Goal: Contribute content: Contribute content

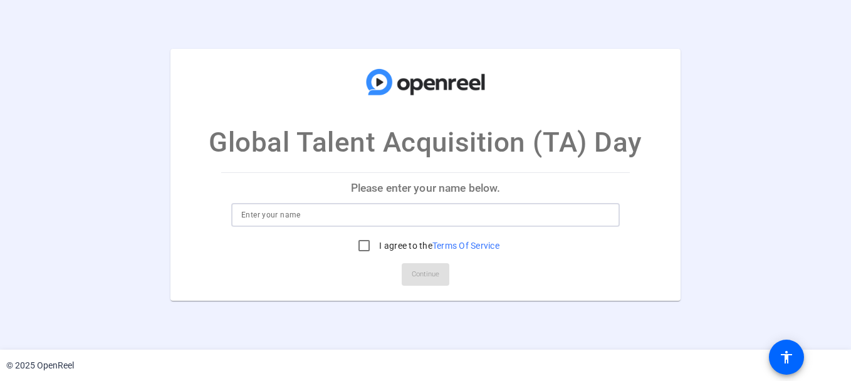
click at [350, 221] on input at bounding box center [425, 215] width 369 height 15
type input "Rajith Bhargavan"
click at [363, 241] on input "I agree to the Terms Of Service" at bounding box center [364, 245] width 25 height 25
checkbox input "true"
click at [434, 274] on span "Continue" at bounding box center [426, 274] width 28 height 19
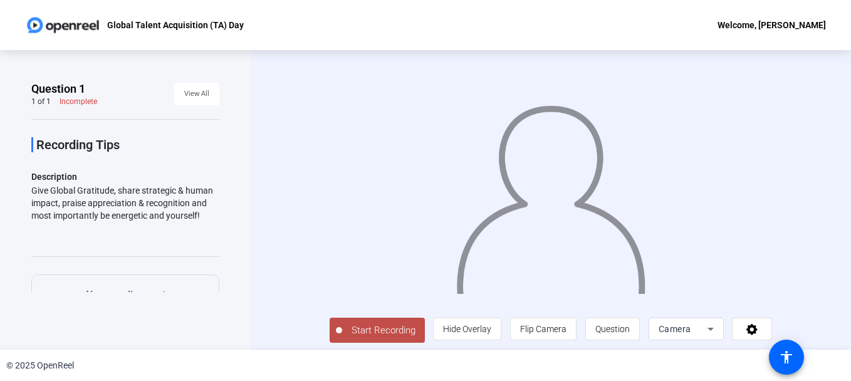
click at [393, 335] on span "Start Recording" at bounding box center [383, 330] width 83 height 14
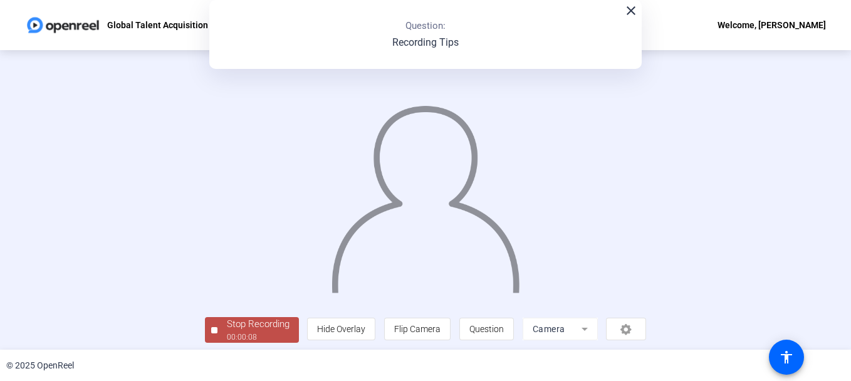
click at [627, 14] on mat-icon "close" at bounding box center [631, 10] width 15 height 15
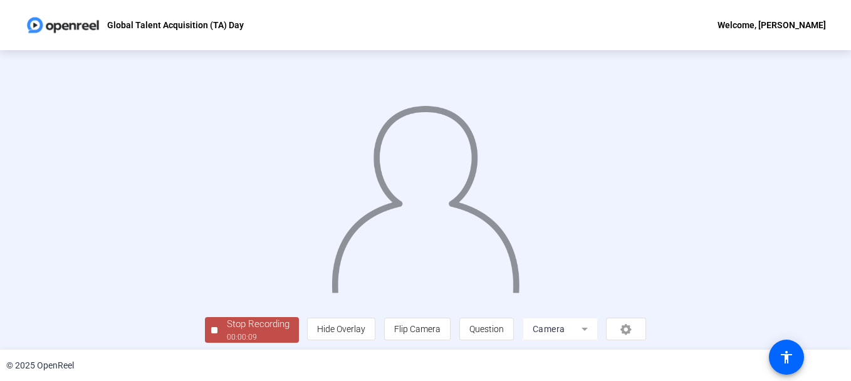
click at [238, 330] on div "Stop Recording" at bounding box center [258, 324] width 63 height 14
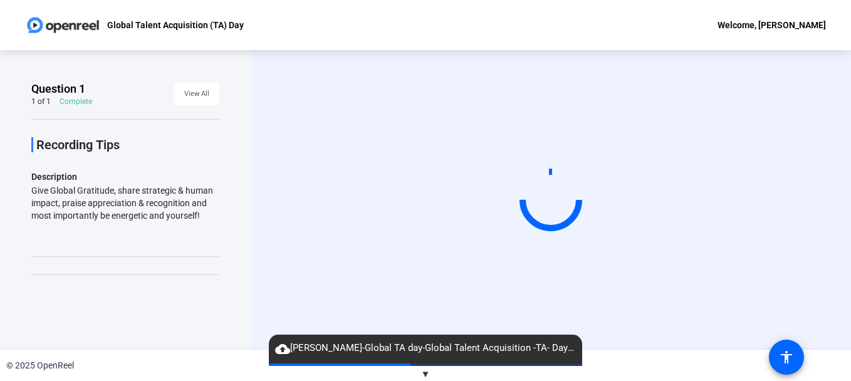
scroll to position [62, 0]
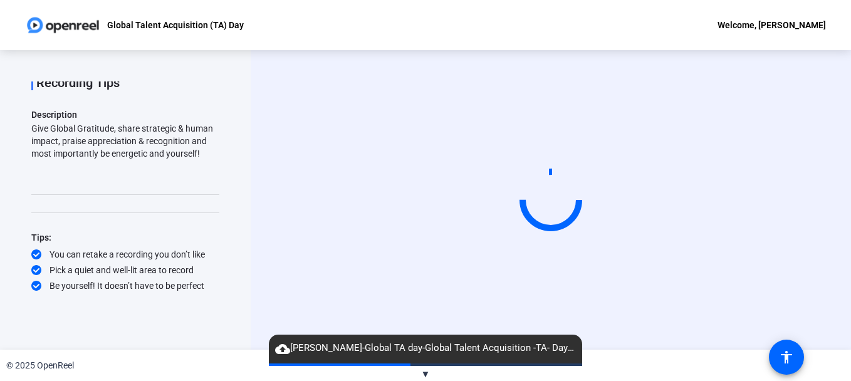
click at [421, 372] on span "▼" at bounding box center [425, 374] width 9 height 11
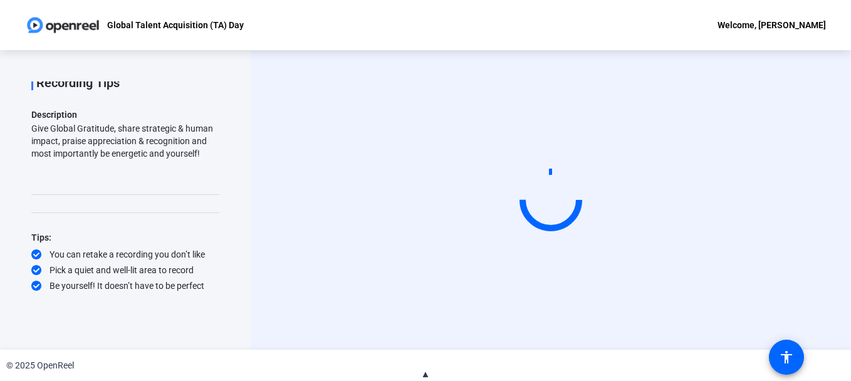
drag, startPoint x: 213, startPoint y: 208, endPoint x: 225, endPoint y: 155, distance: 54.1
click at [225, 155] on div "Question 1 1 of 1 Complete View All Recording Tips Description Give Global Grat…" at bounding box center [125, 200] width 251 height 300
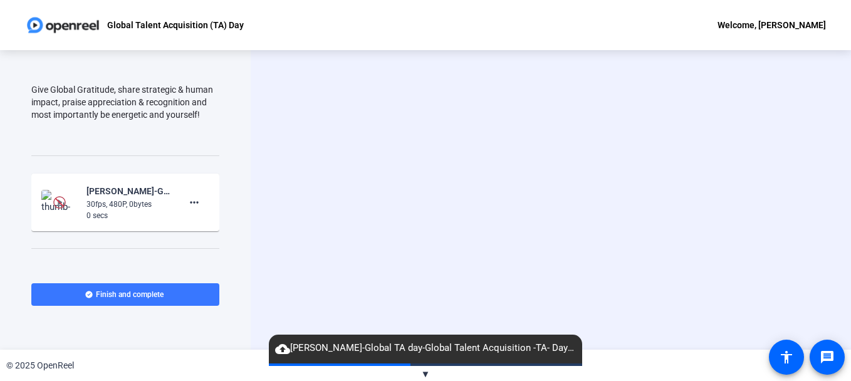
scroll to position [115, 0]
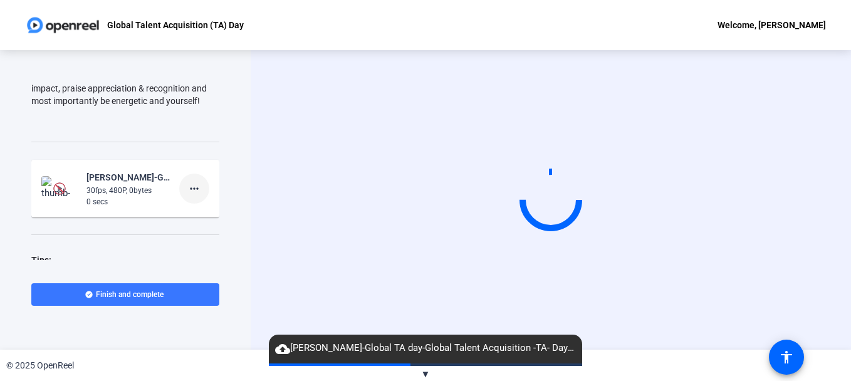
click at [187, 187] on mat-icon "more_horiz" at bounding box center [194, 188] width 15 height 15
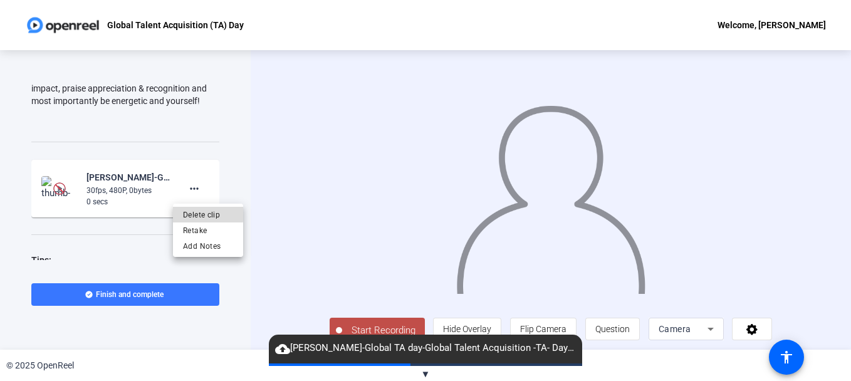
click at [199, 213] on span "Delete clip" at bounding box center [208, 214] width 50 height 15
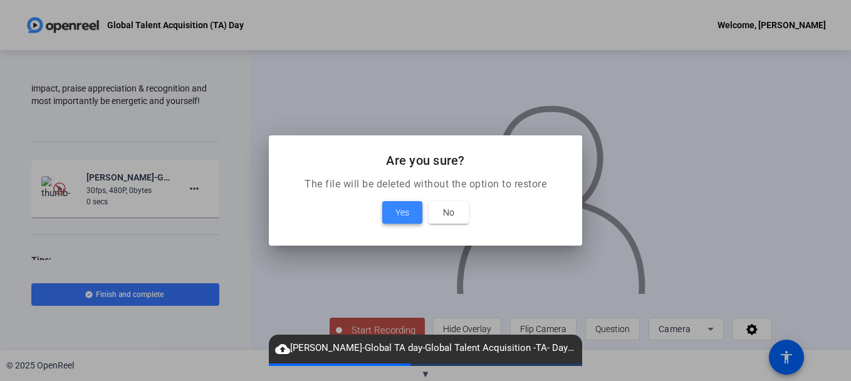
click at [399, 206] on span "Yes" at bounding box center [403, 212] width 14 height 15
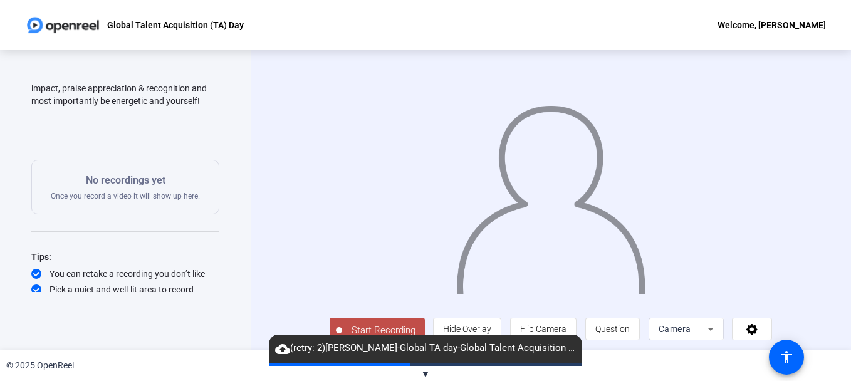
click at [426, 374] on span "▼" at bounding box center [425, 374] width 9 height 11
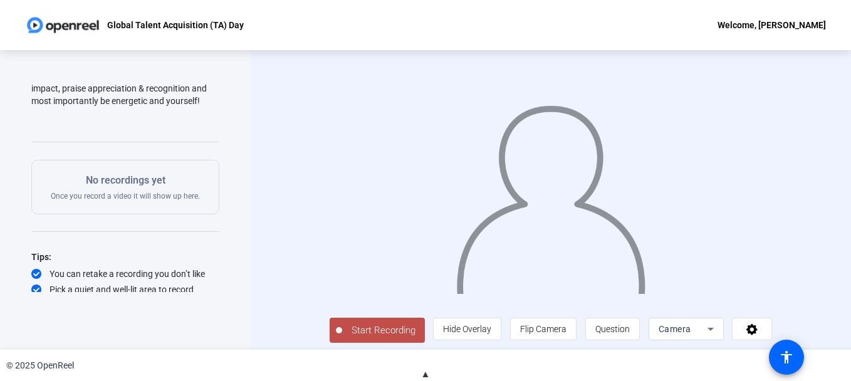
click at [374, 338] on span "Start Recording" at bounding box center [383, 330] width 83 height 14
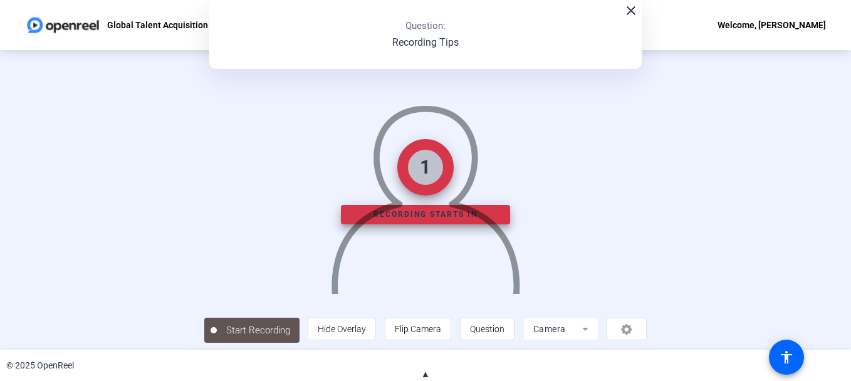
click at [627, 17] on mat-icon "close" at bounding box center [631, 10] width 15 height 15
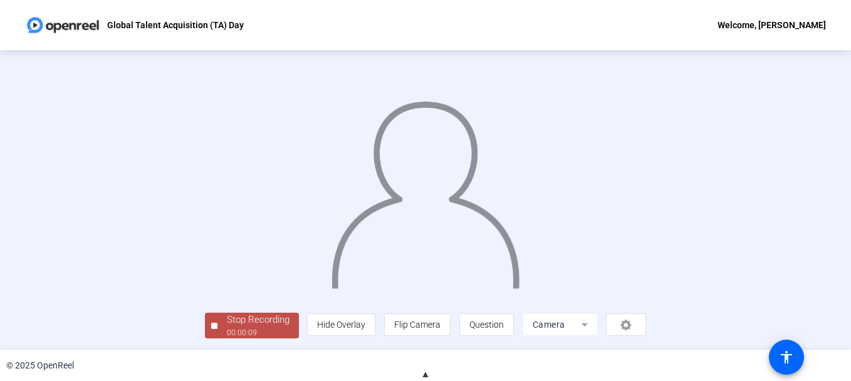
scroll to position [76, 0]
click at [227, 324] on div "Stop Recording" at bounding box center [258, 320] width 63 height 14
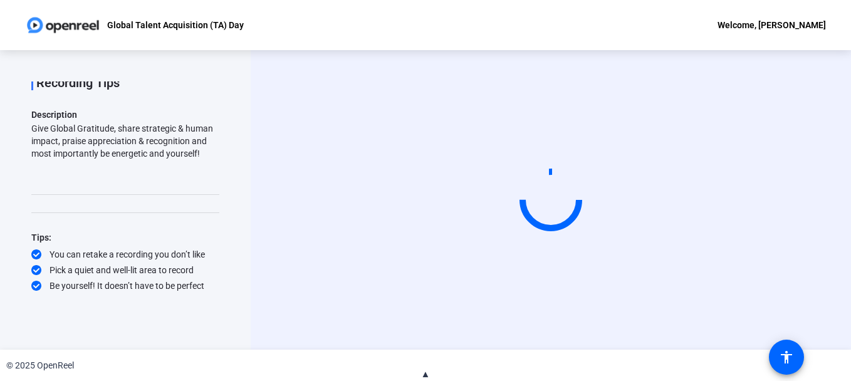
scroll to position [0, 0]
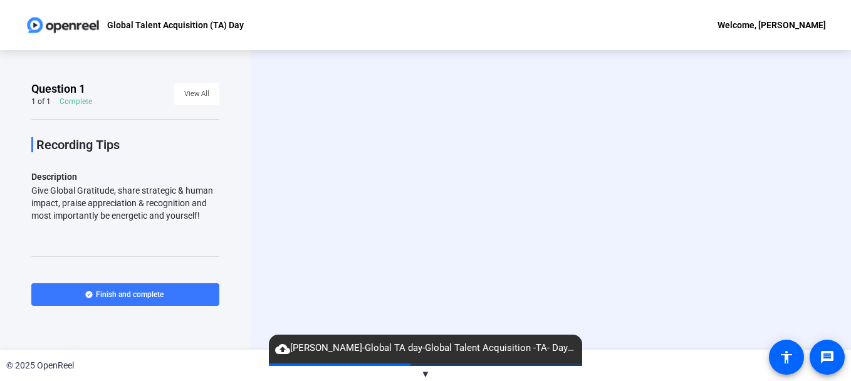
click at [424, 371] on span "▼" at bounding box center [425, 374] width 9 height 11
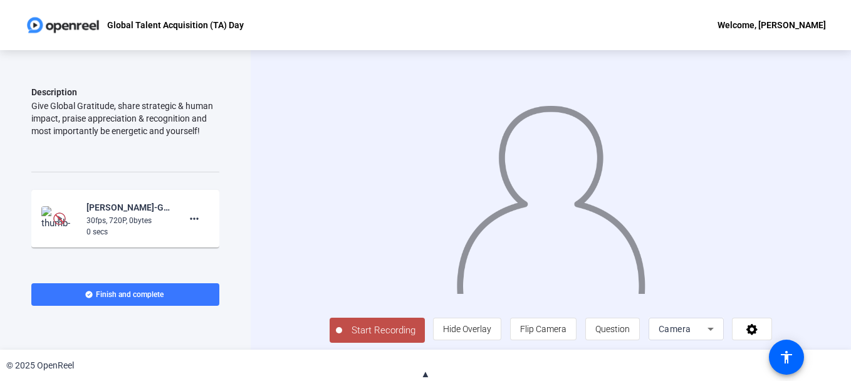
scroll to position [86, 0]
click at [189, 216] on mat-icon "more_horiz" at bounding box center [194, 217] width 15 height 15
click at [200, 244] on span "Delete clip" at bounding box center [208, 243] width 50 height 15
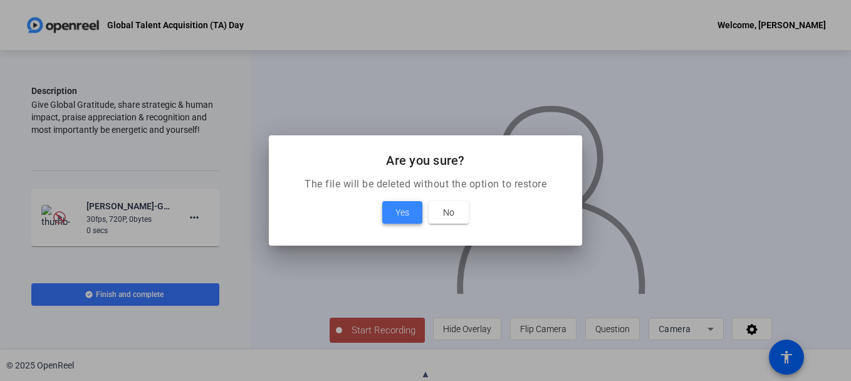
click at [403, 209] on span "Yes" at bounding box center [403, 212] width 14 height 15
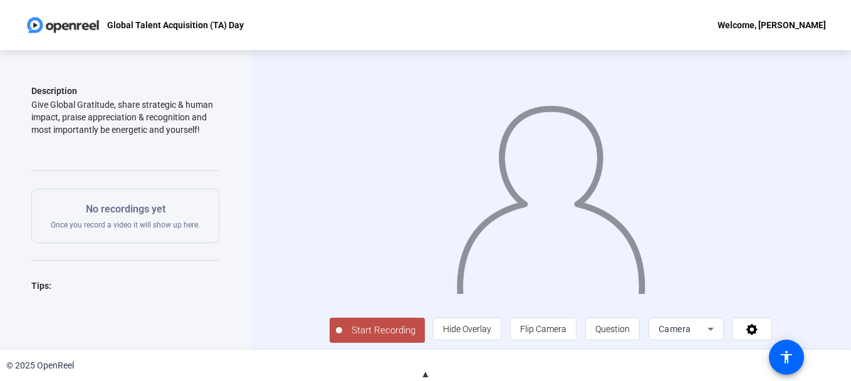
click at [352, 338] on span "Start Recording" at bounding box center [383, 330] width 83 height 14
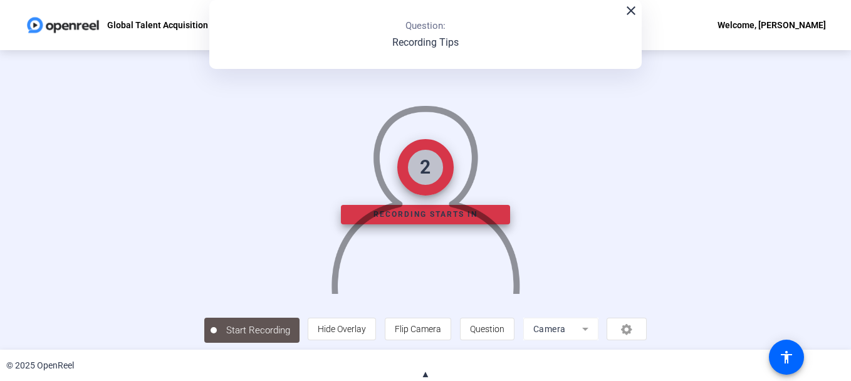
click at [627, 10] on mat-icon "close" at bounding box center [631, 10] width 15 height 15
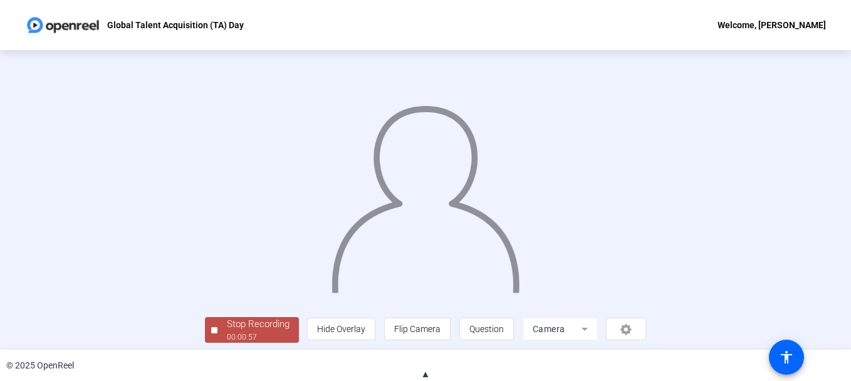
scroll to position [76, 0]
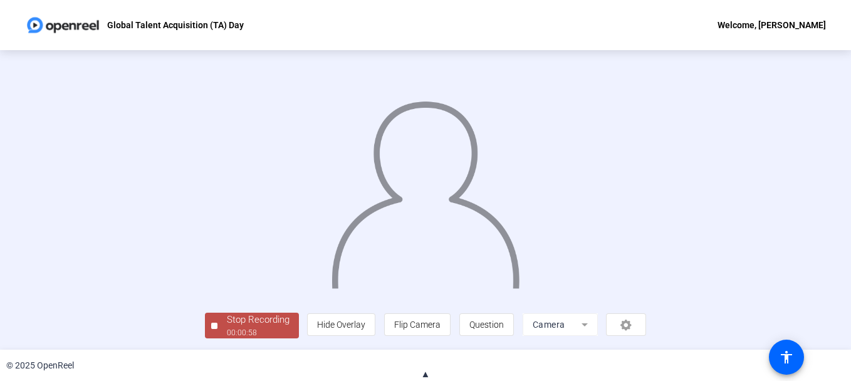
click at [227, 330] on div "00:00:58" at bounding box center [258, 332] width 63 height 11
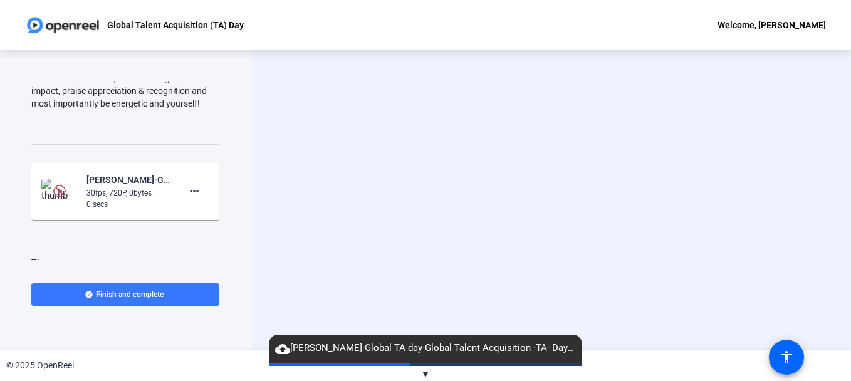
scroll to position [123, 0]
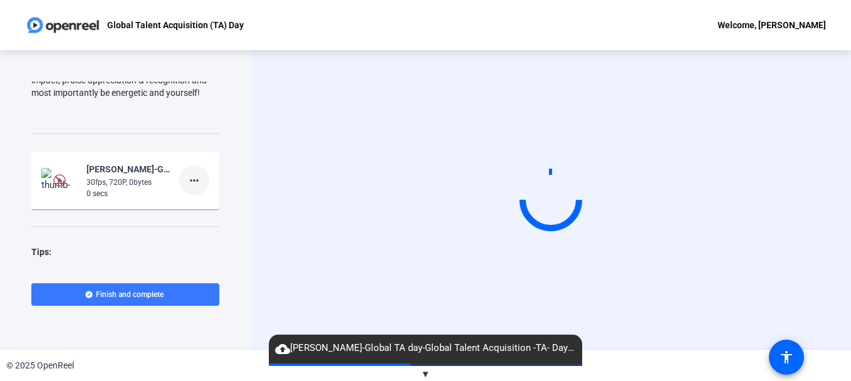
click at [193, 179] on mat-icon "more_horiz" at bounding box center [194, 180] width 15 height 15
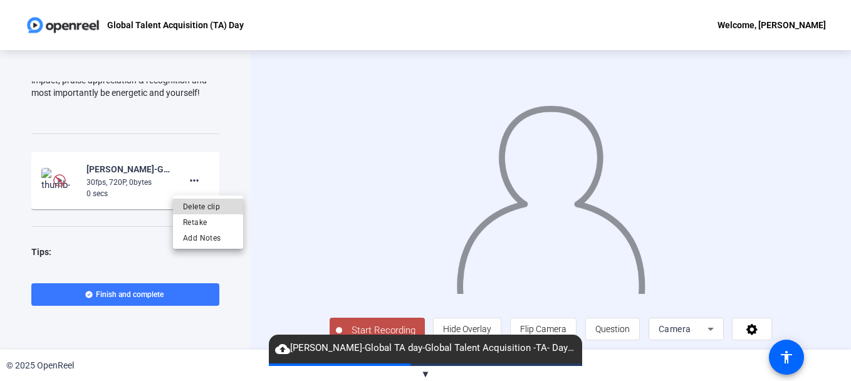
click at [208, 206] on span "Delete clip" at bounding box center [208, 206] width 50 height 15
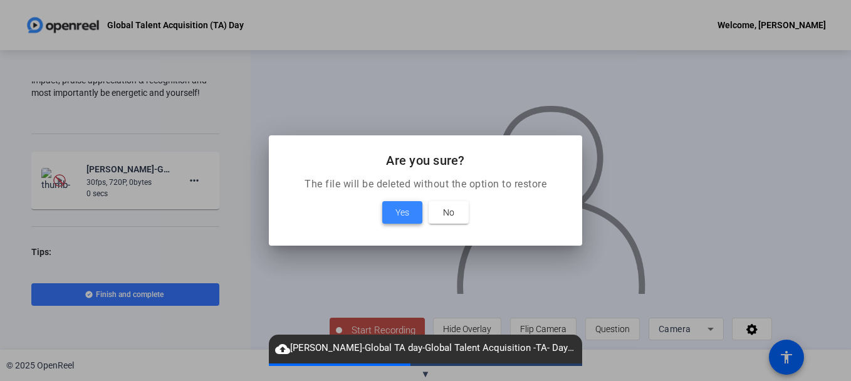
click at [401, 214] on span "Yes" at bounding box center [403, 212] width 14 height 15
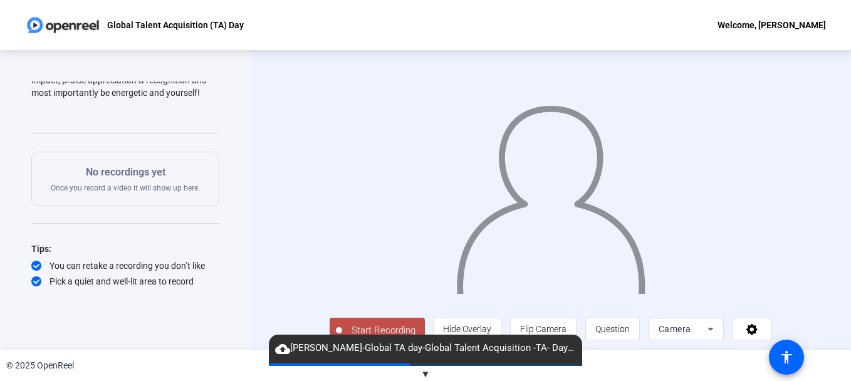
click at [426, 372] on span "▼" at bounding box center [425, 374] width 9 height 11
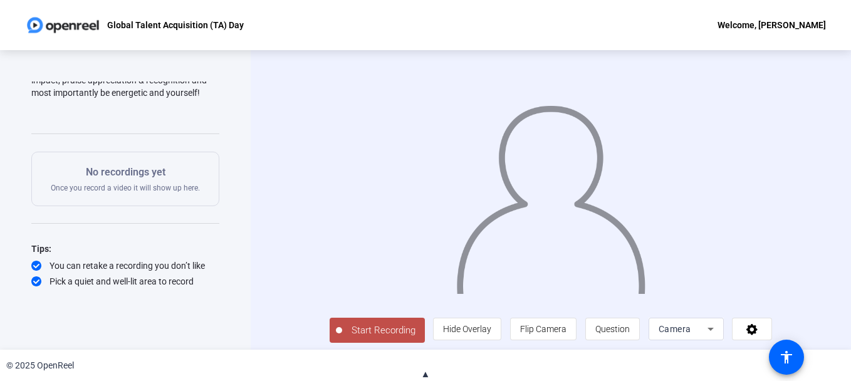
click at [360, 338] on span "Start Recording" at bounding box center [383, 330] width 83 height 14
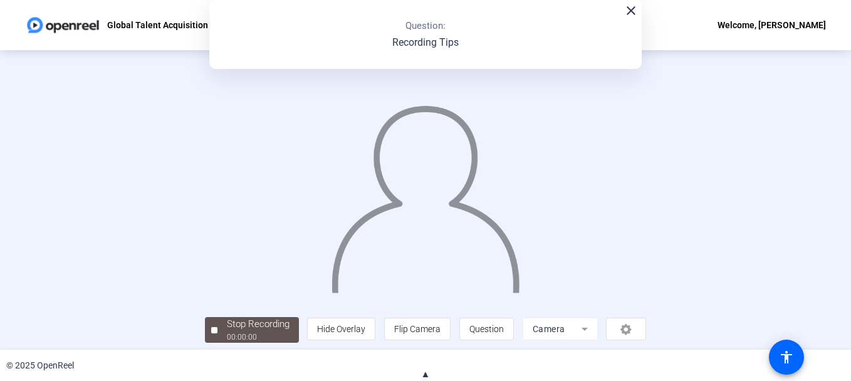
click at [629, 16] on mat-icon "close" at bounding box center [631, 10] width 15 height 15
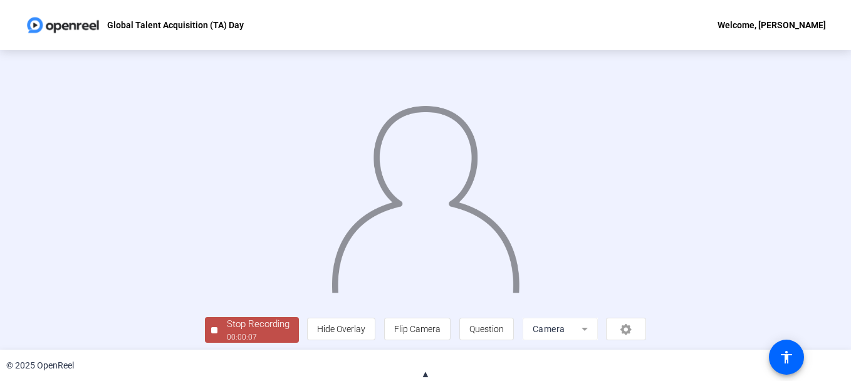
scroll to position [76, 0]
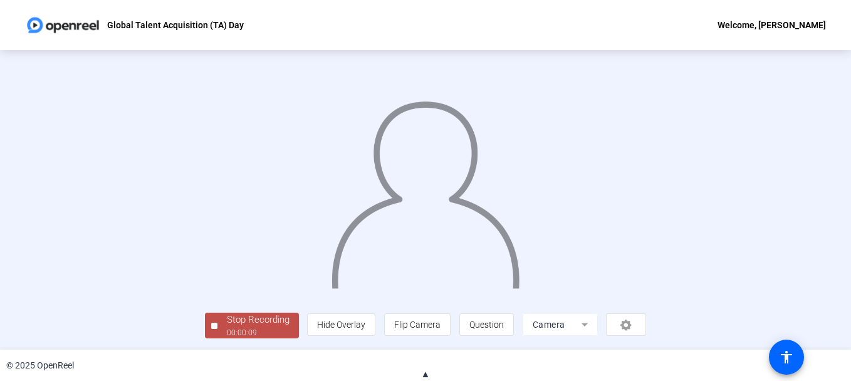
click at [227, 317] on div "Stop Recording" at bounding box center [258, 320] width 63 height 14
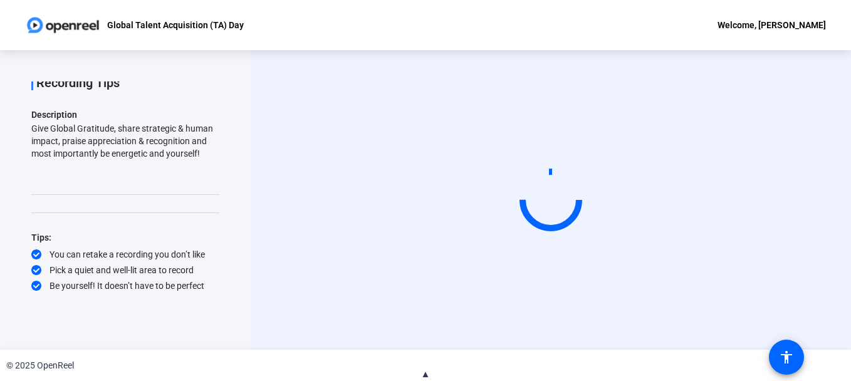
scroll to position [0, 0]
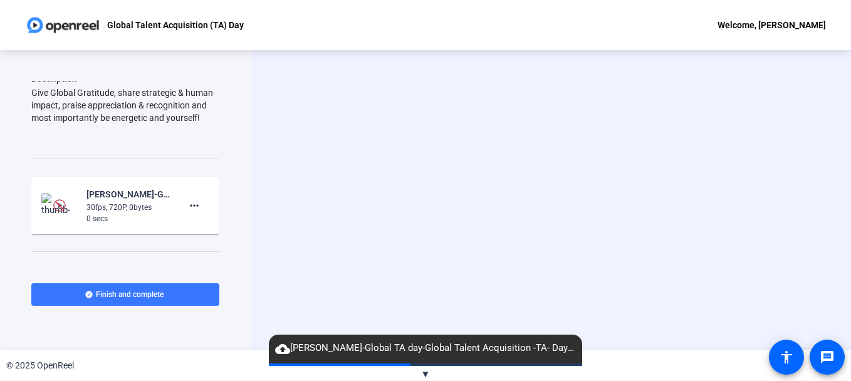
scroll to position [101, 0]
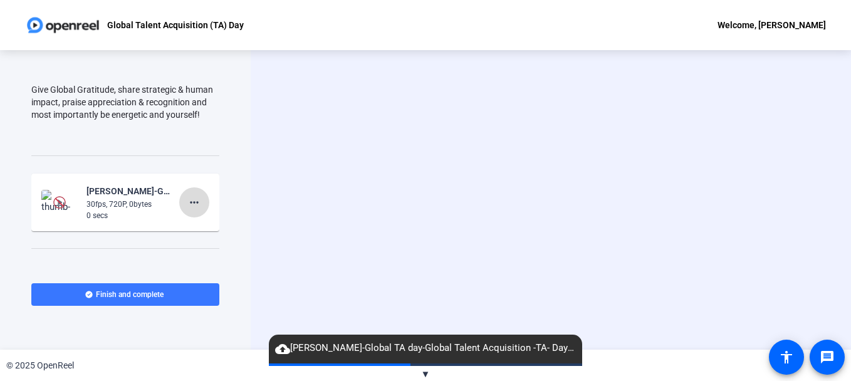
click at [192, 201] on mat-icon "more_horiz" at bounding box center [194, 202] width 15 height 15
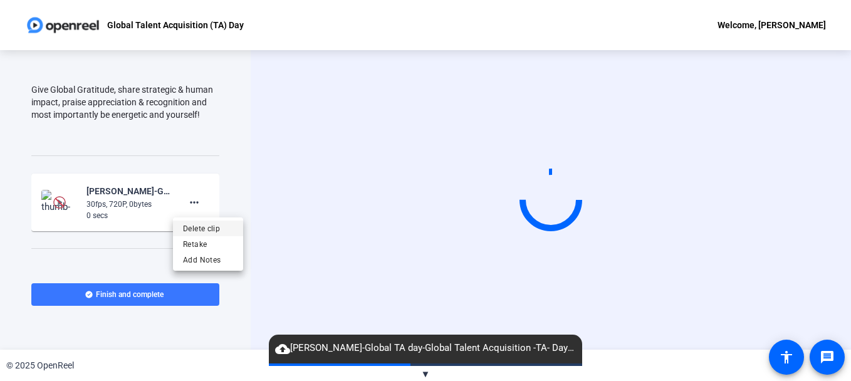
click at [197, 228] on span "Delete clip" at bounding box center [208, 228] width 50 height 15
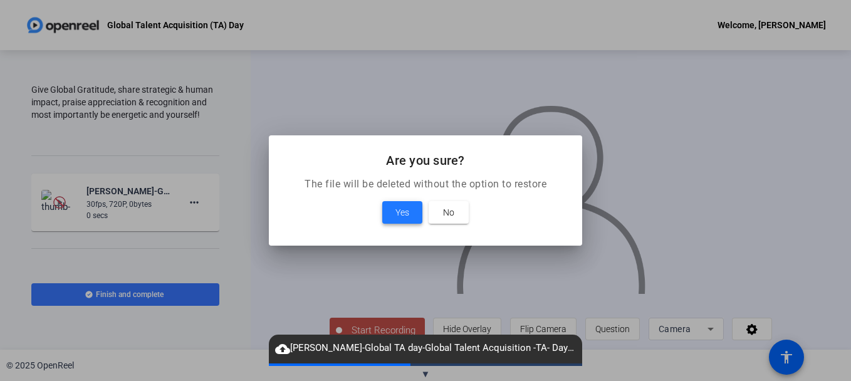
click at [398, 204] on span at bounding box center [402, 212] width 40 height 30
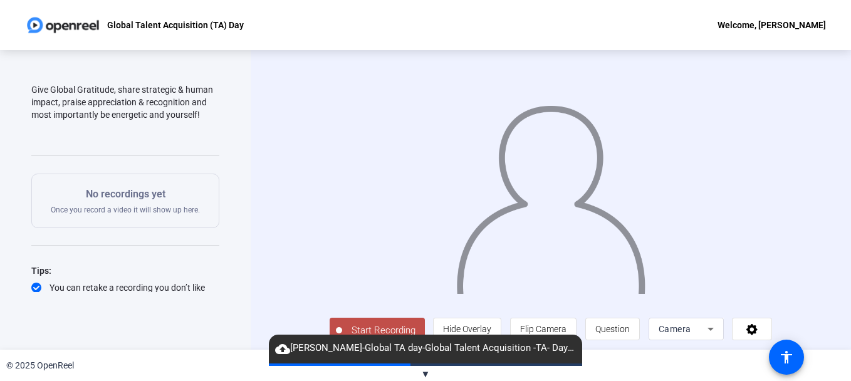
click at [426, 371] on span "▼" at bounding box center [425, 374] width 9 height 11
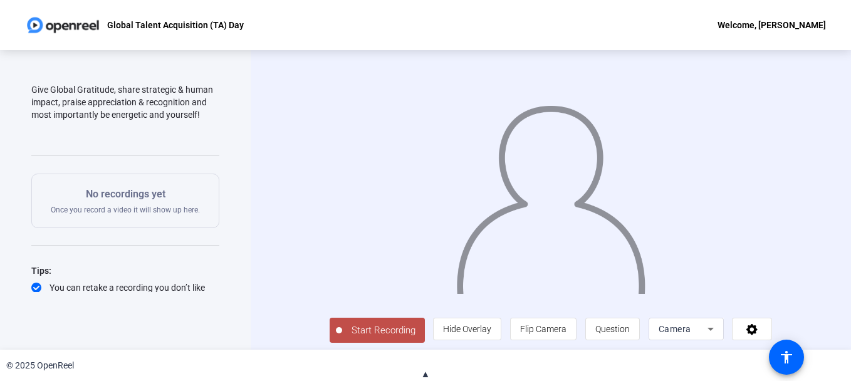
click at [372, 338] on span "Start Recording" at bounding box center [383, 330] width 83 height 14
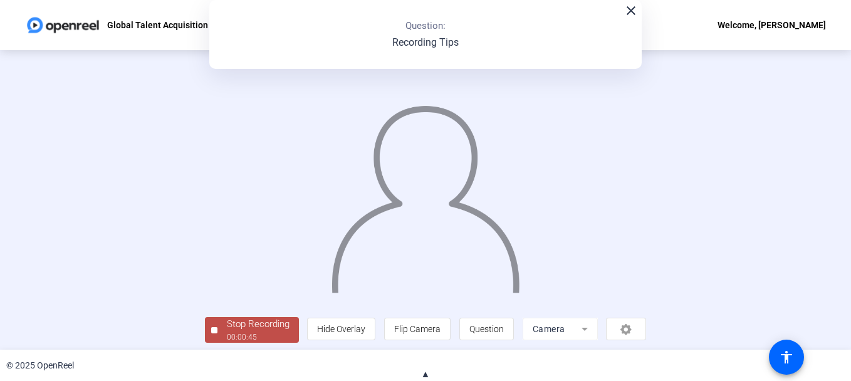
click at [427, 372] on span "▲" at bounding box center [425, 374] width 9 height 11
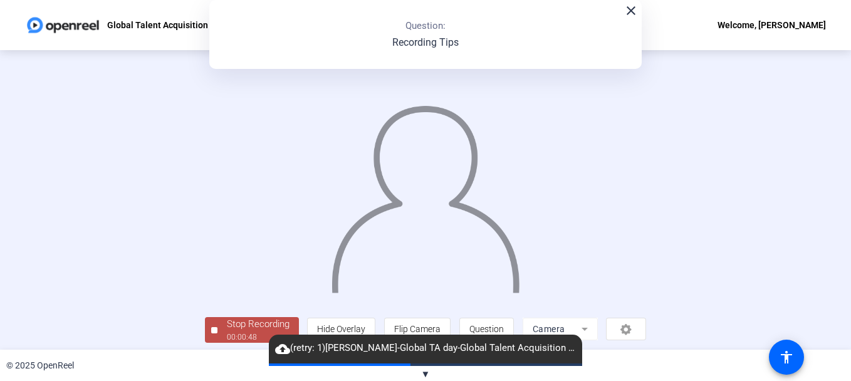
drag, startPoint x: 844, startPoint y: 208, endPoint x: 850, endPoint y: 243, distance: 34.9
click at [850, 243] on div "Question 1 1 of 1 Complete View All Recording Tips Description Give Global Grat…" at bounding box center [425, 200] width 851 height 300
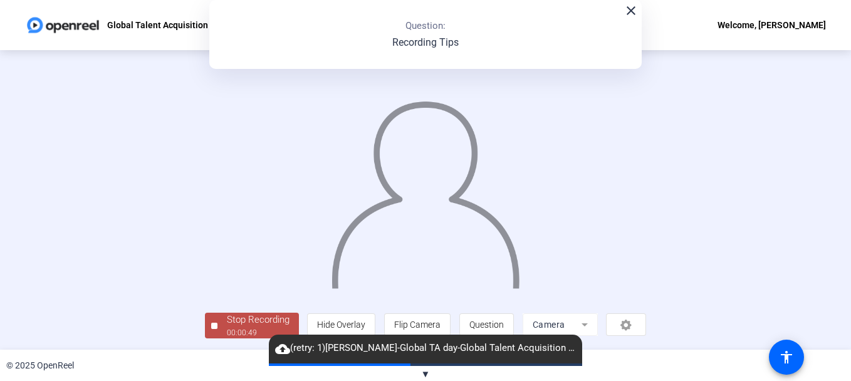
scroll to position [76, 0]
click at [227, 319] on div "Stop Recording" at bounding box center [258, 320] width 63 height 14
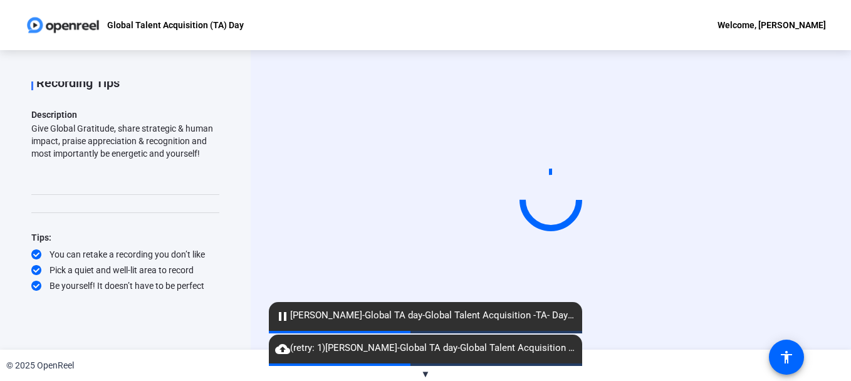
click at [281, 313] on mat-icon "pause" at bounding box center [282, 316] width 15 height 15
click at [432, 381] on html "Accessibility Screen-Reader Guide, Feedback, and Issue Reporting | New window G…" at bounding box center [425, 190] width 851 height 381
click at [425, 372] on span "▼" at bounding box center [425, 374] width 9 height 11
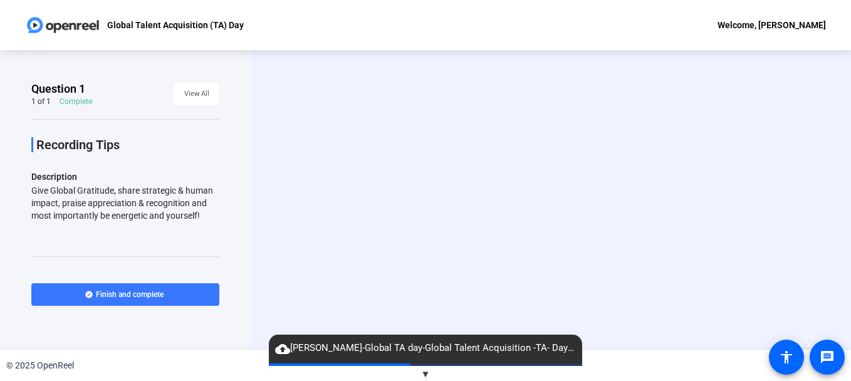
drag, startPoint x: 213, startPoint y: 152, endPoint x: 218, endPoint y: 224, distance: 72.3
click at [218, 224] on div "Question 1 1 of 1 Complete View All Recording Tips Description Give Global Grat…" at bounding box center [125, 170] width 188 height 179
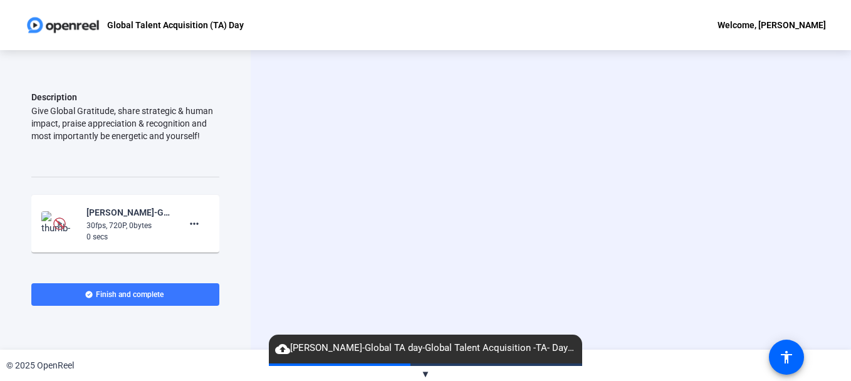
scroll to position [102, 0]
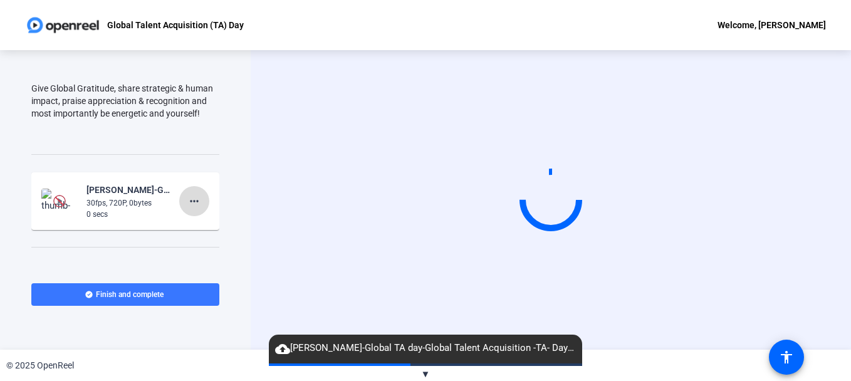
click at [189, 202] on mat-icon "more_horiz" at bounding box center [194, 201] width 15 height 15
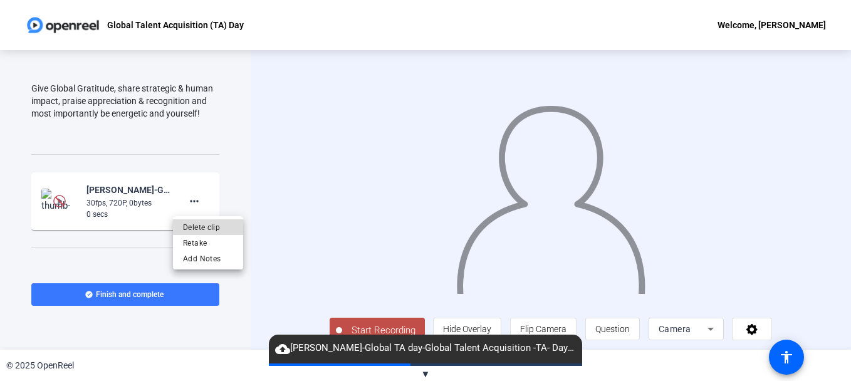
click at [216, 228] on span "Delete clip" at bounding box center [208, 226] width 50 height 15
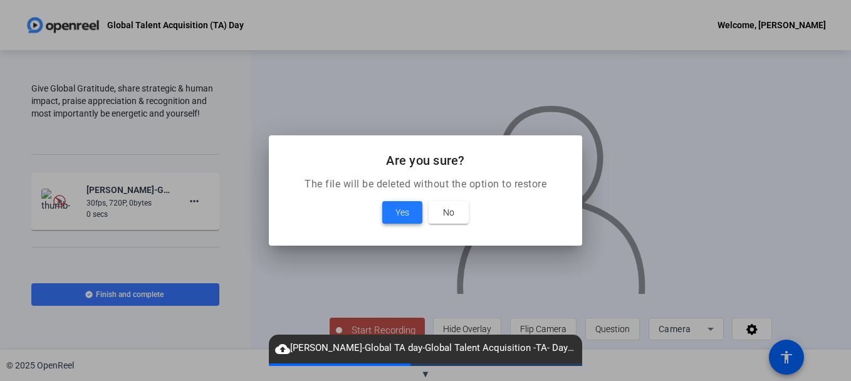
click at [400, 209] on span "Yes" at bounding box center [403, 212] width 14 height 15
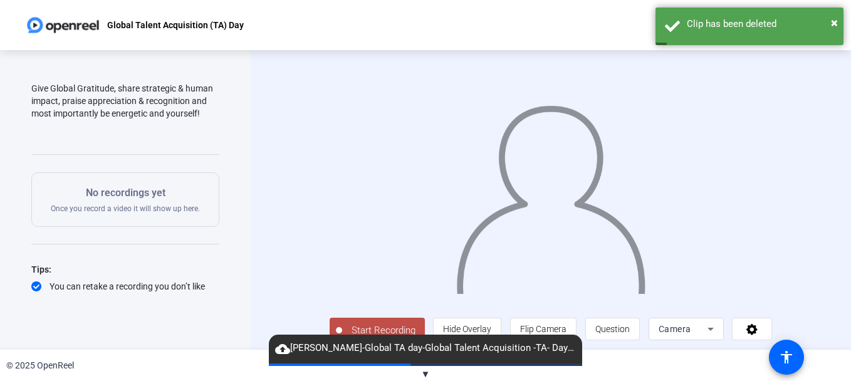
click at [424, 373] on span "▼" at bounding box center [425, 374] width 9 height 11
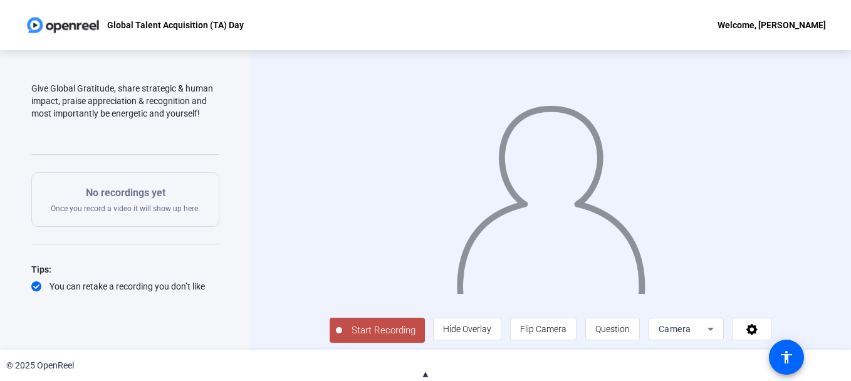
click at [363, 338] on span "Start Recording" at bounding box center [383, 330] width 83 height 14
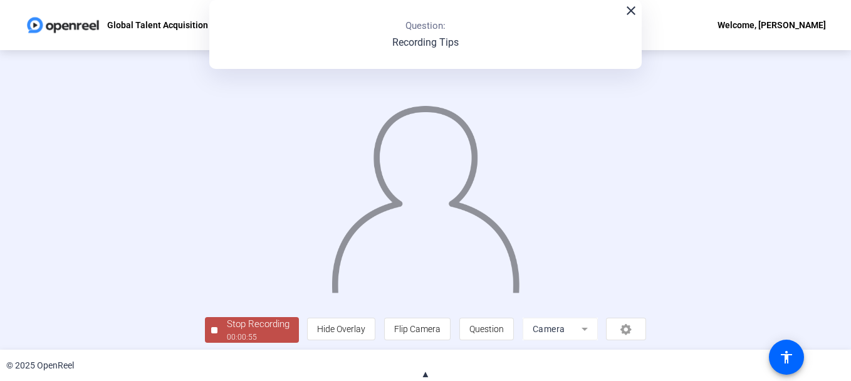
click at [422, 374] on span "▲" at bounding box center [425, 374] width 9 height 11
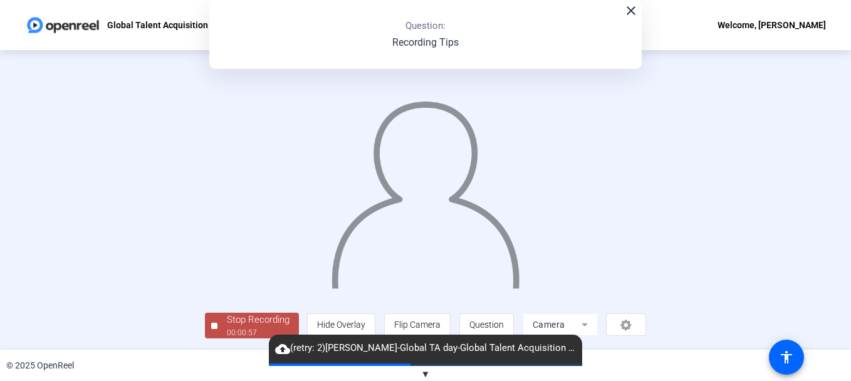
scroll to position [76, 0]
click at [227, 330] on div "00:00:58" at bounding box center [258, 332] width 63 height 11
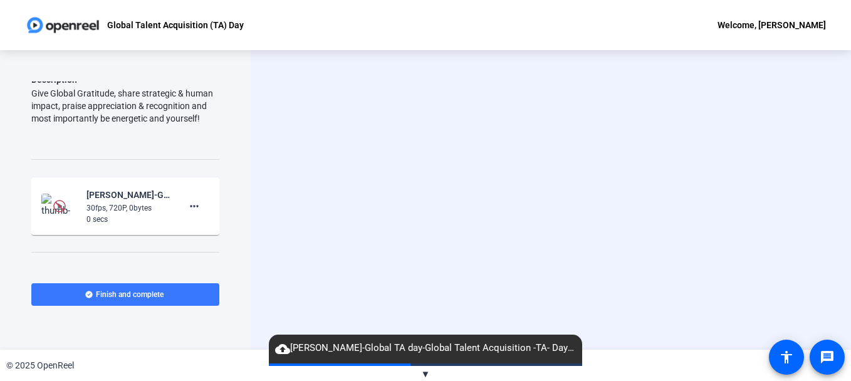
scroll to position [164, 0]
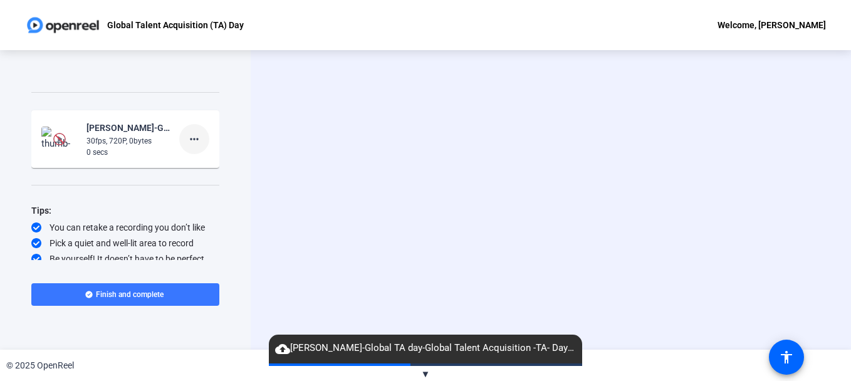
click at [192, 140] on mat-icon "more_horiz" at bounding box center [194, 139] width 15 height 15
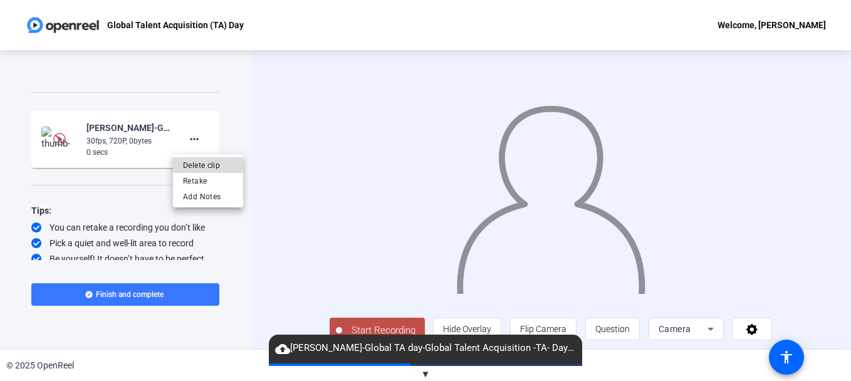
click at [216, 167] on span "Delete clip" at bounding box center [208, 164] width 50 height 15
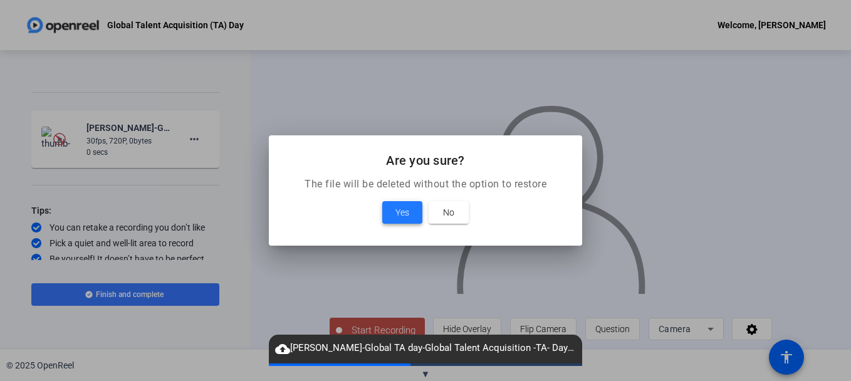
click at [402, 217] on span "Yes" at bounding box center [403, 212] width 14 height 15
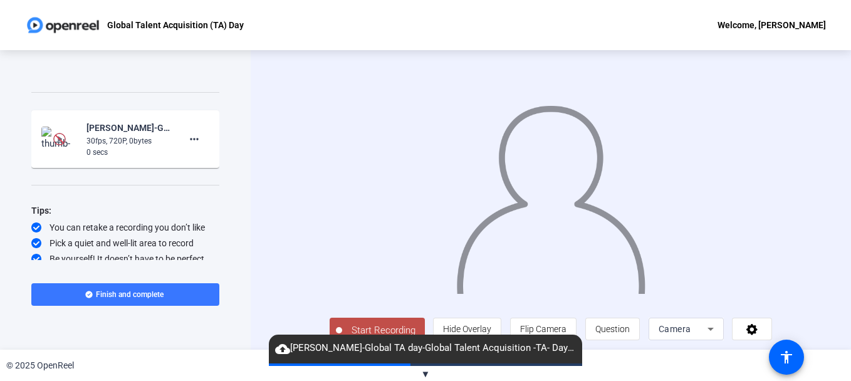
scroll to position [134, 0]
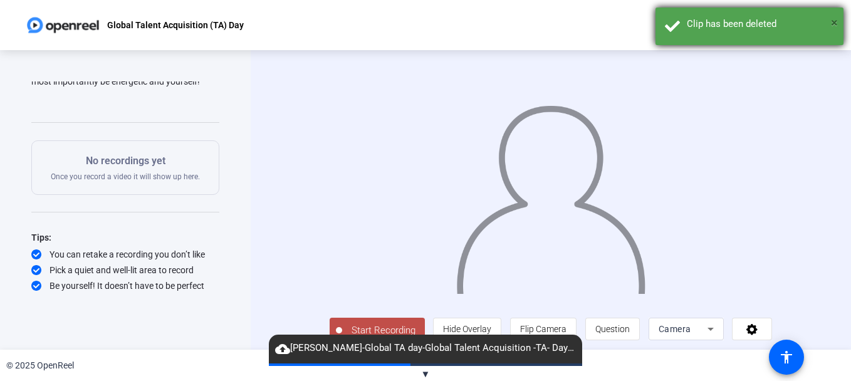
click at [834, 26] on span "×" at bounding box center [834, 22] width 7 height 15
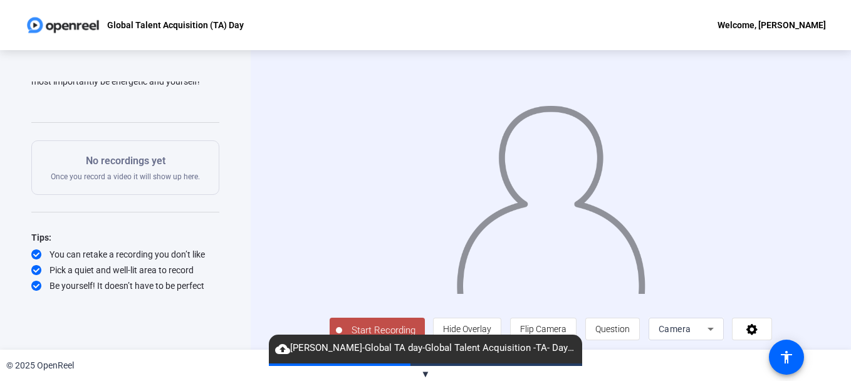
scroll to position [22, 0]
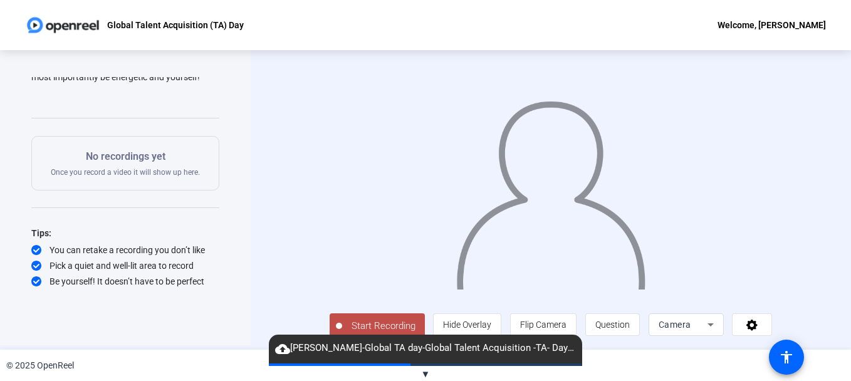
click at [425, 367] on button "▼" at bounding box center [425, 374] width 9 height 14
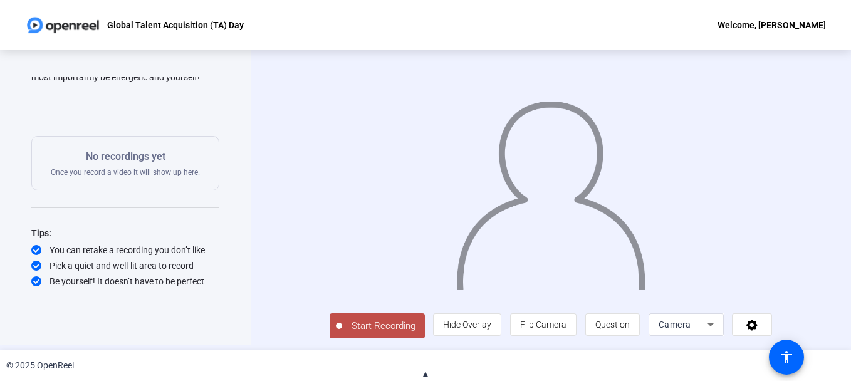
click at [357, 330] on span "Start Recording" at bounding box center [383, 326] width 83 height 14
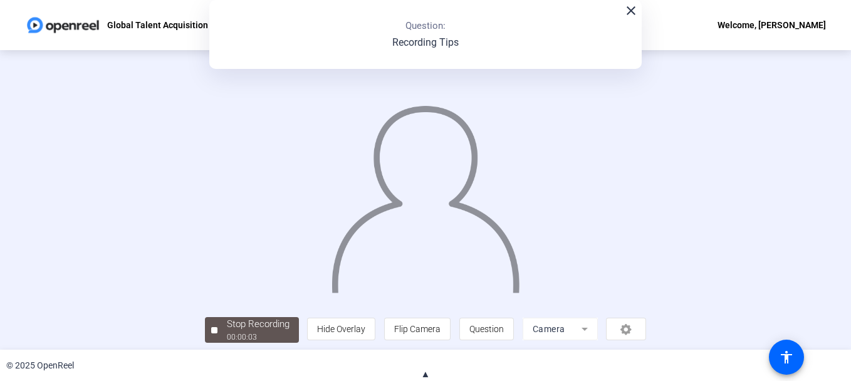
click at [629, 14] on mat-icon "close" at bounding box center [631, 10] width 15 height 15
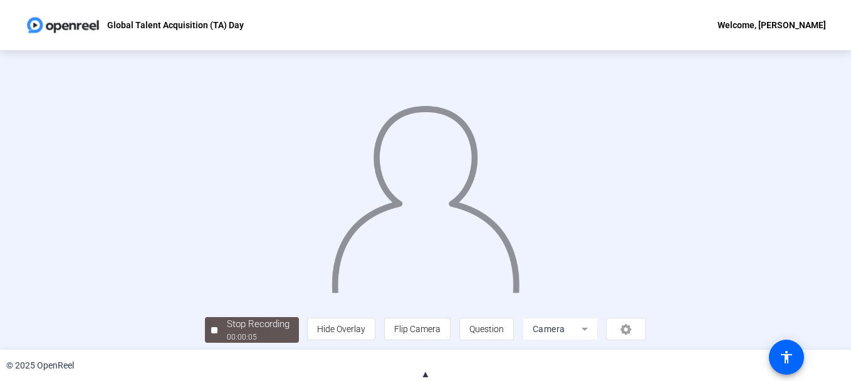
click at [424, 375] on span "▲" at bounding box center [425, 374] width 9 height 11
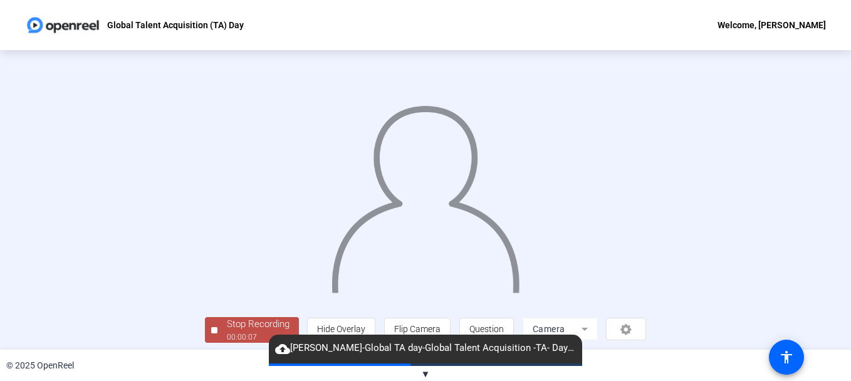
scroll to position [76, 0]
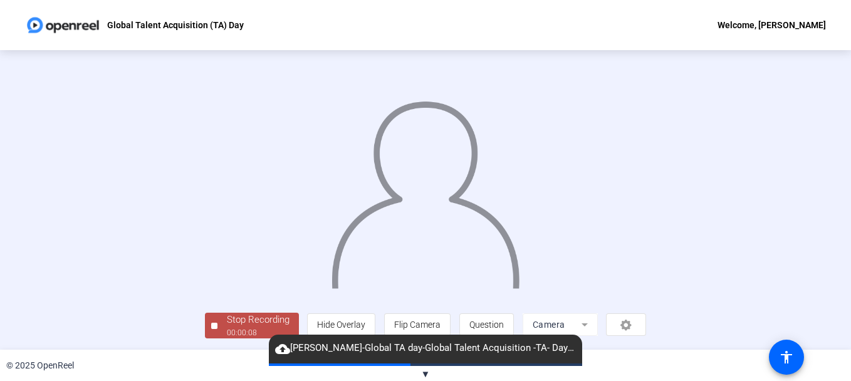
click at [227, 318] on div "Stop Recording" at bounding box center [258, 320] width 63 height 14
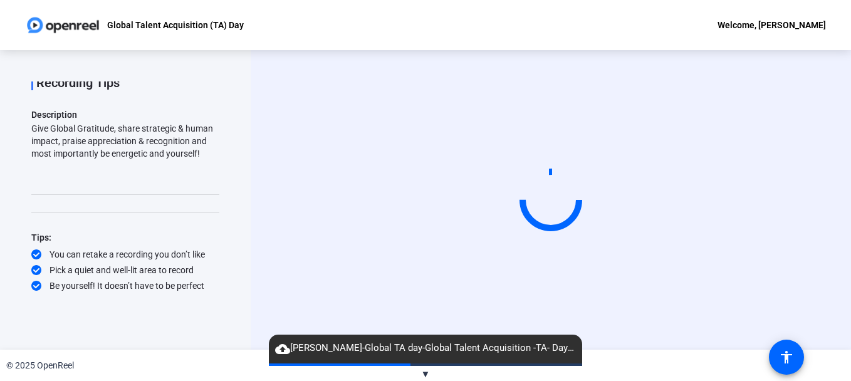
scroll to position [0, 0]
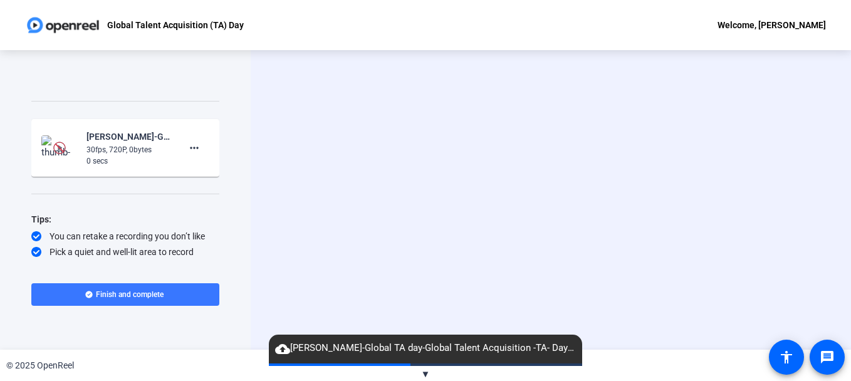
scroll to position [157, 0]
click at [194, 148] on mat-icon "more_horiz" at bounding box center [194, 146] width 15 height 15
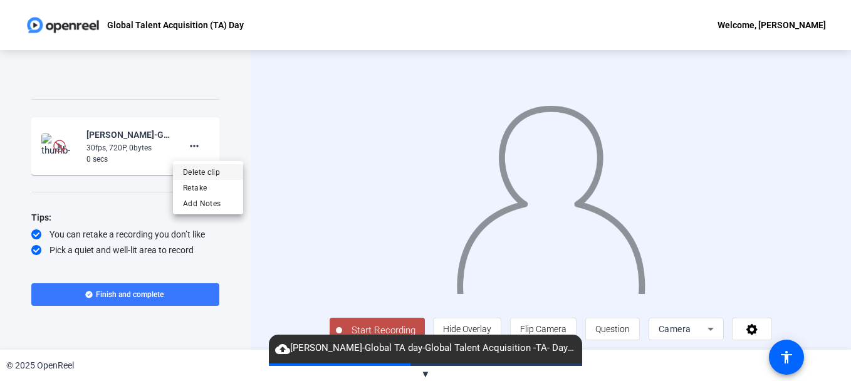
click at [214, 170] on span "Delete clip" at bounding box center [208, 171] width 50 height 15
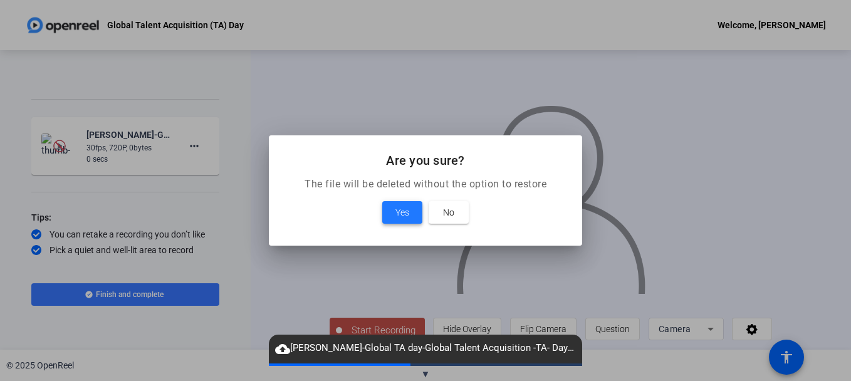
click at [399, 212] on span "Yes" at bounding box center [403, 212] width 14 height 15
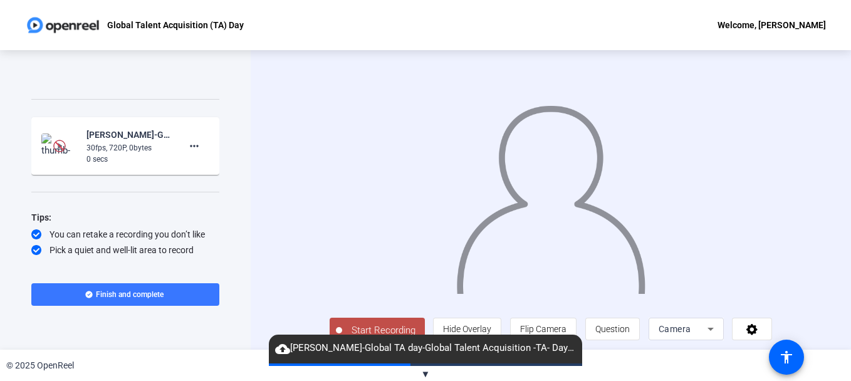
scroll to position [134, 0]
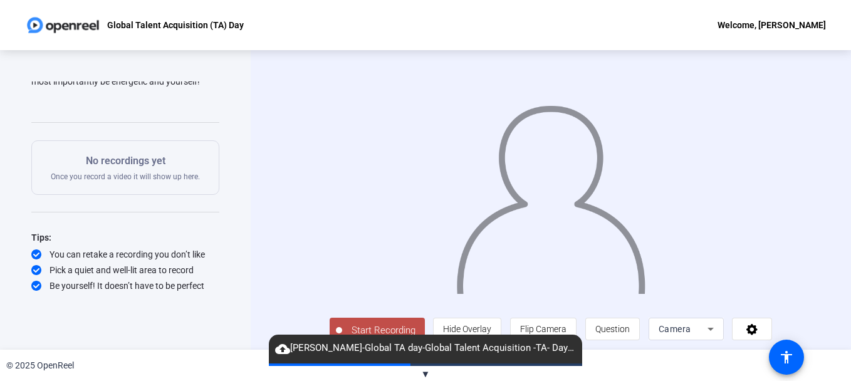
click at [425, 372] on span "▼" at bounding box center [425, 374] width 9 height 11
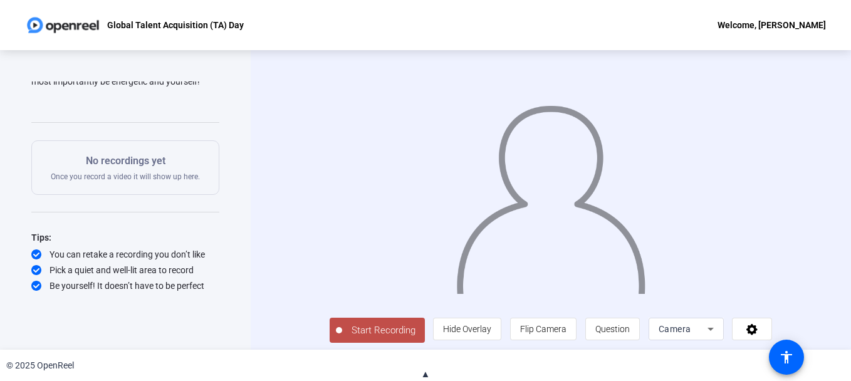
click at [360, 338] on span "Start Recording" at bounding box center [383, 330] width 83 height 14
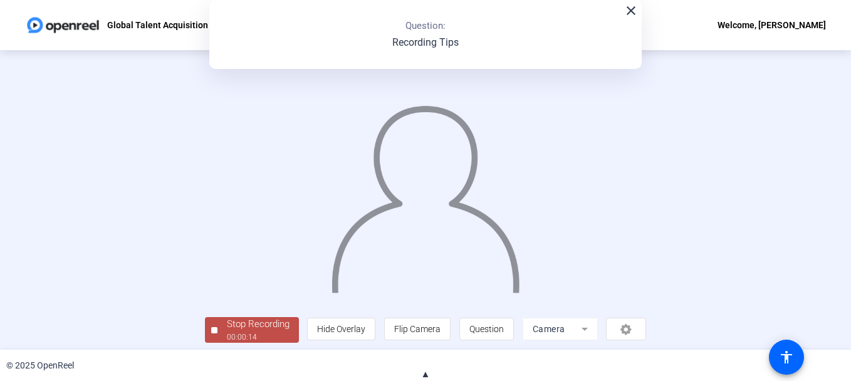
click at [631, 18] on mat-icon "close" at bounding box center [631, 10] width 15 height 15
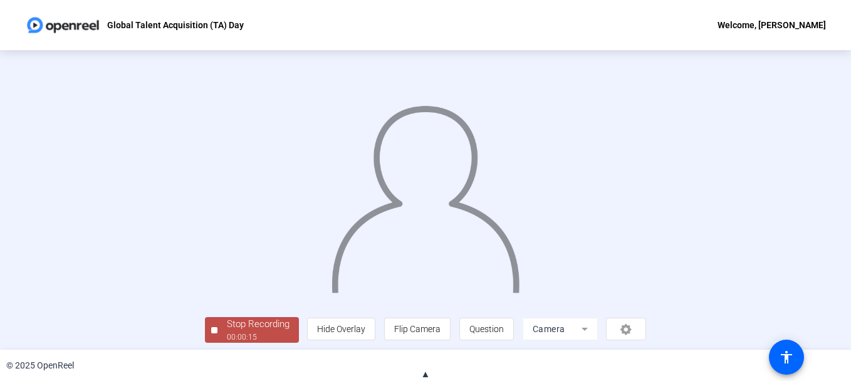
scroll to position [76, 0]
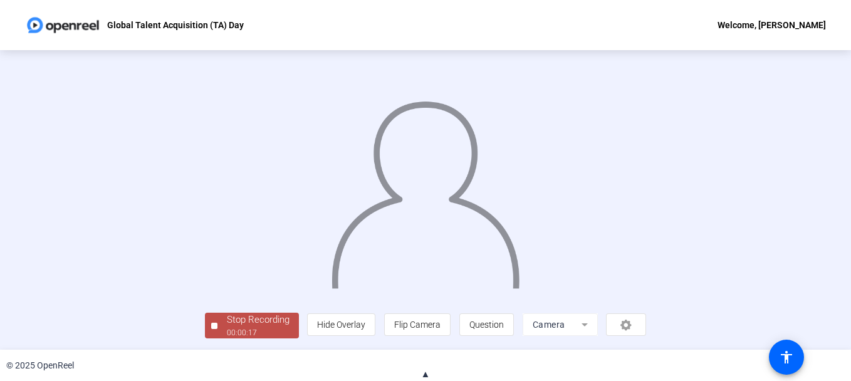
click at [227, 327] on div "Stop Recording" at bounding box center [258, 320] width 63 height 14
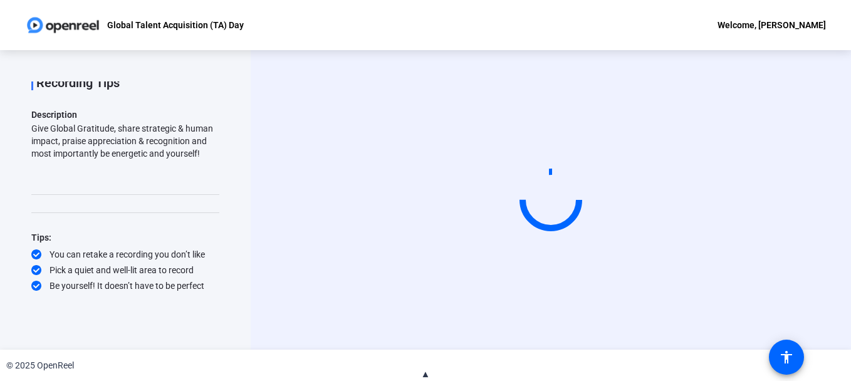
scroll to position [0, 0]
drag, startPoint x: 212, startPoint y: 181, endPoint x: 211, endPoint y: 225, distance: 44.5
click at [211, 225] on div "Recording Tips Description Give Global Gratitude, share strategic & human impac…" at bounding box center [125, 174] width 188 height 235
drag, startPoint x: 211, startPoint y: 225, endPoint x: 209, endPoint y: 212, distance: 13.3
click at [209, 211] on div "Recording Tips Description Give Global Gratitude, share strategic & human impac…" at bounding box center [125, 174] width 188 height 235
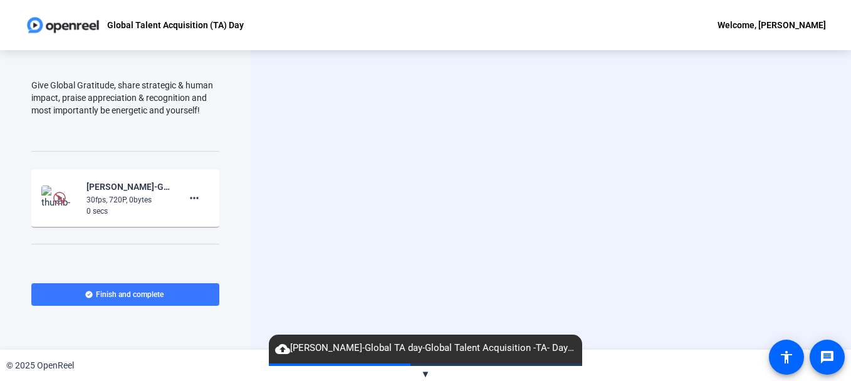
scroll to position [141, 0]
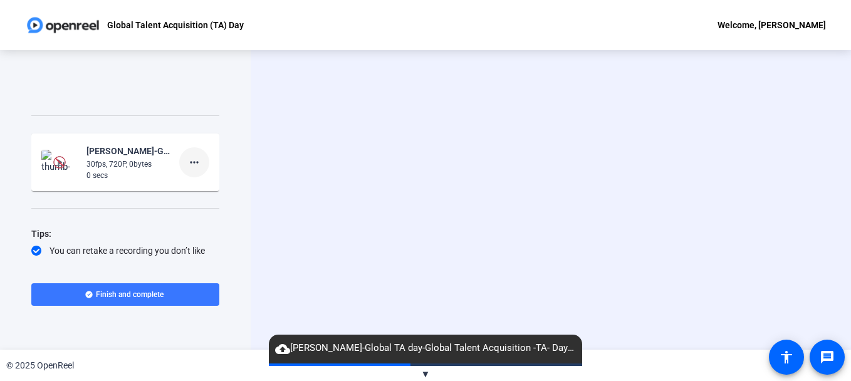
click at [189, 162] on mat-icon "more_horiz" at bounding box center [194, 162] width 15 height 15
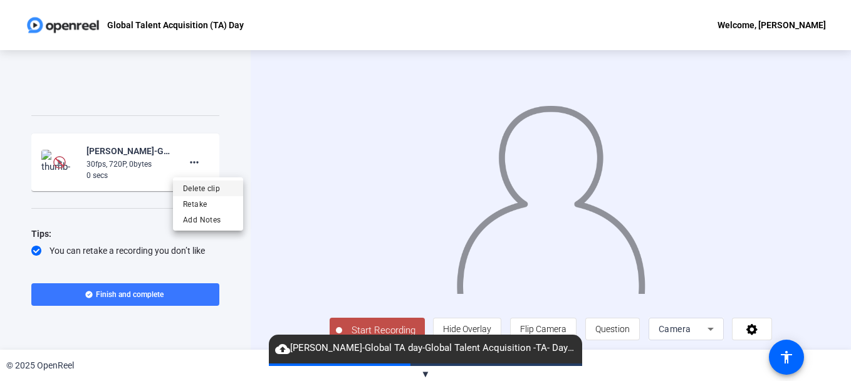
click at [205, 191] on span "Delete clip" at bounding box center [208, 188] width 50 height 15
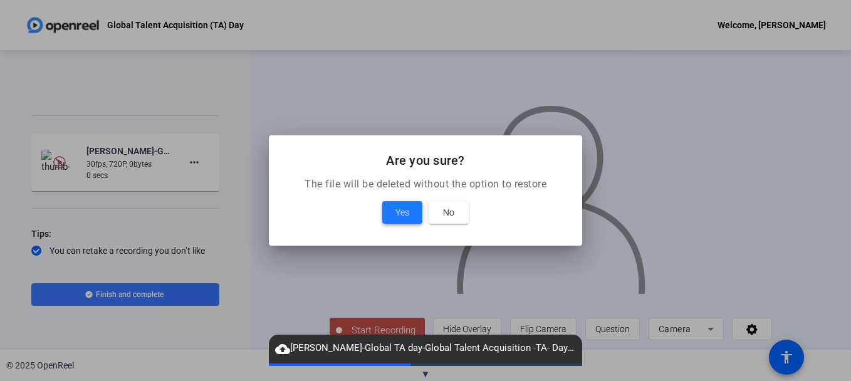
click at [393, 212] on span at bounding box center [402, 212] width 40 height 30
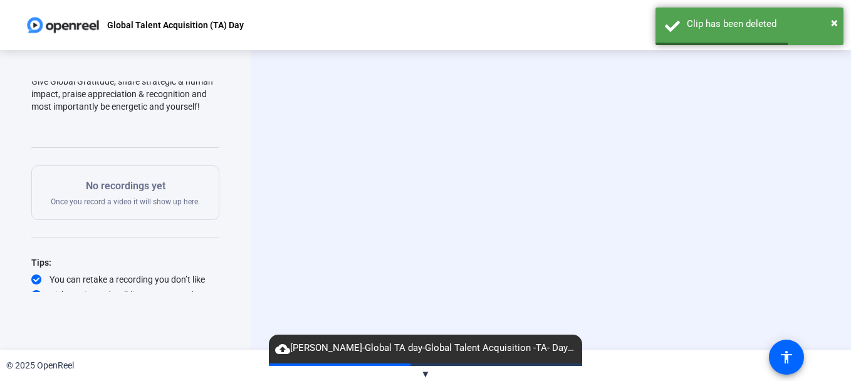
scroll to position [105, 0]
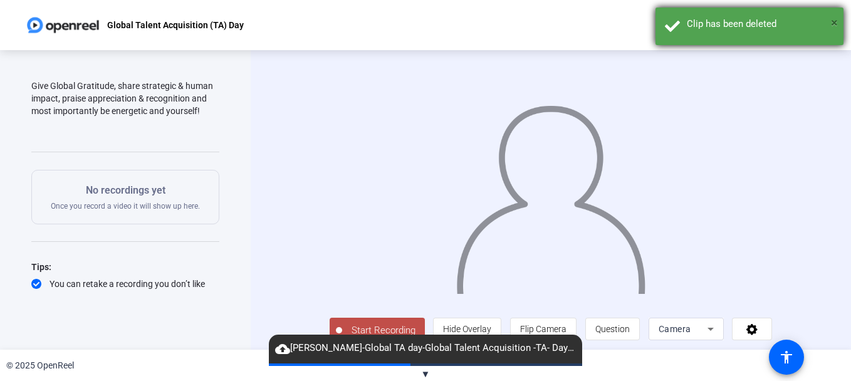
click at [833, 22] on span "×" at bounding box center [834, 22] width 7 height 15
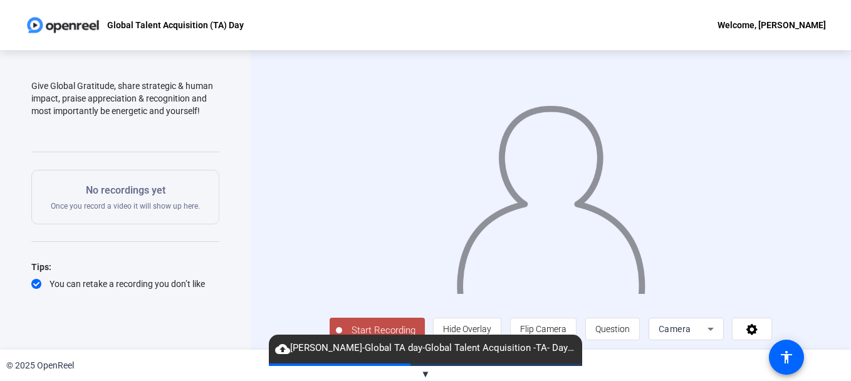
click at [426, 374] on span "▼" at bounding box center [425, 374] width 9 height 11
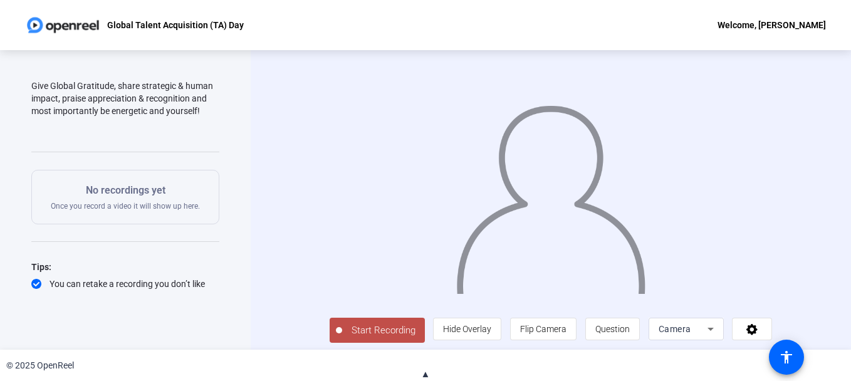
click at [364, 338] on span "Start Recording" at bounding box center [383, 330] width 83 height 14
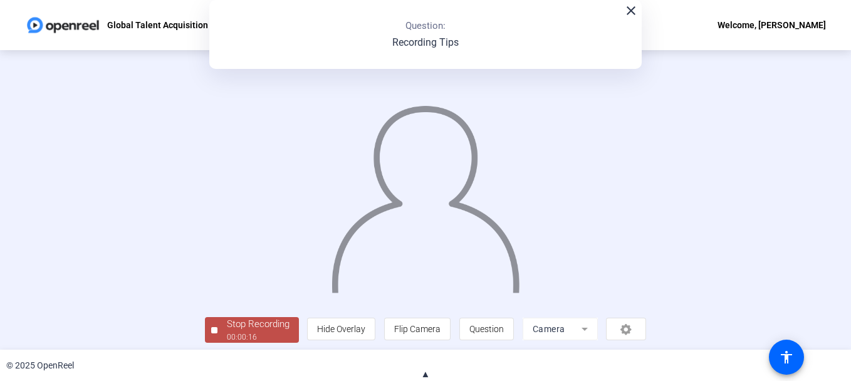
click at [628, 10] on mat-icon "close" at bounding box center [631, 10] width 15 height 15
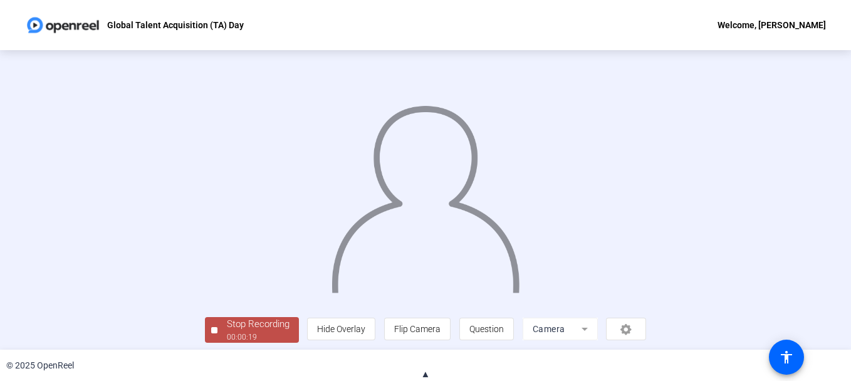
scroll to position [76, 0]
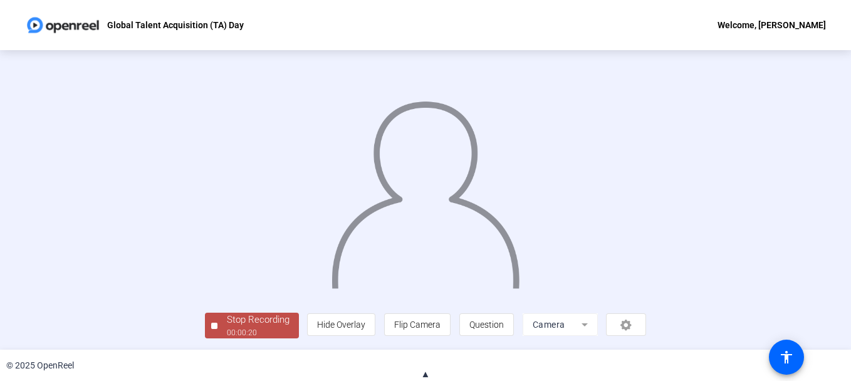
click at [227, 332] on div "00:00:20" at bounding box center [258, 332] width 63 height 11
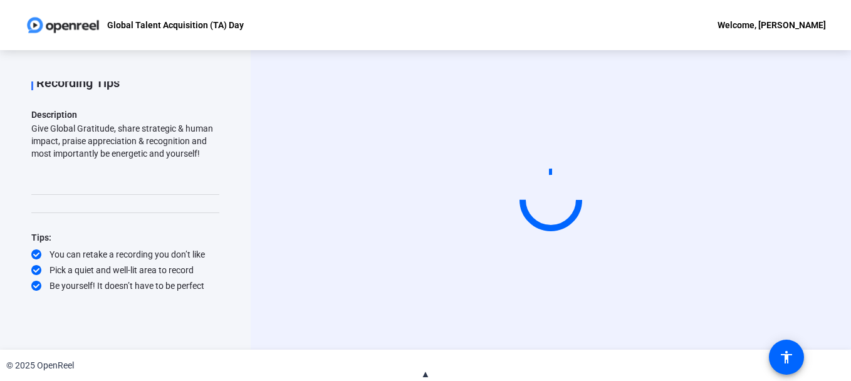
scroll to position [0, 0]
click at [422, 371] on span "▲" at bounding box center [425, 374] width 9 height 11
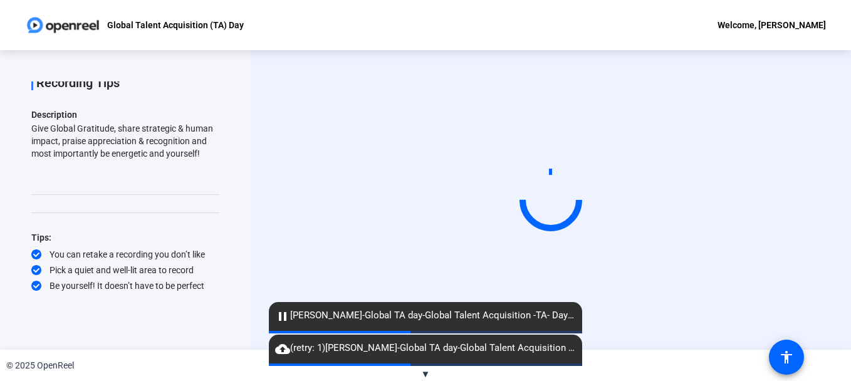
click at [284, 318] on mat-icon "pause" at bounding box center [282, 316] width 15 height 15
click at [416, 317] on span "pause Rajith Bhargavan-Global TA day-Global Talent Acquisition -TA- Day-1755516…" at bounding box center [425, 315] width 313 height 15
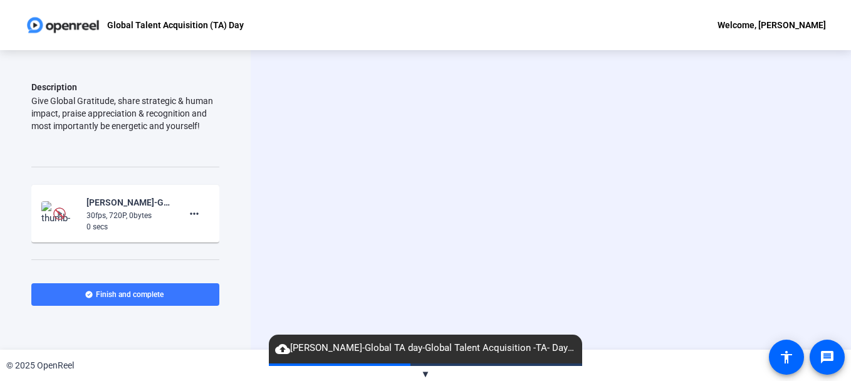
scroll to position [98, 0]
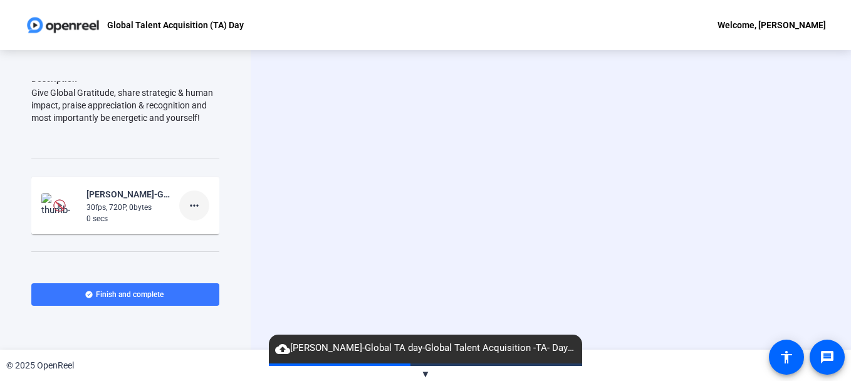
click at [189, 206] on mat-icon "more_horiz" at bounding box center [194, 205] width 15 height 15
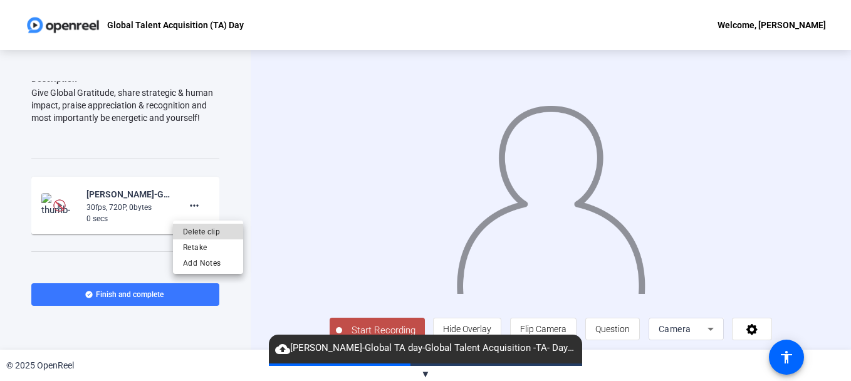
click at [199, 232] on span "Delete clip" at bounding box center [208, 231] width 50 height 15
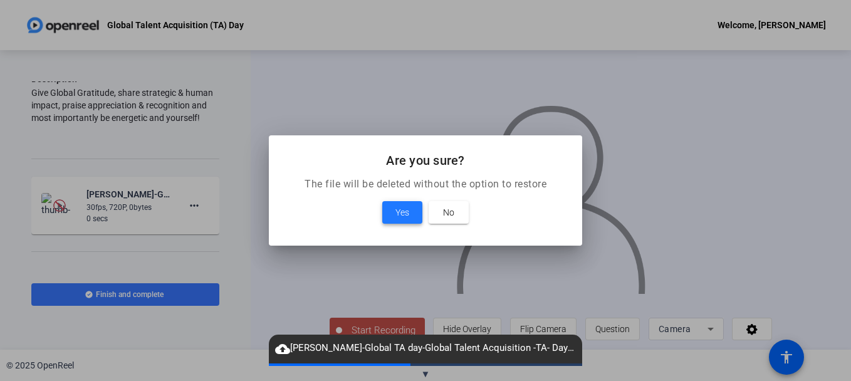
click at [405, 211] on span "Yes" at bounding box center [403, 212] width 14 height 15
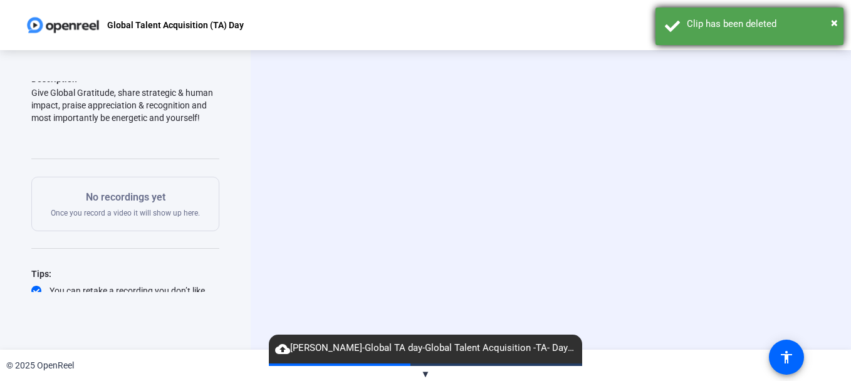
click at [829, 15] on div "× Clip has been deleted" at bounding box center [750, 27] width 188 height 38
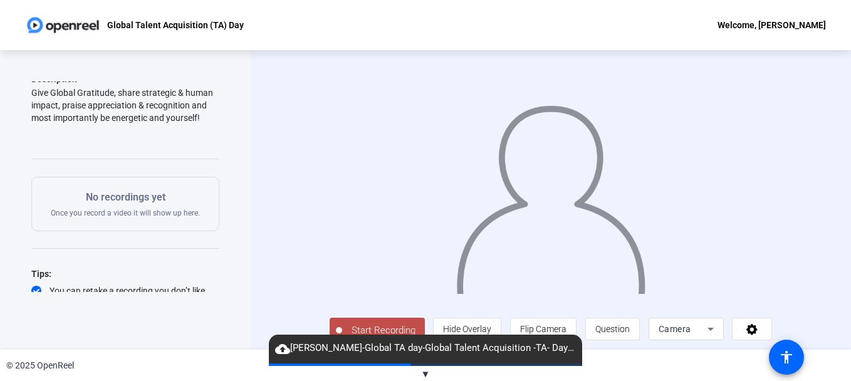
click at [429, 371] on span "▼" at bounding box center [425, 374] width 9 height 11
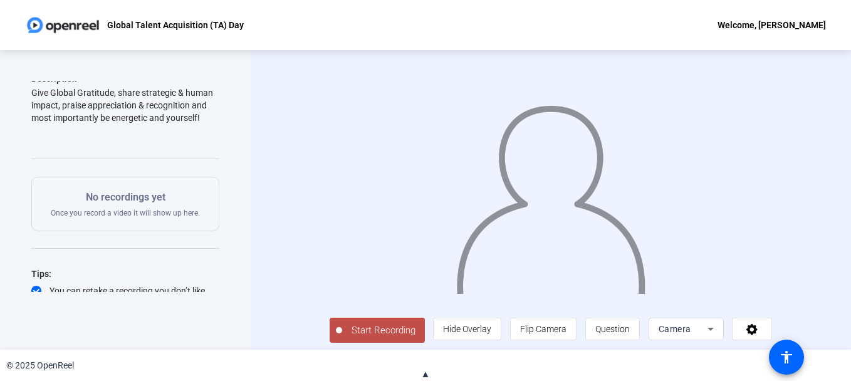
click at [359, 338] on span "Start Recording" at bounding box center [383, 330] width 83 height 14
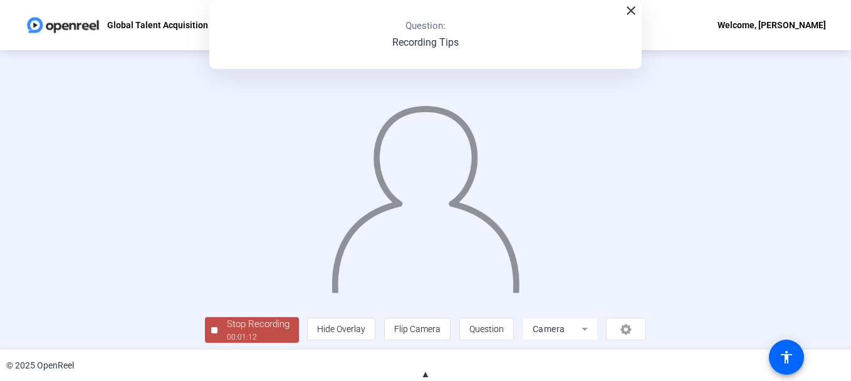
click at [426, 372] on span "▲" at bounding box center [425, 374] width 9 height 11
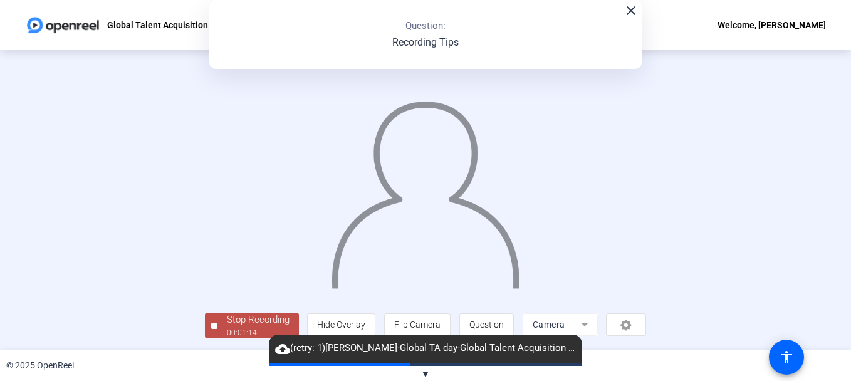
scroll to position [76, 0]
click at [227, 325] on div "Stop Recording" at bounding box center [258, 320] width 63 height 14
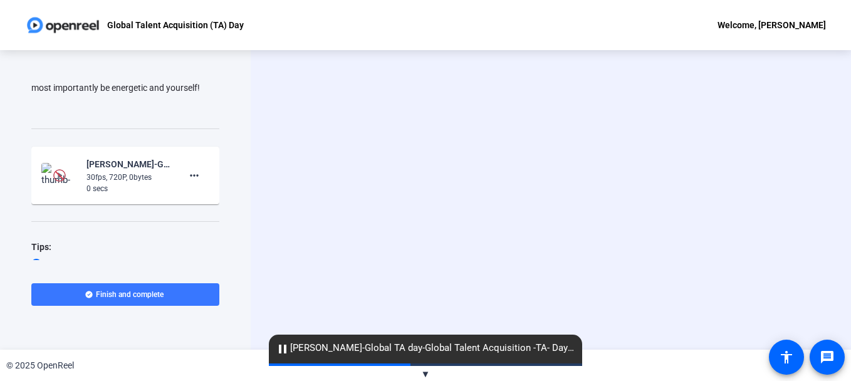
scroll to position [130, 0]
click at [187, 174] on mat-icon "more_horiz" at bounding box center [194, 173] width 15 height 15
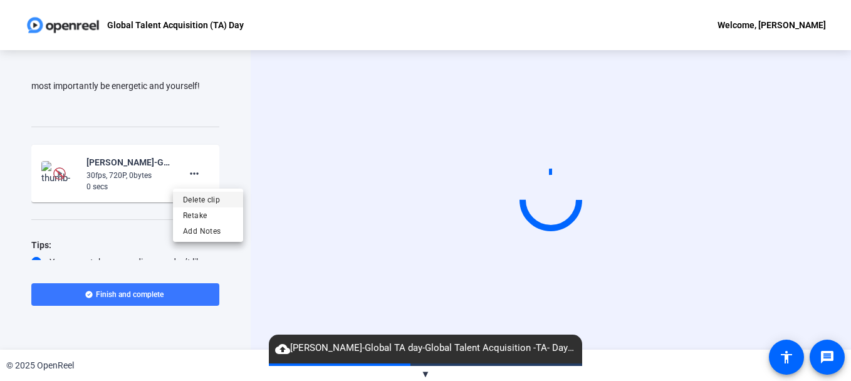
click at [200, 202] on span "Delete clip" at bounding box center [208, 199] width 50 height 15
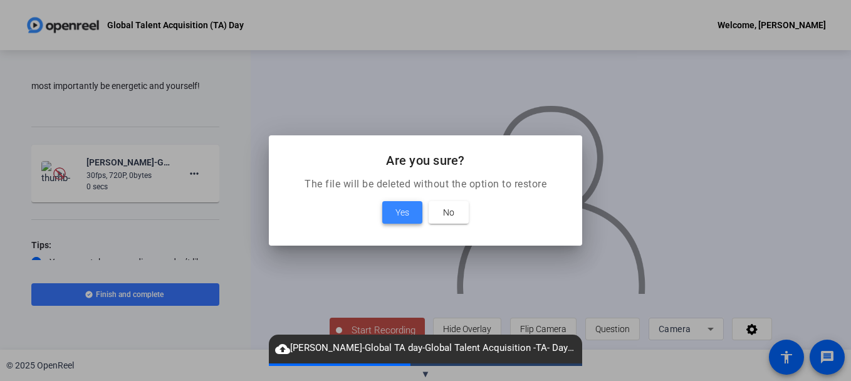
click at [404, 211] on span "Yes" at bounding box center [403, 212] width 14 height 15
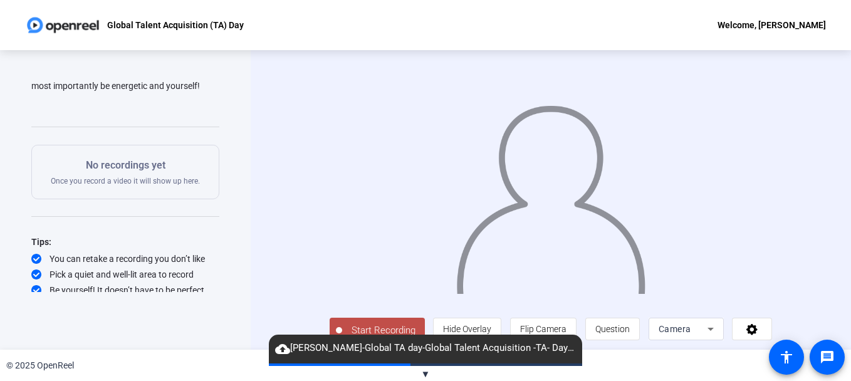
click at [421, 374] on span "▼" at bounding box center [425, 374] width 9 height 11
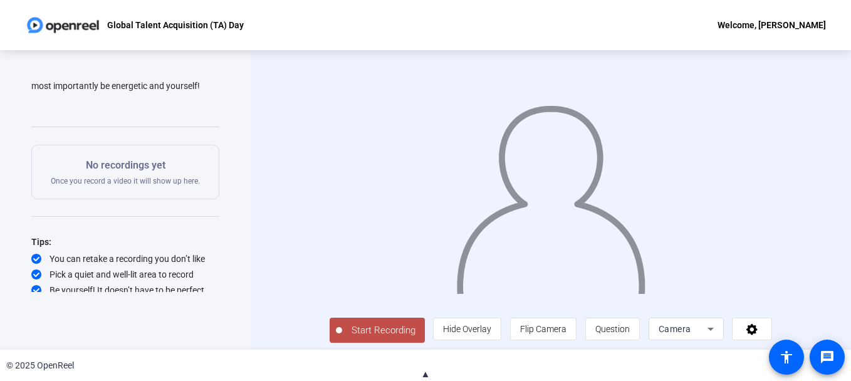
click at [364, 338] on span "Start Recording" at bounding box center [383, 330] width 83 height 14
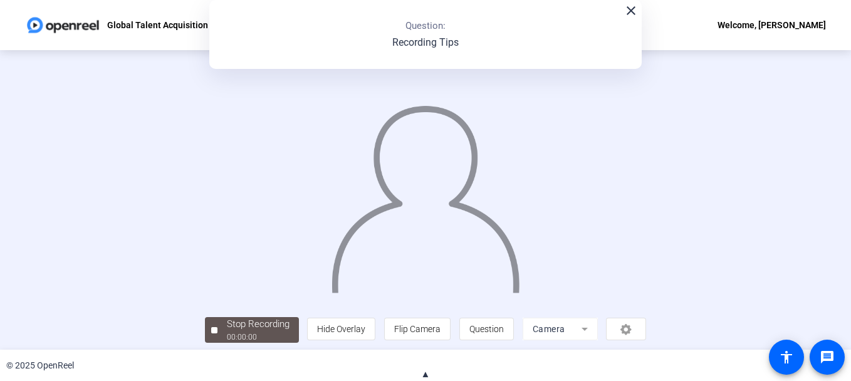
click at [624, 21] on div "close Question: Recording Tips" at bounding box center [425, 34] width 433 height 69
click at [627, 19] on div "close Question: Recording Tips" at bounding box center [425, 34] width 433 height 69
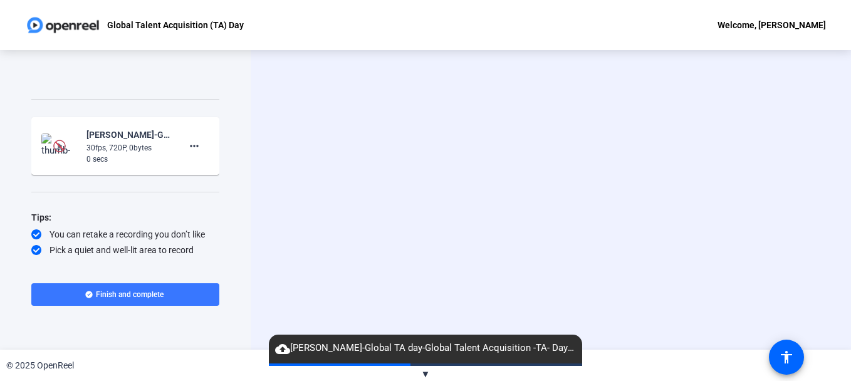
scroll to position [169, 0]
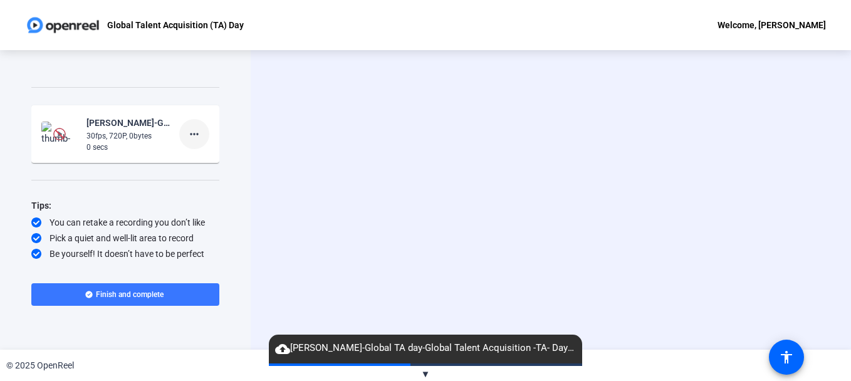
click at [187, 130] on mat-icon "more_horiz" at bounding box center [194, 134] width 15 height 15
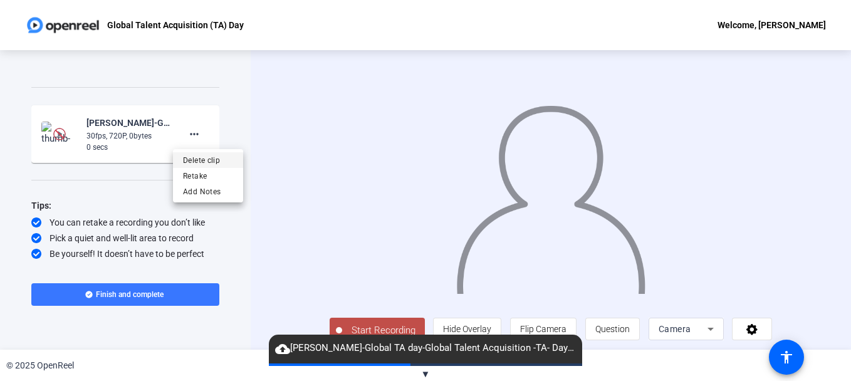
click at [193, 156] on span "Delete clip" at bounding box center [208, 159] width 50 height 15
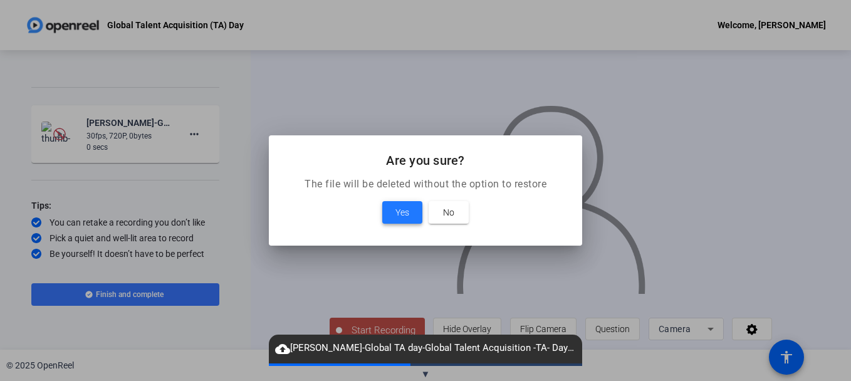
click at [392, 204] on span at bounding box center [402, 212] width 40 height 30
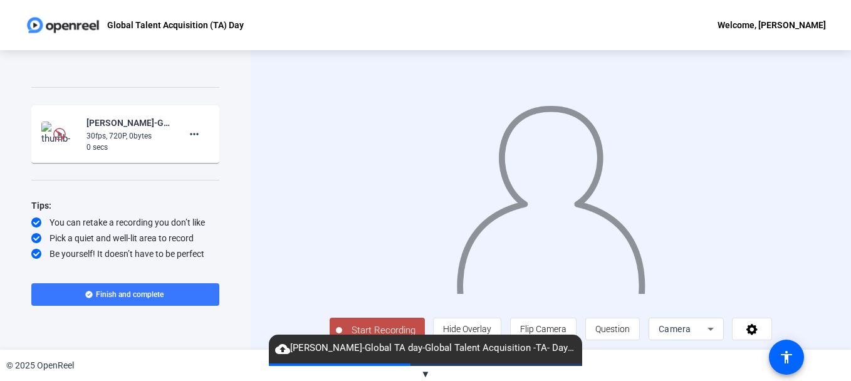
scroll to position [134, 0]
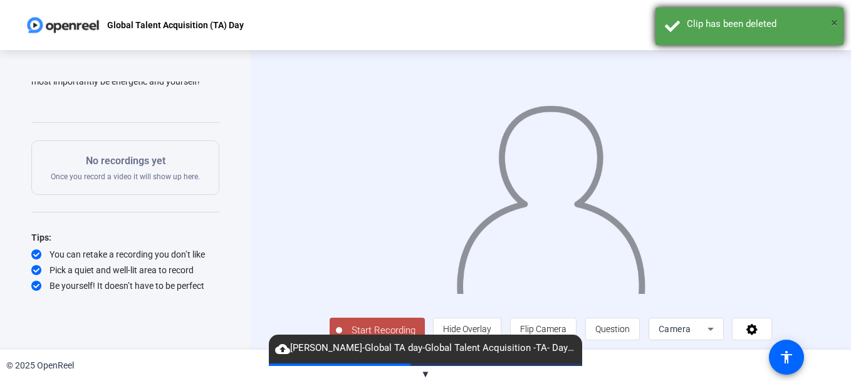
click at [833, 22] on span "×" at bounding box center [834, 22] width 7 height 15
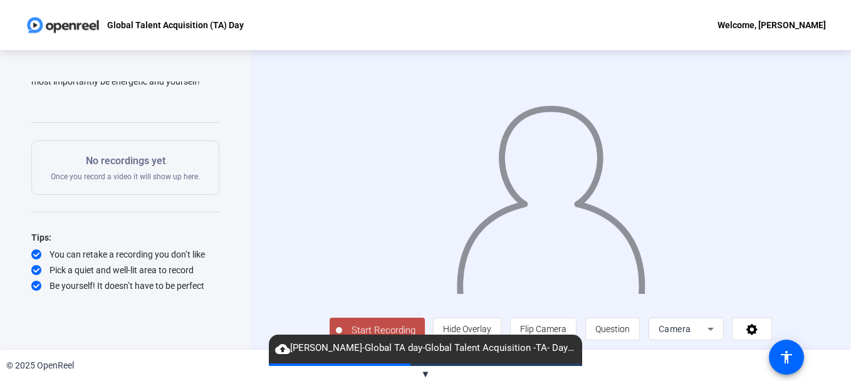
click at [429, 375] on span "▼" at bounding box center [425, 374] width 9 height 11
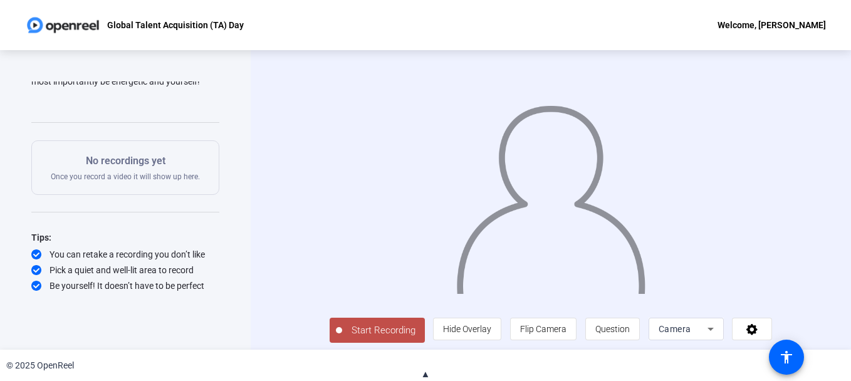
click at [345, 338] on span "Start Recording" at bounding box center [383, 330] width 83 height 14
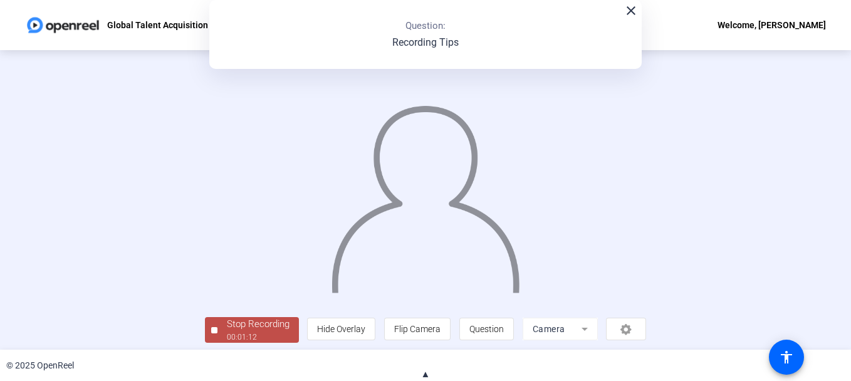
click at [421, 370] on span "▲" at bounding box center [425, 374] width 9 height 11
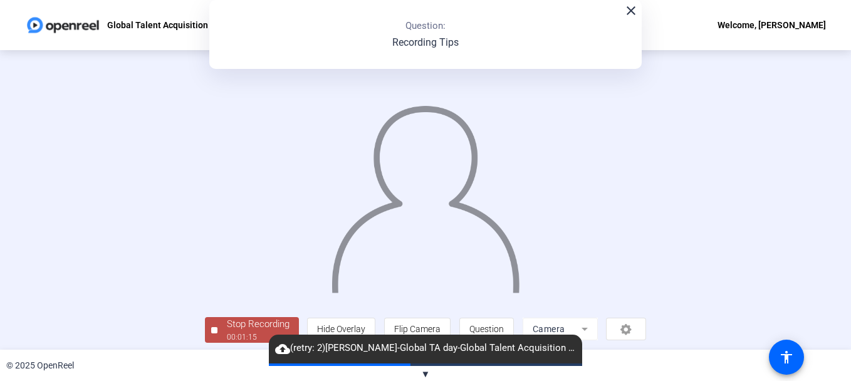
scroll to position [76, 0]
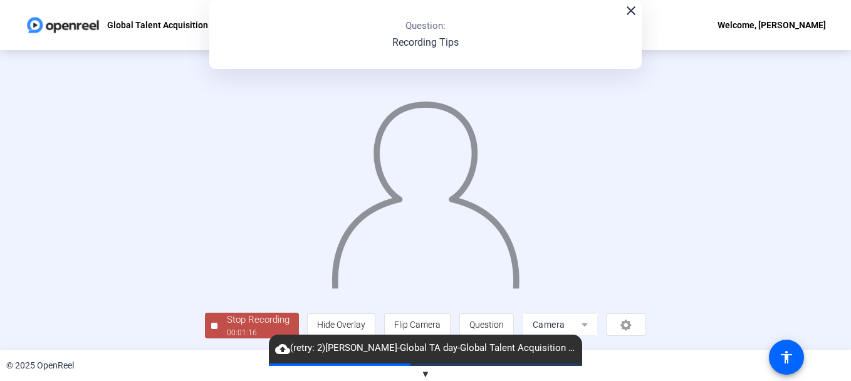
click at [227, 321] on div "Stop Recording" at bounding box center [258, 320] width 63 height 14
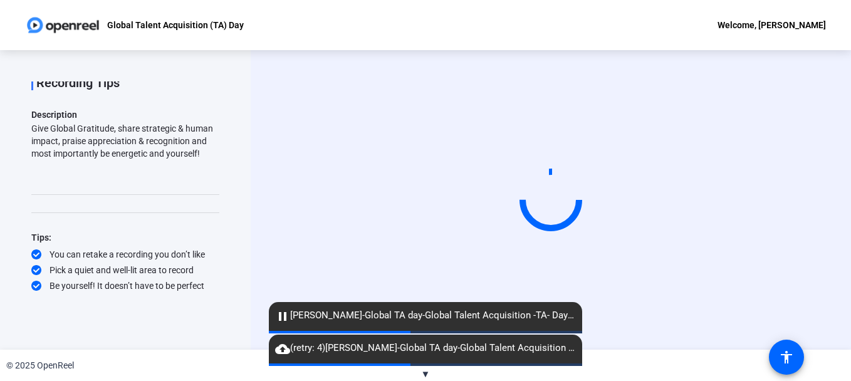
scroll to position [0, 0]
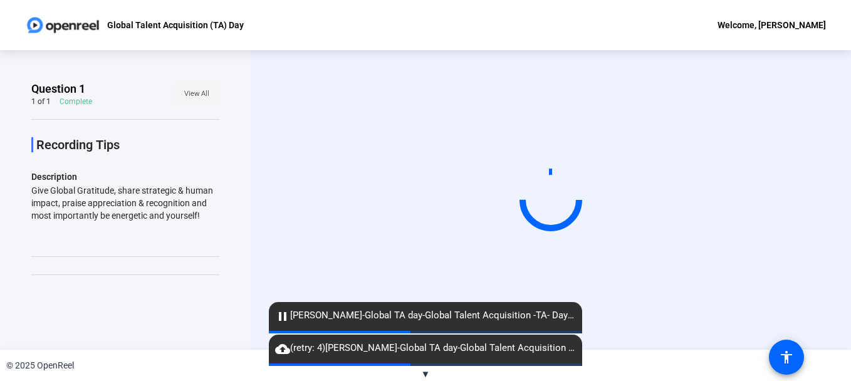
click at [196, 94] on span "View All" at bounding box center [196, 94] width 25 height 19
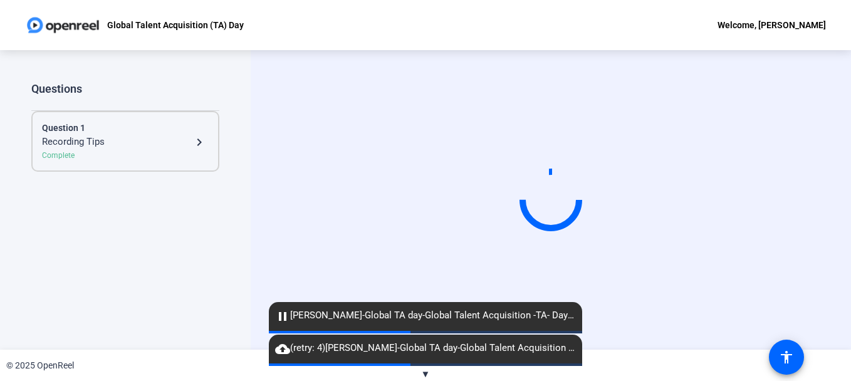
click at [88, 141] on div "Recording Tips" at bounding box center [117, 142] width 150 height 15
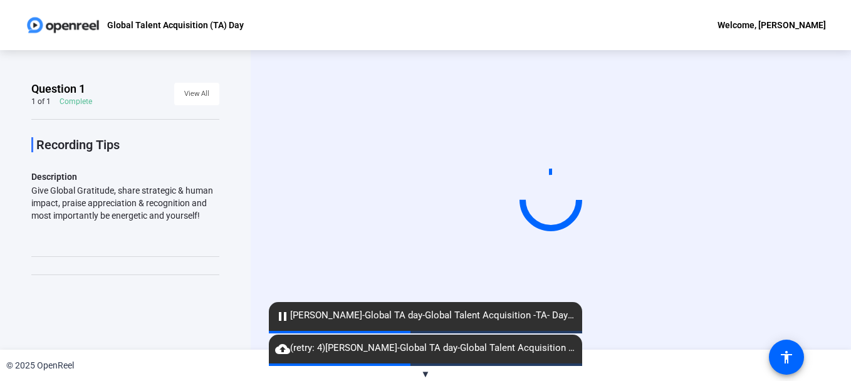
scroll to position [62, 0]
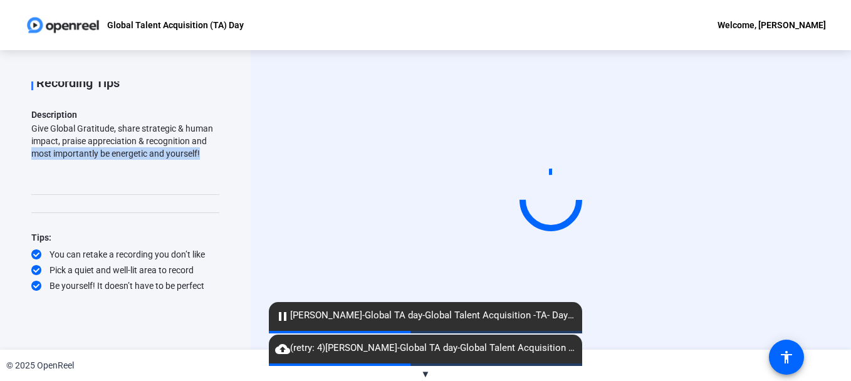
drag, startPoint x: 212, startPoint y: 204, endPoint x: 209, endPoint y: 135, distance: 69.7
click at [209, 135] on div "Recording Tips Description Give Global Gratitude, share strategic & human impac…" at bounding box center [125, 174] width 188 height 235
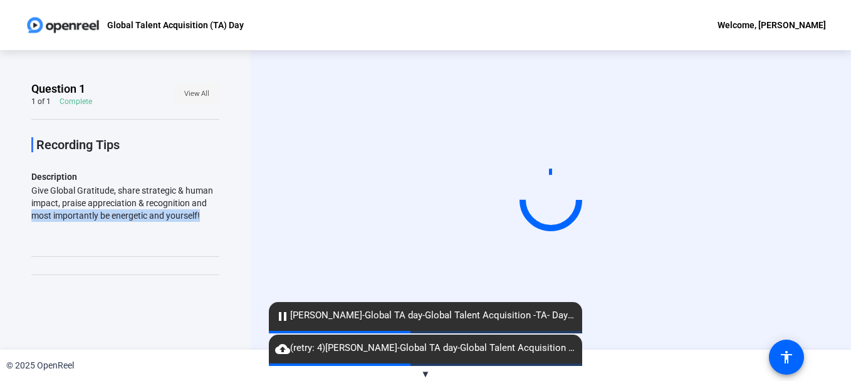
click at [196, 94] on span "View All" at bounding box center [196, 94] width 25 height 19
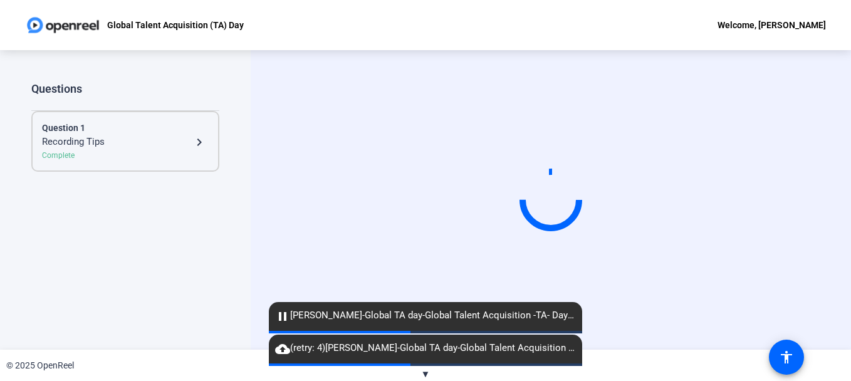
click at [68, 152] on div "Complete" at bounding box center [125, 155] width 167 height 11
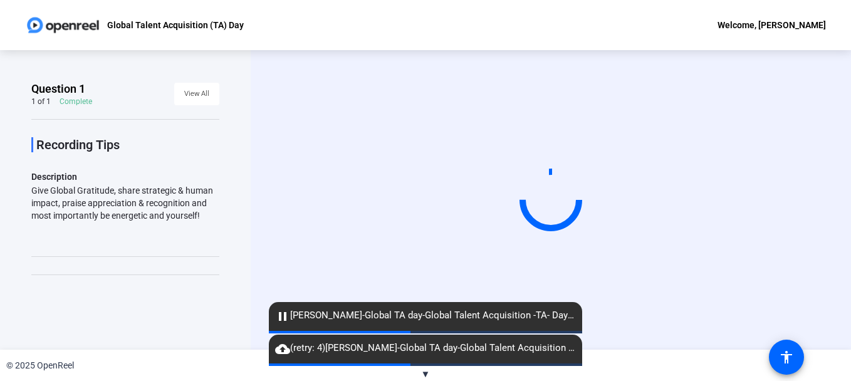
scroll to position [62, 0]
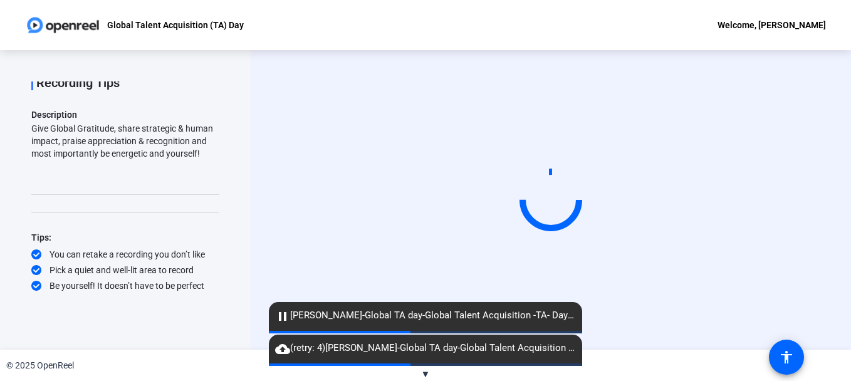
click at [135, 207] on div "Recording Tips Description Give Global Gratitude, share strategic & human impac…" at bounding box center [125, 174] width 188 height 235
click at [318, 315] on span "pause Rajith Bhargavan-Global TA day-Global Talent Acquisition -TA- Day-1755516…" at bounding box center [425, 315] width 313 height 15
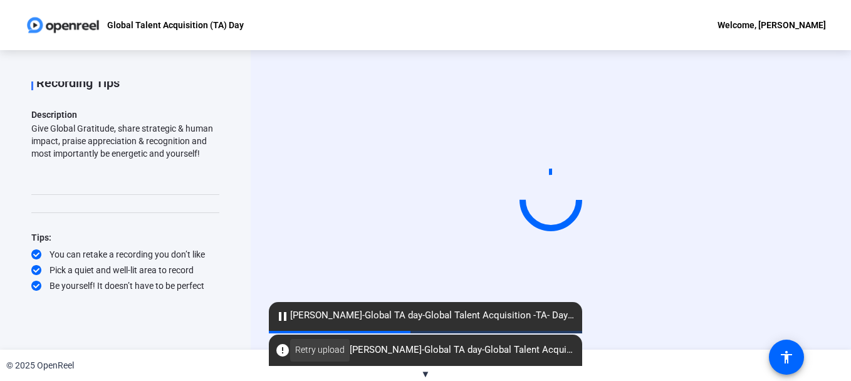
click at [339, 349] on span "Retry upload" at bounding box center [320, 350] width 50 height 13
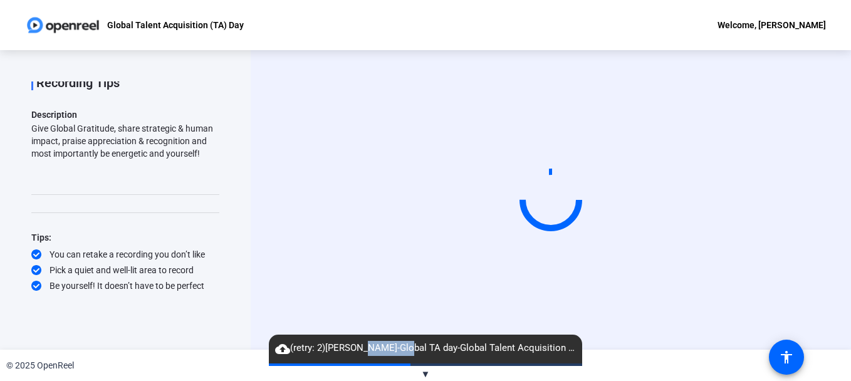
click at [425, 371] on span "▼" at bounding box center [425, 374] width 9 height 11
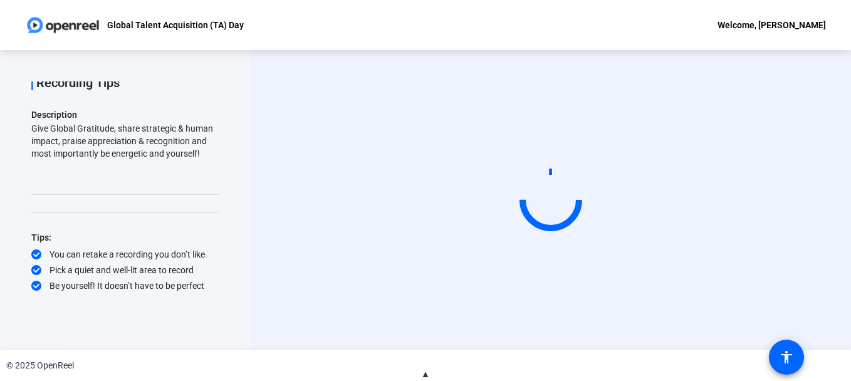
click at [843, 137] on div "Start Recording" at bounding box center [551, 200] width 601 height 300
click at [427, 371] on span "▲" at bounding box center [425, 374] width 9 height 11
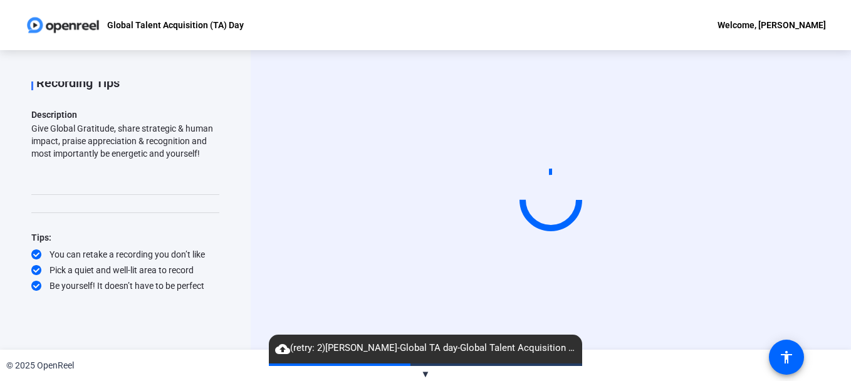
click at [421, 349] on span "cloud_upload (retry: 2) Rajith Bhargavan-Global TA day-Global Talent Acquisitio…" at bounding box center [425, 348] width 313 height 15
click at [313, 349] on span "cloud_upload (retry: 2) Rajith Bhargavan-Global TA day-Global Talent Acquisitio…" at bounding box center [425, 348] width 313 height 15
drag, startPoint x: 212, startPoint y: 228, endPoint x: 223, endPoint y: 165, distance: 63.7
click at [229, 159] on div "Question 1 1 of 1 Complete View All Recording Tips Description Give Global Grat…" at bounding box center [125, 200] width 251 height 300
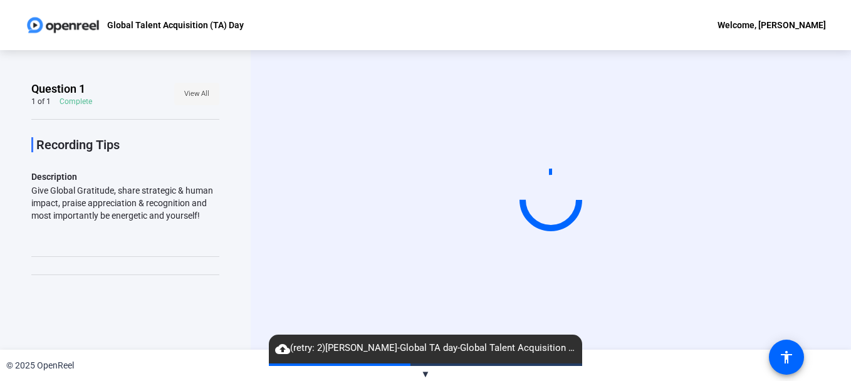
click at [192, 93] on span "View All" at bounding box center [196, 94] width 25 height 19
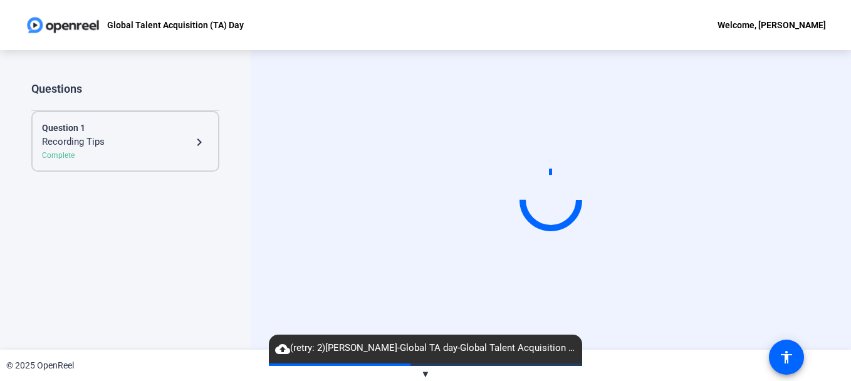
click at [168, 135] on div "Recording Tips" at bounding box center [117, 142] width 150 height 15
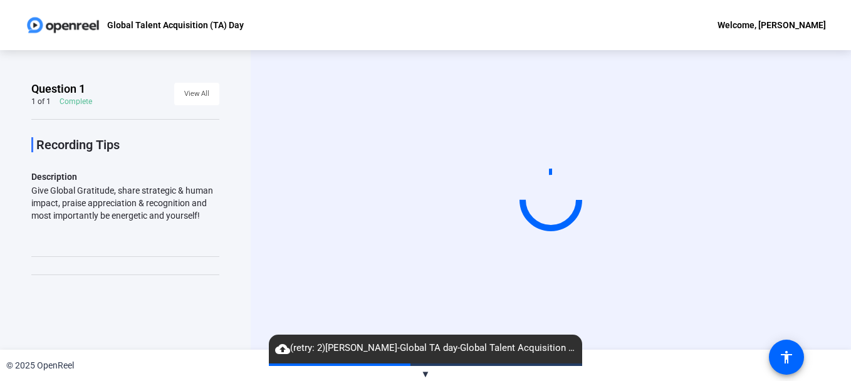
scroll to position [62, 0]
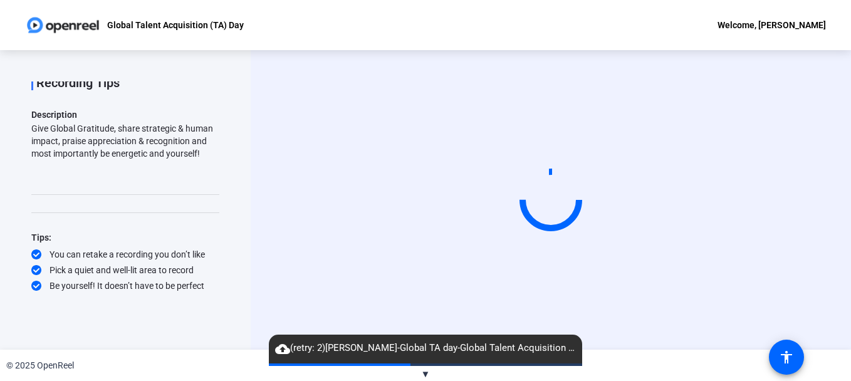
click at [447, 354] on span "cloud_upload (retry: 2) Rajith Bhargavan-Global TA day-Global Talent Acquisitio…" at bounding box center [425, 348] width 313 height 15
click at [423, 372] on span "▼" at bounding box center [425, 374] width 9 height 11
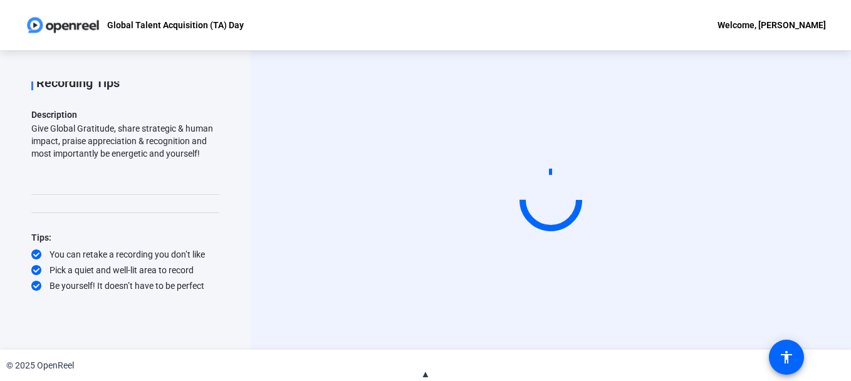
scroll to position [0, 0]
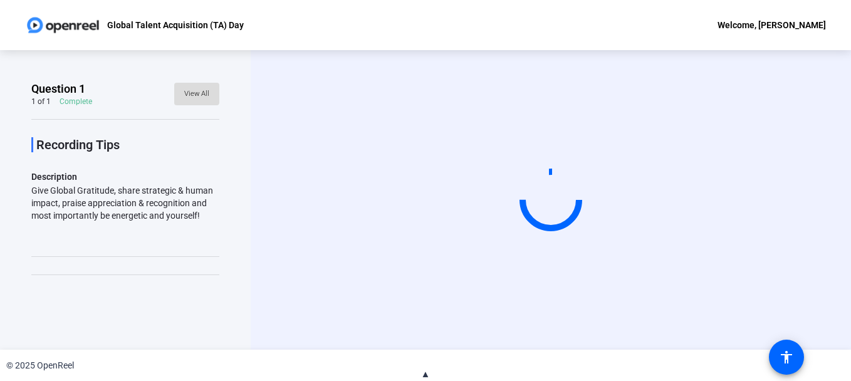
click at [191, 92] on span "View All" at bounding box center [196, 94] width 25 height 19
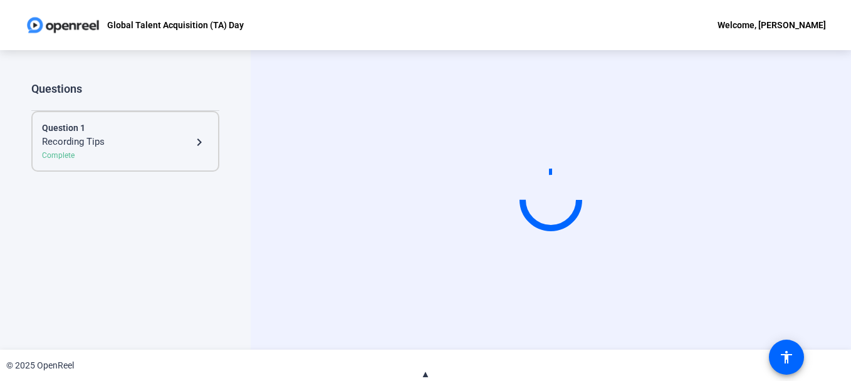
click at [73, 152] on div "Complete" at bounding box center [125, 155] width 167 height 11
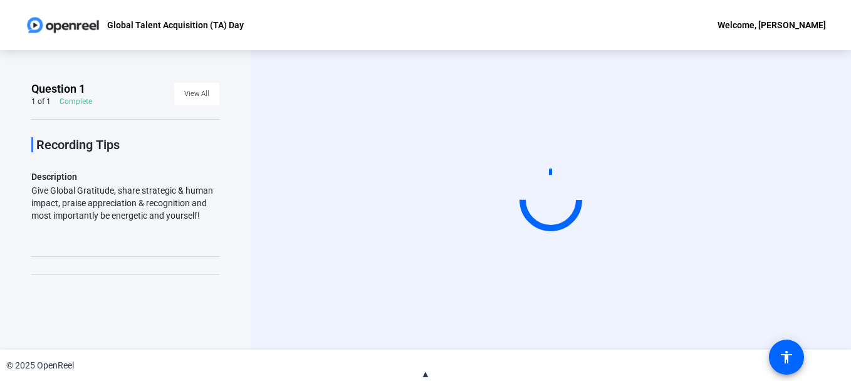
drag, startPoint x: 210, startPoint y: 169, endPoint x: 209, endPoint y: 210, distance: 41.4
click at [209, 210] on div "Recording Tips Description Give Global Gratitude, share strategic & human impac…" at bounding box center [125, 236] width 188 height 235
drag, startPoint x: 209, startPoint y: 210, endPoint x: 265, endPoint y: 74, distance: 146.8
click at [265, 74] on div "Start Recording" at bounding box center [551, 200] width 601 height 300
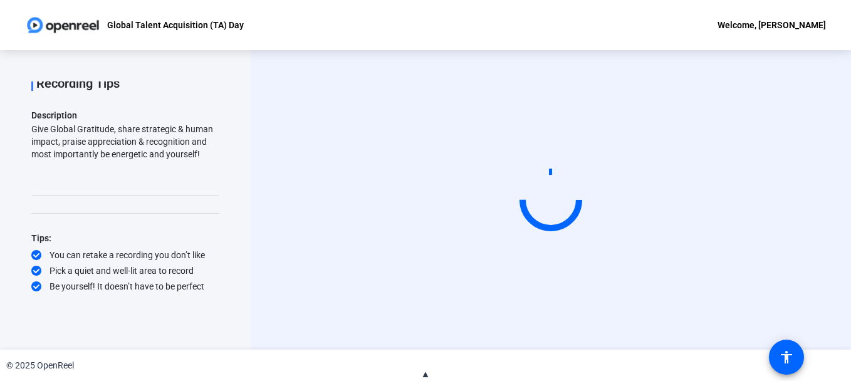
click at [426, 372] on span "▲" at bounding box center [425, 374] width 9 height 11
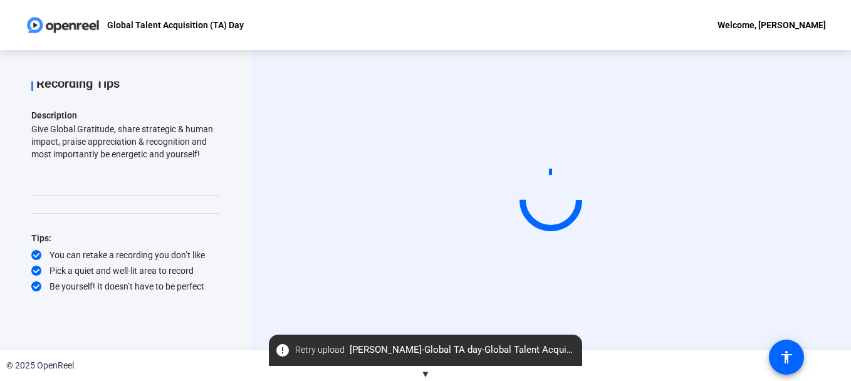
click at [410, 344] on span "error Retry upload Rajith Bhargavan-Global TA day-Global Talent Acquisition -TA…" at bounding box center [425, 350] width 313 height 23
click at [374, 351] on span "error Retry upload Rajith Bhargavan-Global TA day-Global Talent Acquisition -TA…" at bounding box center [425, 350] width 313 height 23
click at [315, 353] on span "Retry upload" at bounding box center [320, 350] width 50 height 13
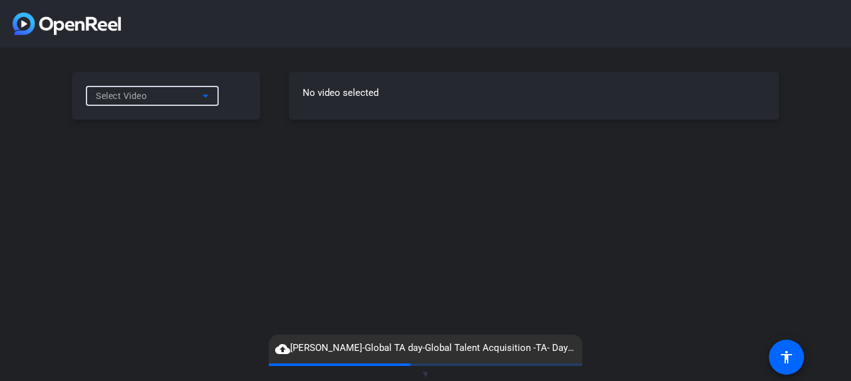
click at [204, 97] on icon at bounding box center [205, 95] width 15 height 15
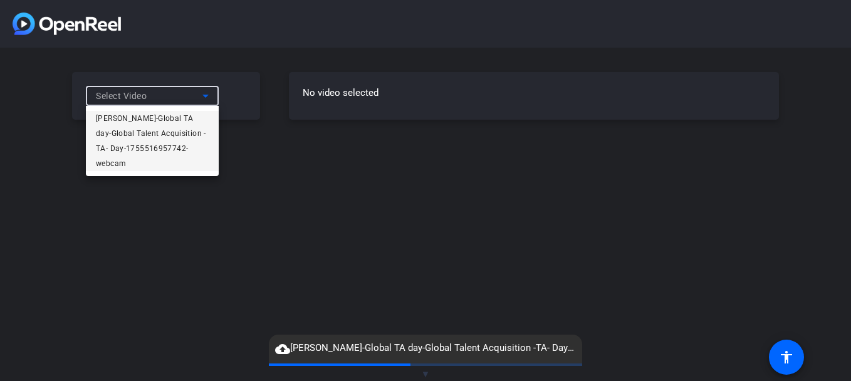
click at [177, 122] on span "[PERSON_NAME]-Global TA day-Global Talent Acquisition -TA- Day-1755516957742-we…" at bounding box center [152, 141] width 113 height 60
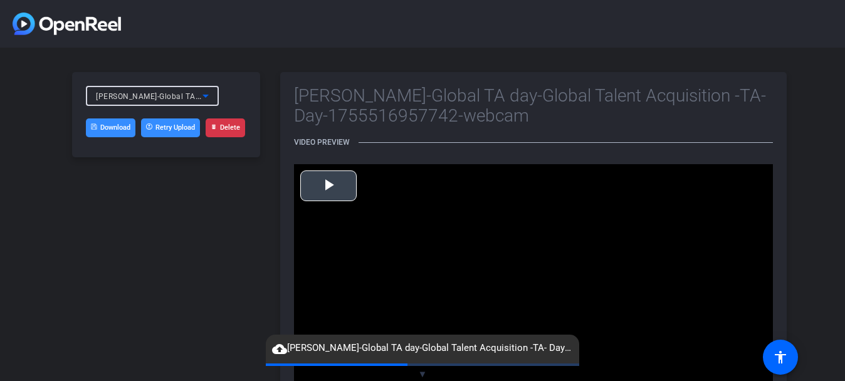
click at [329, 186] on span "Video Player" at bounding box center [329, 186] width 0 height 0
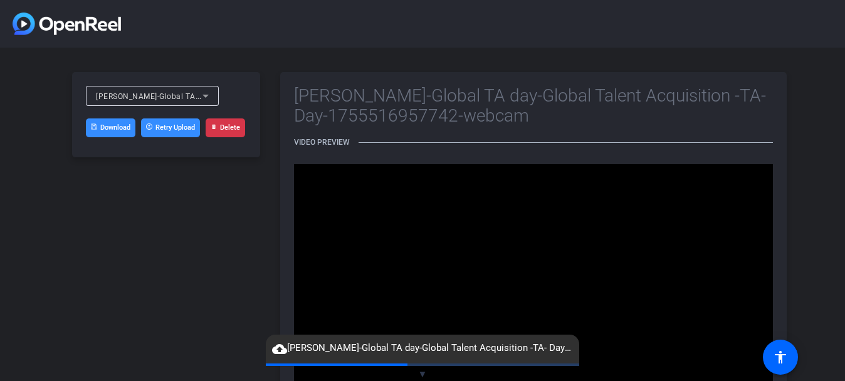
scroll to position [53, 0]
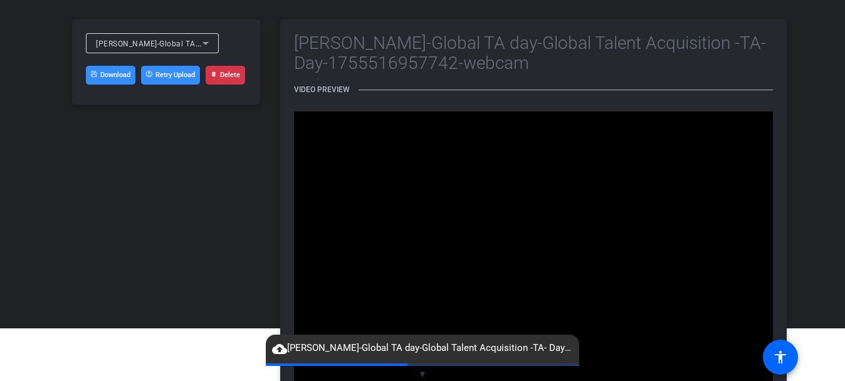
click at [844, 96] on div "Rajith Bhargavan-Global TA day-Global Talent Acquisition -TA- Day-1755516957742…" at bounding box center [422, 207] width 845 height 424
drag, startPoint x: 844, startPoint y: 96, endPoint x: 845, endPoint y: 134, distance: 38.2
click at [845, 134] on html "Accessibility Screen-Reader Guide, Feedback, and Issue Reporting | New window R…" at bounding box center [422, 137] width 845 height 381
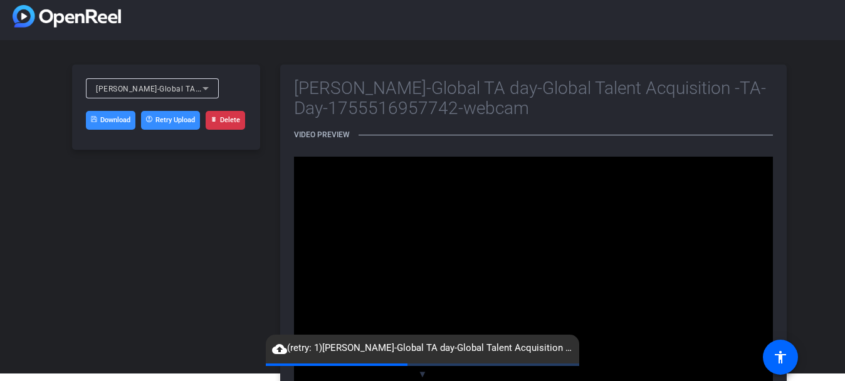
scroll to position [5, 0]
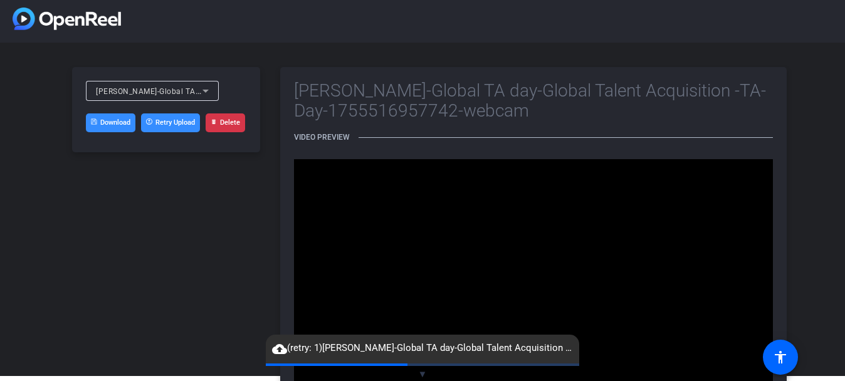
click at [206, 93] on icon at bounding box center [205, 90] width 15 height 15
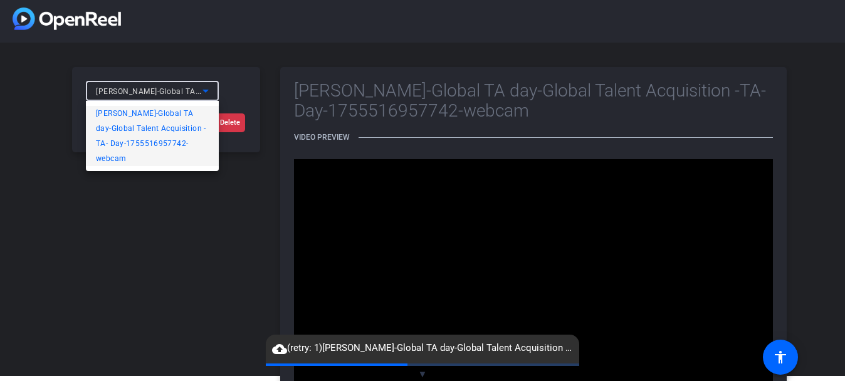
click at [204, 90] on body "Accessibility Screen-Reader Guide, Feedback, and Issue Reporting | New window R…" at bounding box center [422, 185] width 845 height 381
click at [165, 219] on div at bounding box center [422, 190] width 845 height 381
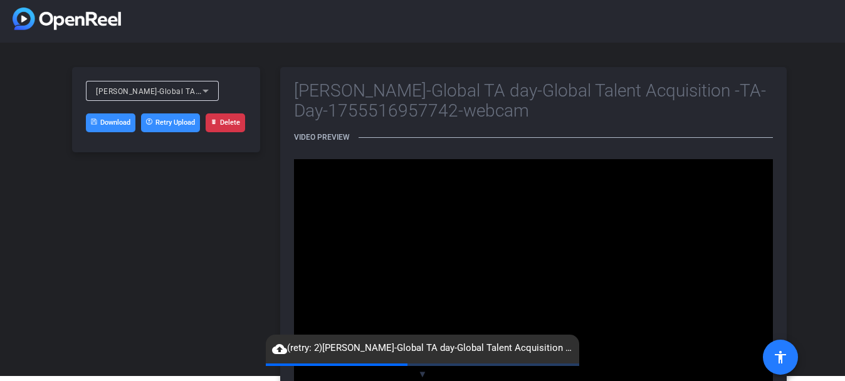
click at [781, 353] on mat-icon "accessibility" at bounding box center [780, 357] width 15 height 15
drag, startPoint x: 672, startPoint y: 208, endPoint x: 204, endPoint y: 87, distance: 483.7
click at [204, 87] on div "Rajith Bhargavan-Global TA day-Global Talent Acquisition -TA- Day-1755516957742…" at bounding box center [422, 255] width 845 height 424
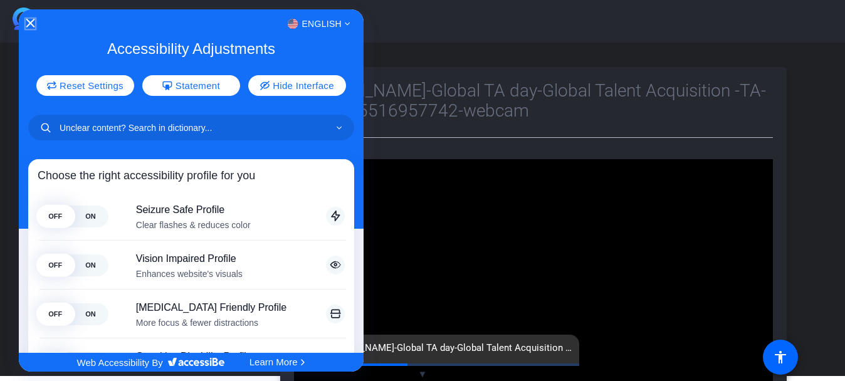
click at [26, 24] on icon "Close Accessibility Interface" at bounding box center [30, 23] width 9 height 9
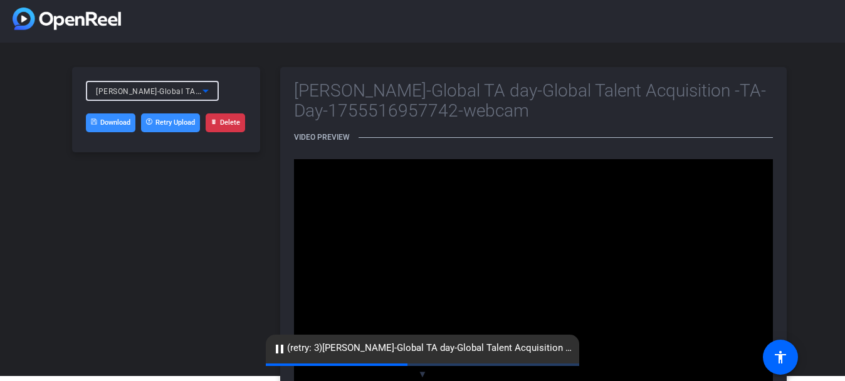
click at [209, 93] on icon at bounding box center [205, 90] width 15 height 15
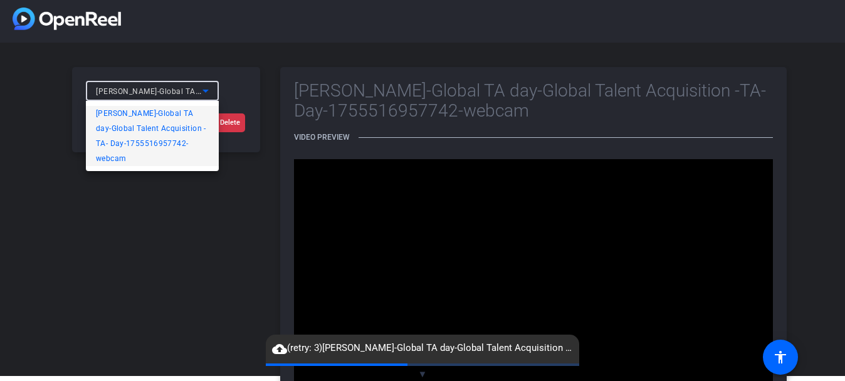
click at [150, 196] on div at bounding box center [422, 190] width 845 height 381
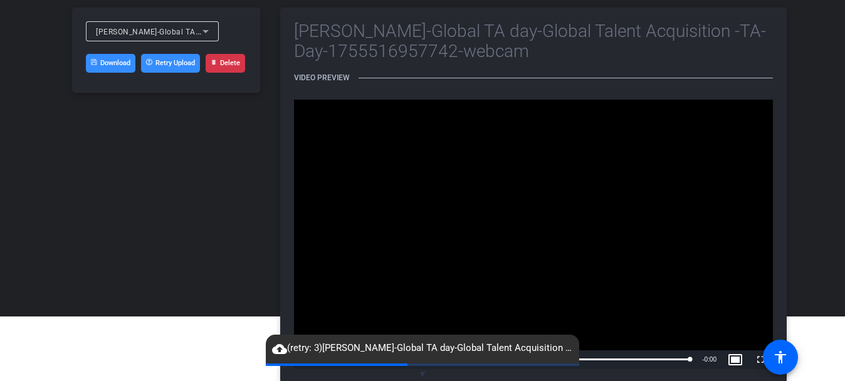
scroll to position [91, 0]
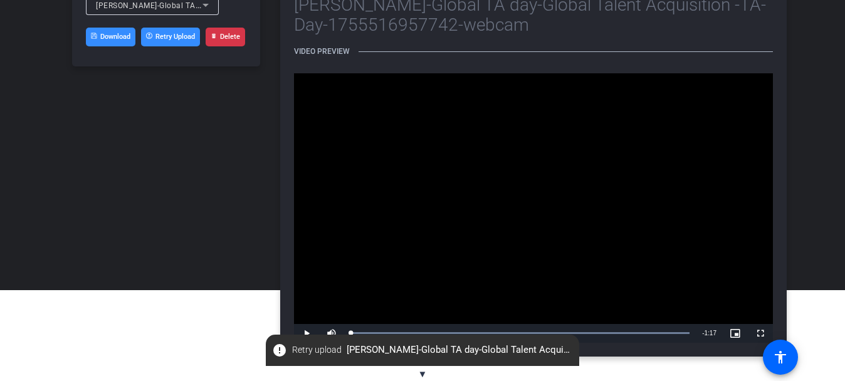
drag, startPoint x: 448, startPoint y: 333, endPoint x: 333, endPoint y: 327, distance: 115.5
click at [333, 327] on div "Play Mute Current Time 0:00 / Duration 1:17 Loaded : 100.00% 0:00 0:00 Stream T…" at bounding box center [533, 333] width 479 height 19
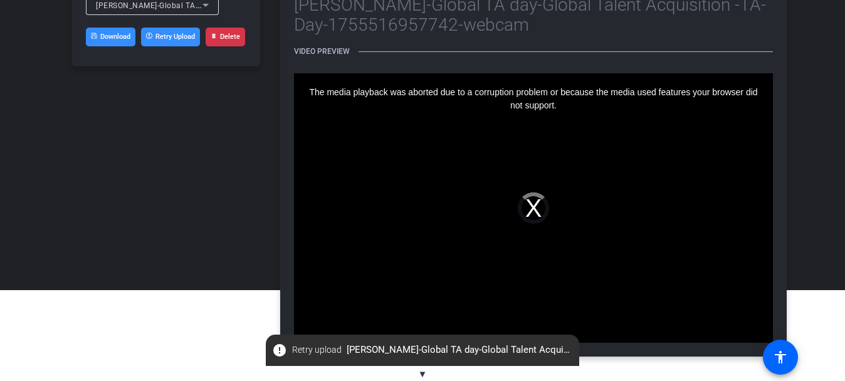
click at [487, 243] on div "The media playback was aborted due to a corruption problem or because the media…" at bounding box center [533, 208] width 479 height 270
click at [534, 209] on div "The media playback was aborted due to a corruption problem or because the media…" at bounding box center [533, 208] width 479 height 270
click at [532, 208] on div "The media playback was aborted due to a corruption problem or because the media…" at bounding box center [533, 208] width 479 height 270
click at [182, 192] on div "Rajith Bhargavan-Global TA day-Global Talent Acquisition -TA- Day-1755516957742…" at bounding box center [166, 169] width 188 height 376
click at [196, 8] on span "Rajith Bhargavan-Global TA day-Global Talent Acquisition -TA- Day-1755516957742…" at bounding box center [265, 5] width 339 height 10
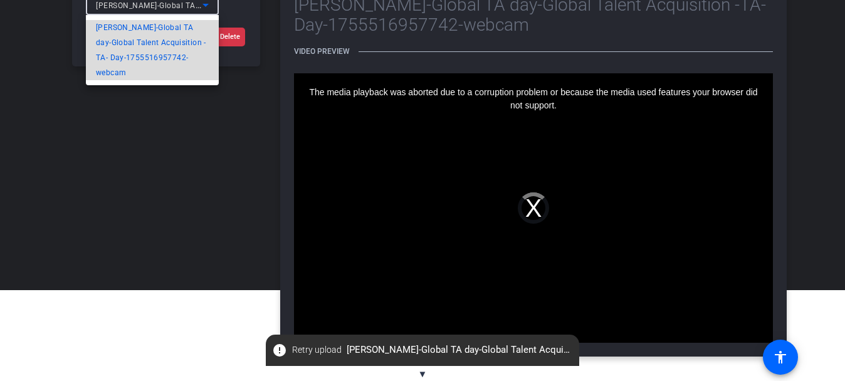
click at [174, 26] on span "Rajith Bhargavan-Global TA day-Global Talent Acquisition -TA- Day-1755516957742…" at bounding box center [152, 50] width 113 height 60
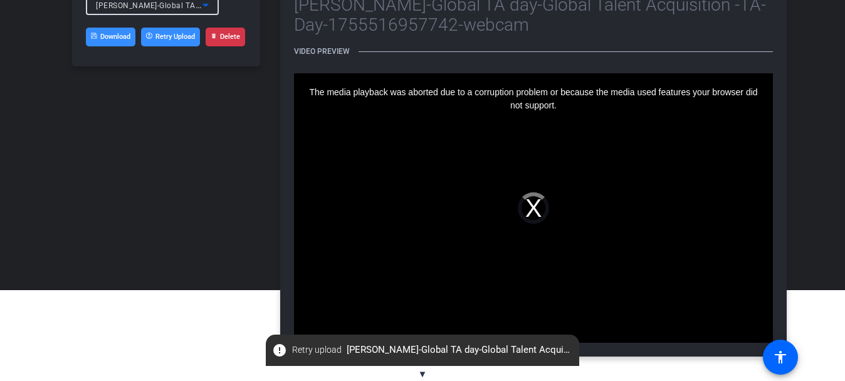
scroll to position [88, 0]
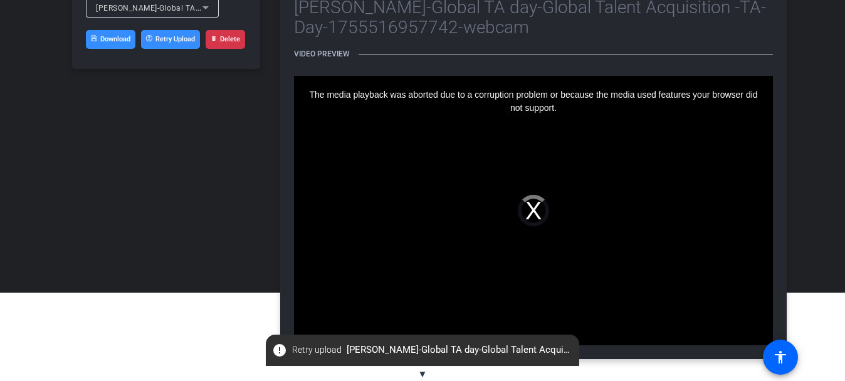
click at [461, 347] on span "error Retry upload Rajith Bhargavan-Global TA day-Global Talent Acquisition -TA…" at bounding box center [422, 350] width 313 height 23
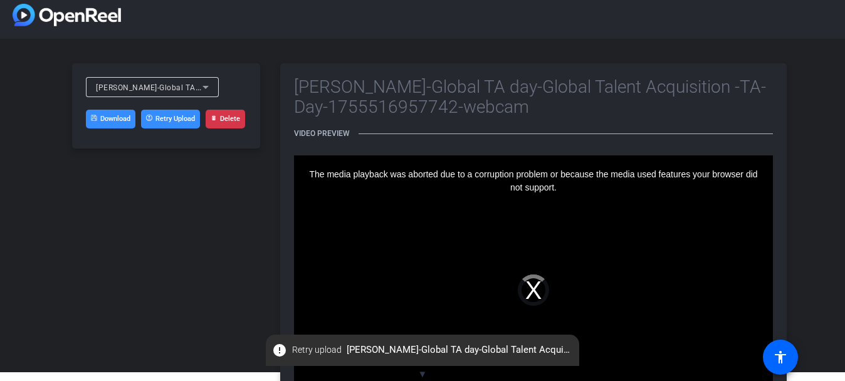
scroll to position [91, 0]
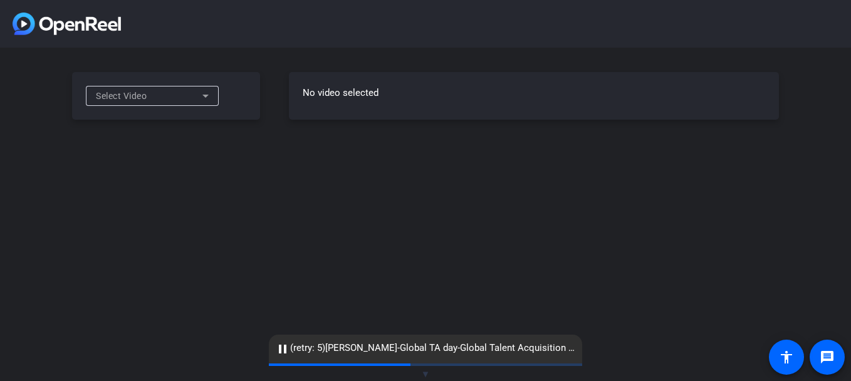
click at [212, 102] on icon at bounding box center [205, 95] width 15 height 15
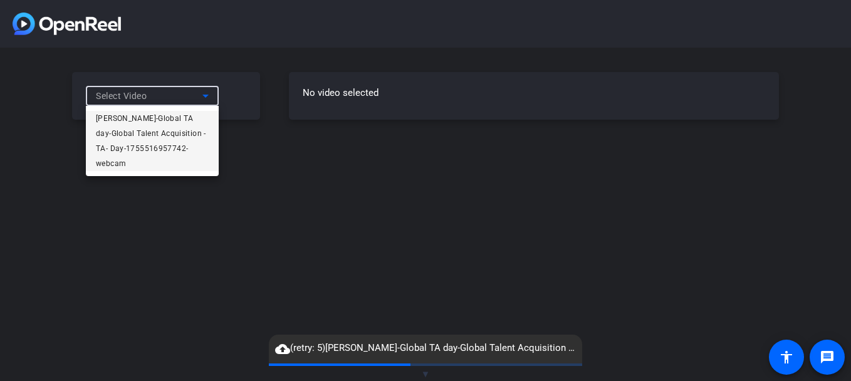
click at [176, 121] on span "[PERSON_NAME]-Global TA day-Global Talent Acquisition -TA- Day-1755516957742-we…" at bounding box center [152, 141] width 113 height 60
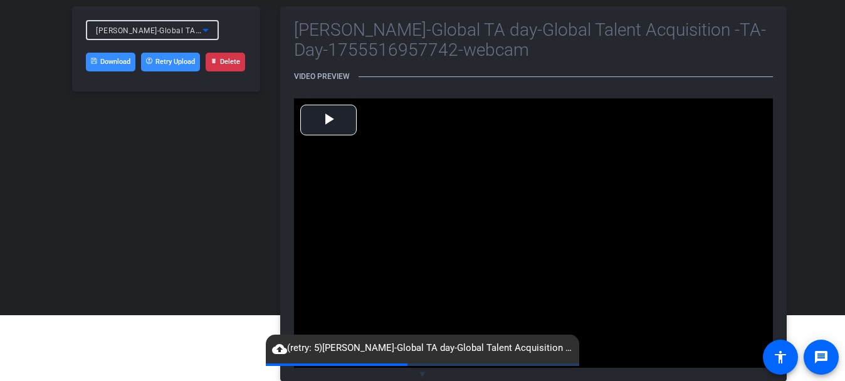
scroll to position [91, 0]
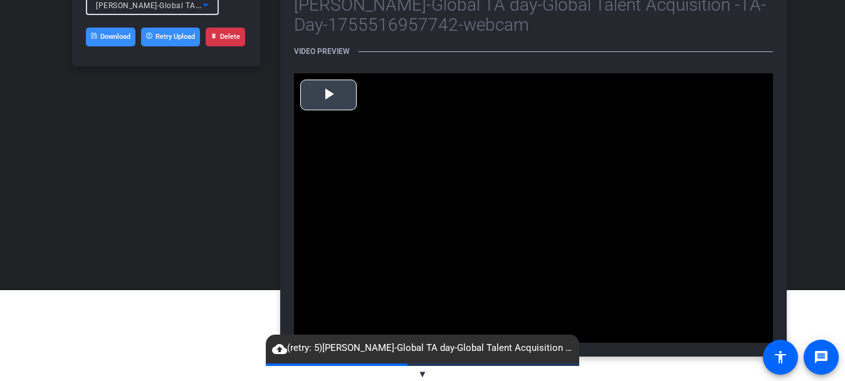
click at [329, 95] on span "Video Player" at bounding box center [329, 95] width 0 height 0
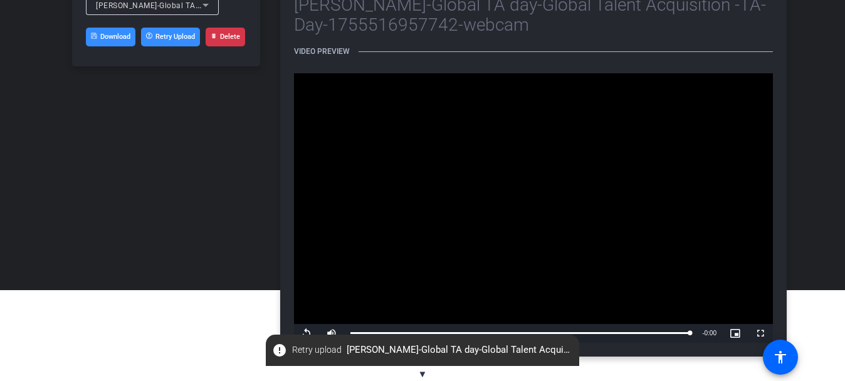
click at [226, 28] on button "Delete" at bounding box center [225, 37] width 39 height 19
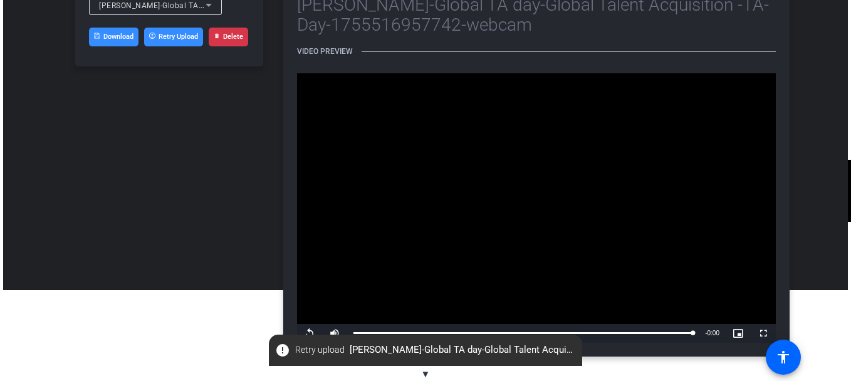
scroll to position [0, 0]
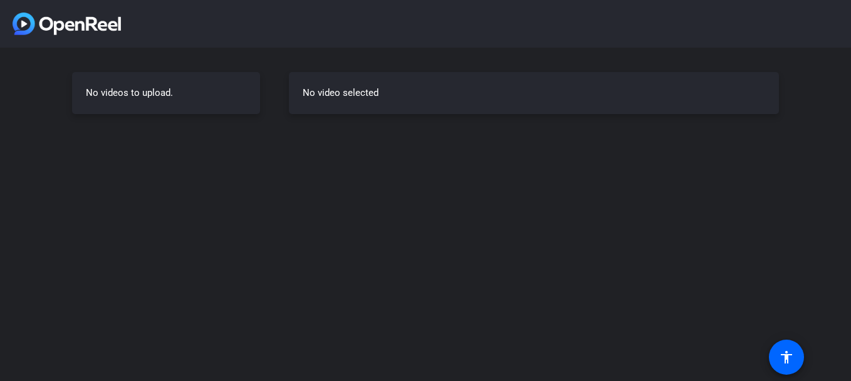
click at [225, 94] on div "No videos to upload." at bounding box center [166, 93] width 188 height 42
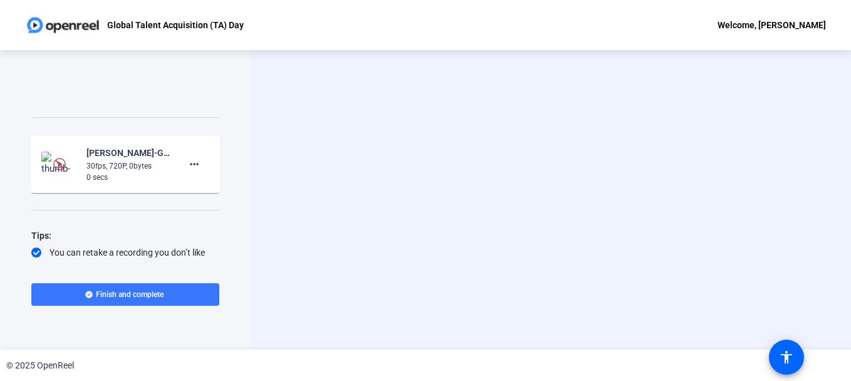
scroll to position [140, 0]
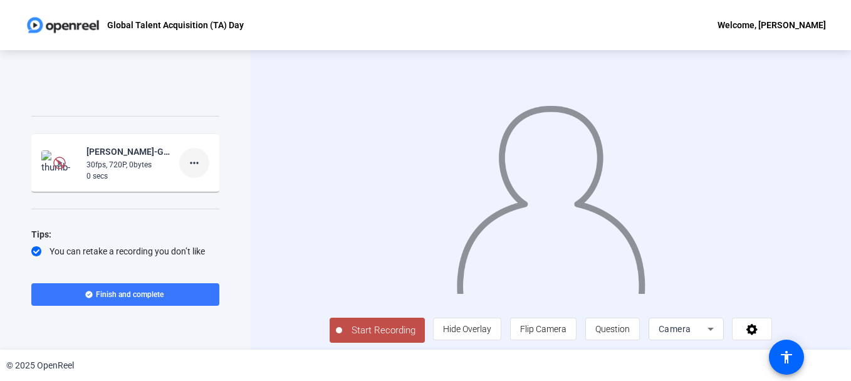
click at [191, 164] on mat-icon "more_horiz" at bounding box center [194, 162] width 15 height 15
click at [204, 190] on span "Delete clip" at bounding box center [208, 188] width 50 height 15
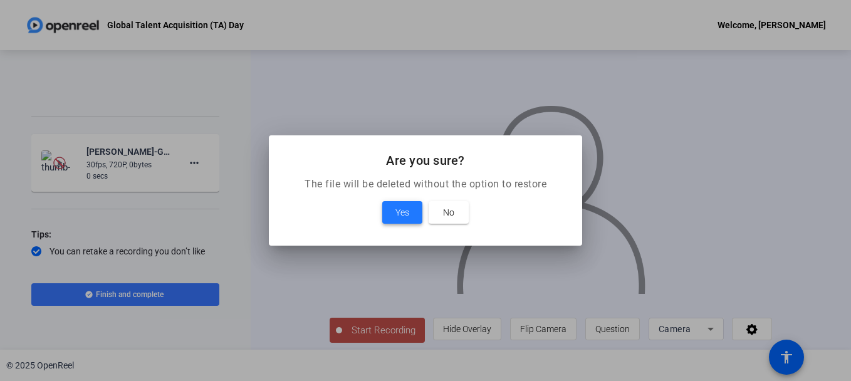
click at [403, 216] on span "Yes" at bounding box center [403, 212] width 14 height 15
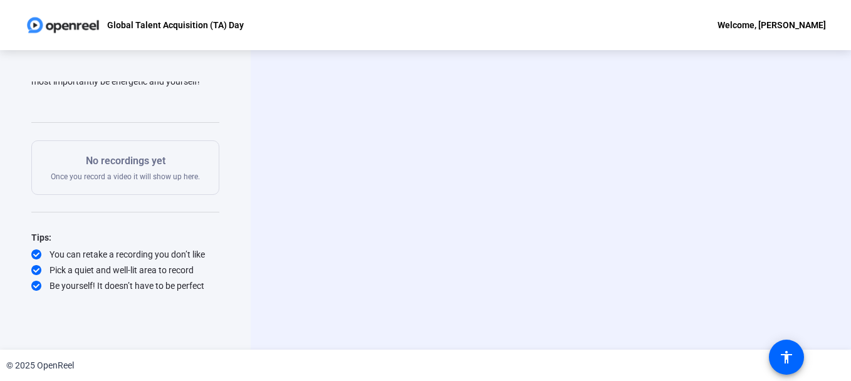
scroll to position [134, 0]
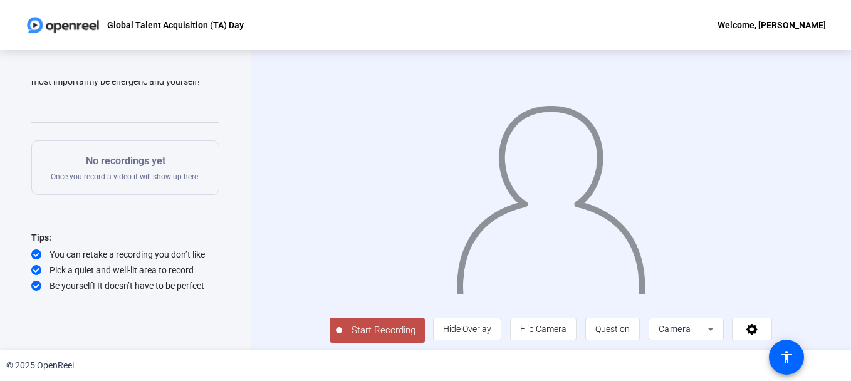
click at [354, 338] on span "Start Recording" at bounding box center [383, 330] width 83 height 14
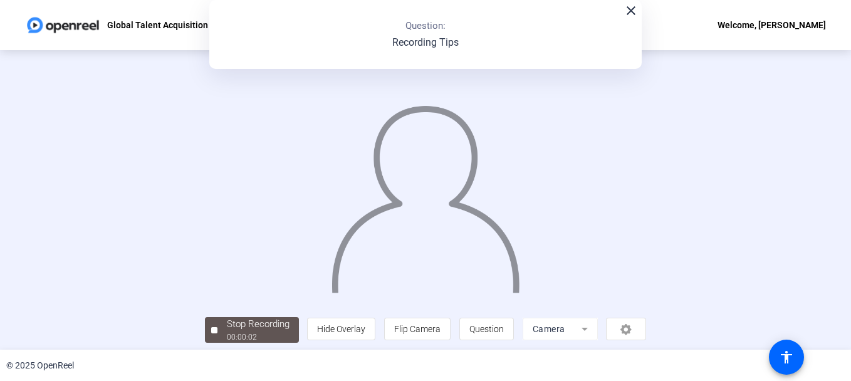
click at [628, 16] on mat-icon "close" at bounding box center [631, 10] width 15 height 15
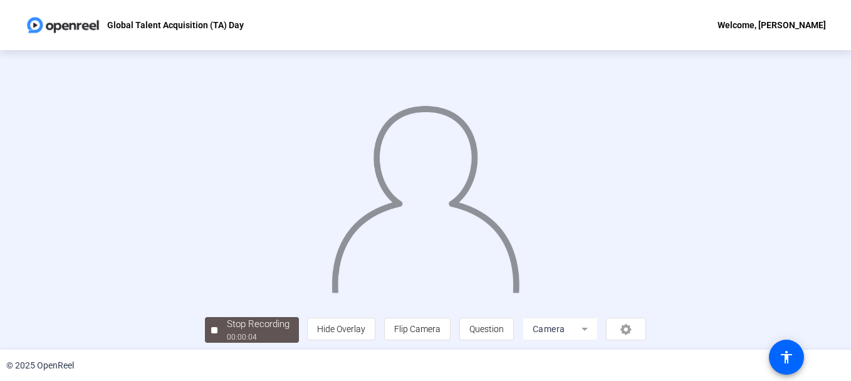
scroll to position [62, 0]
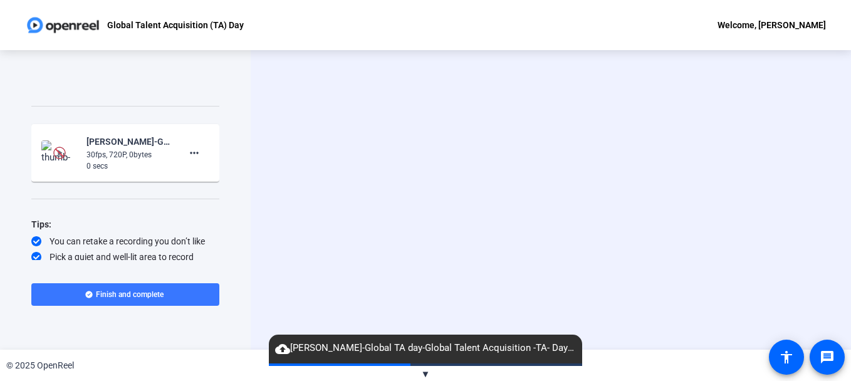
scroll to position [166, 0]
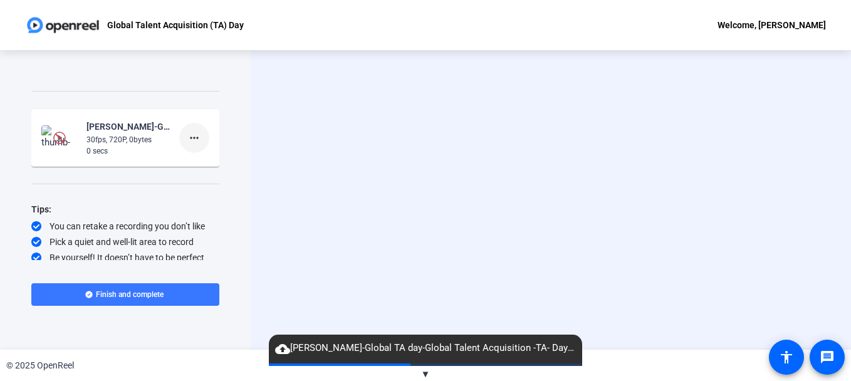
click at [191, 144] on mat-icon "more_horiz" at bounding box center [194, 137] width 15 height 15
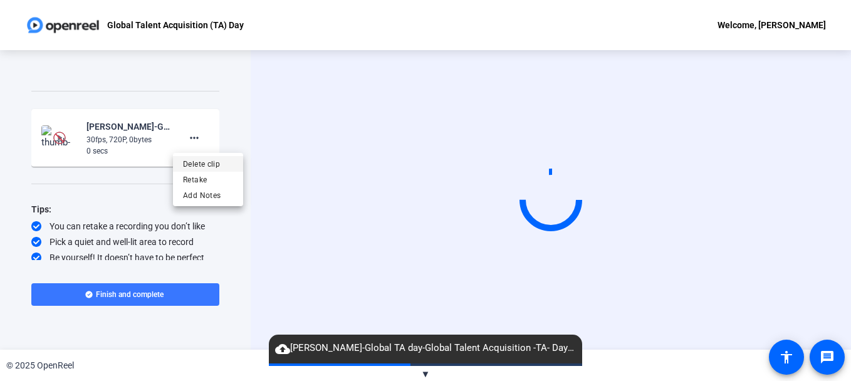
click at [207, 166] on span "Delete clip" at bounding box center [208, 163] width 50 height 15
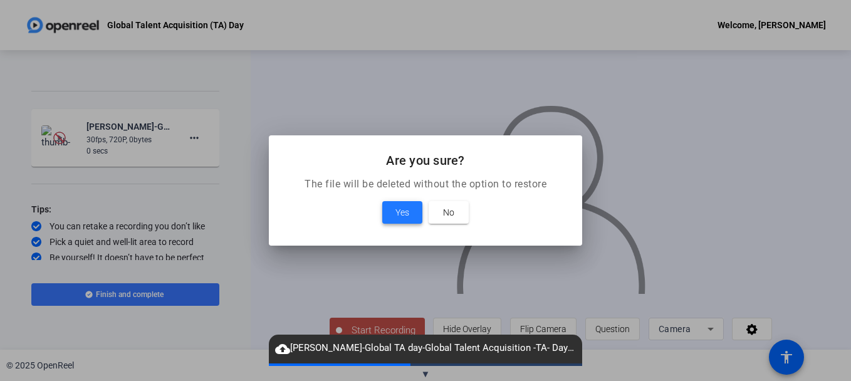
click at [409, 213] on span "Yes" at bounding box center [403, 212] width 14 height 15
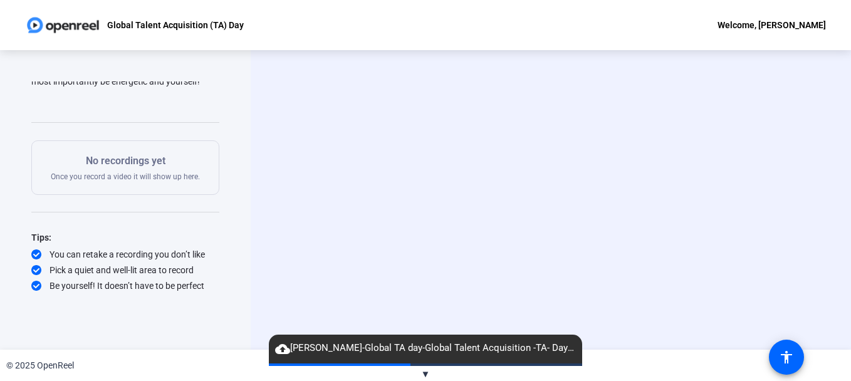
scroll to position [134, 0]
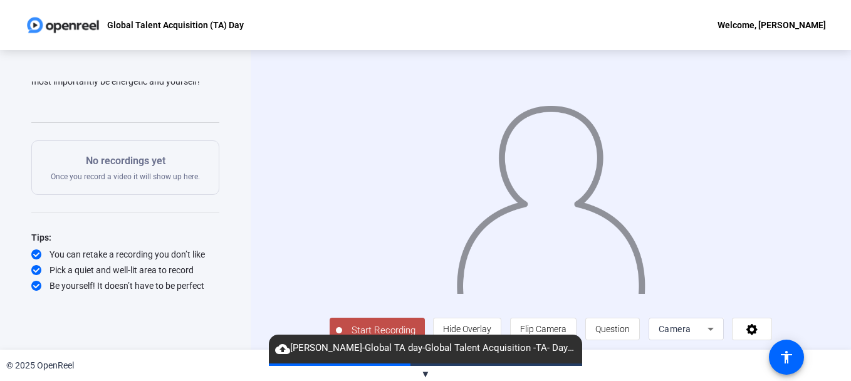
click at [423, 377] on span "▼" at bounding box center [425, 374] width 9 height 11
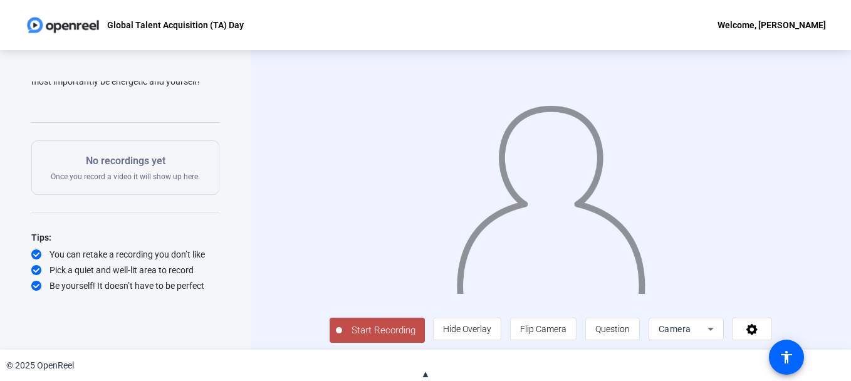
click at [360, 338] on span "Start Recording" at bounding box center [383, 330] width 83 height 14
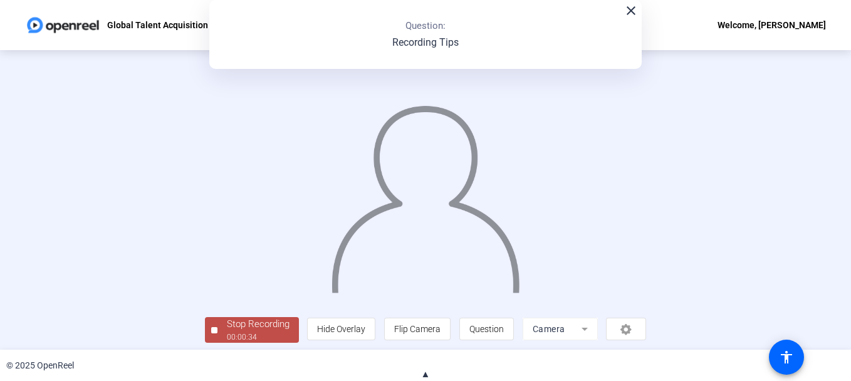
click at [632, 14] on mat-icon "close" at bounding box center [631, 10] width 15 height 15
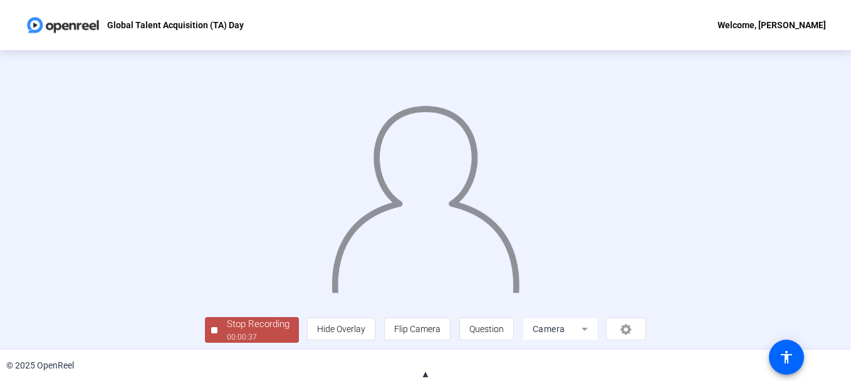
click at [425, 372] on span "▲" at bounding box center [425, 374] width 9 height 11
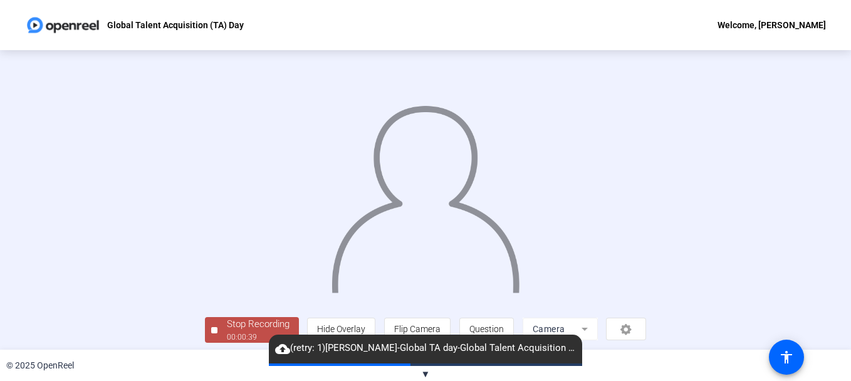
scroll to position [76, 0]
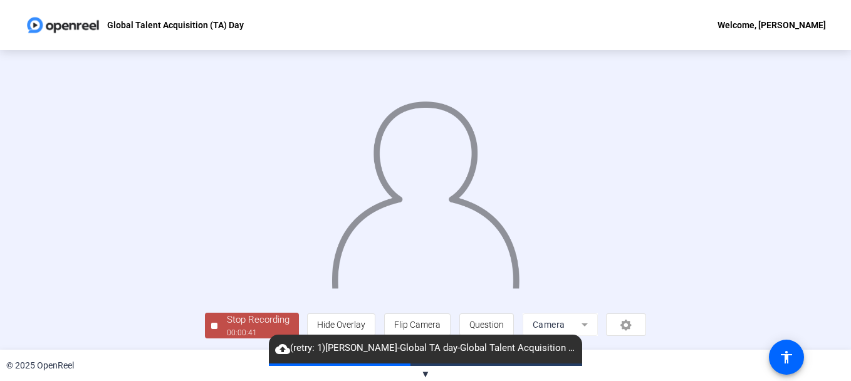
click at [227, 324] on div "Stop Recording" at bounding box center [258, 320] width 63 height 14
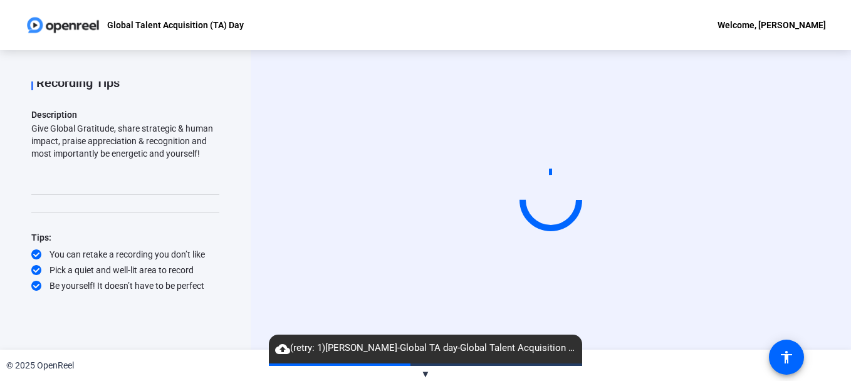
scroll to position [0, 0]
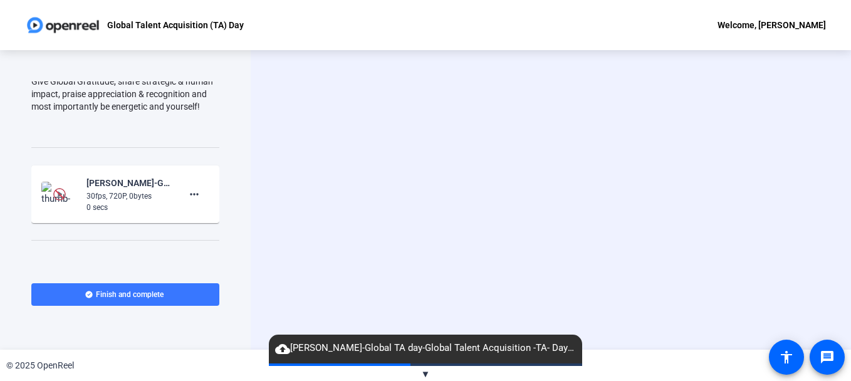
scroll to position [117, 0]
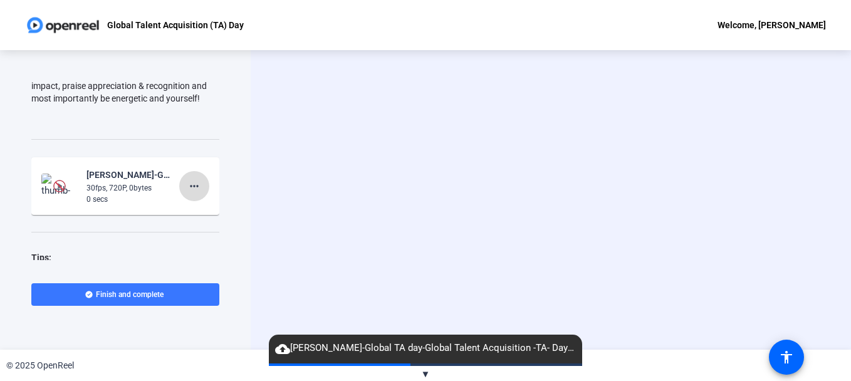
click at [187, 189] on mat-icon "more_horiz" at bounding box center [194, 186] width 15 height 15
click at [194, 210] on span "Delete clip" at bounding box center [208, 211] width 50 height 15
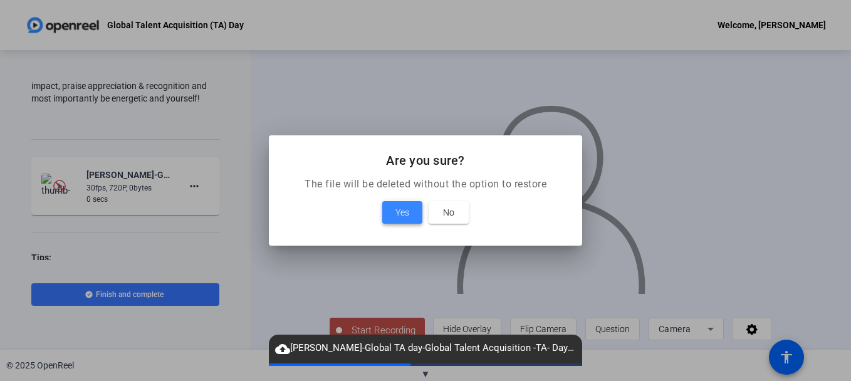
click at [399, 202] on span at bounding box center [402, 212] width 40 height 30
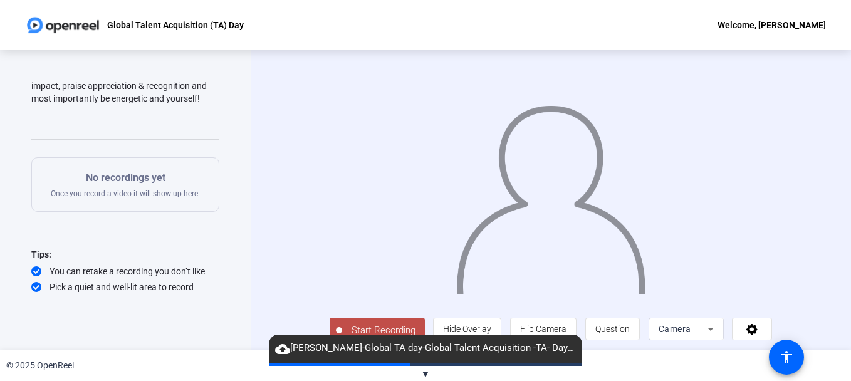
click at [426, 374] on span "▼" at bounding box center [425, 374] width 9 height 11
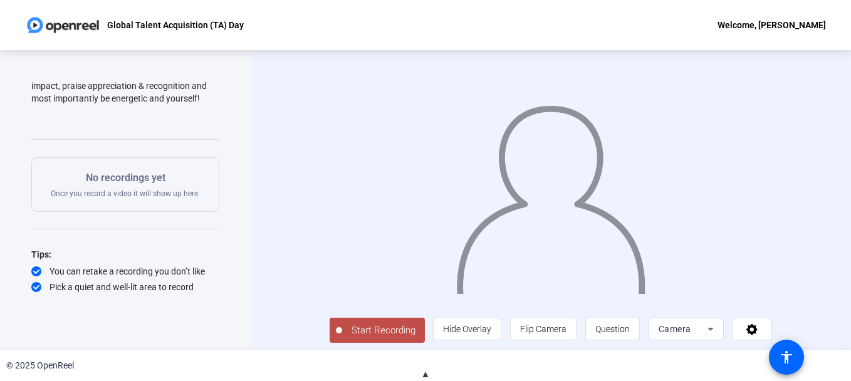
click at [367, 338] on span "Start Recording" at bounding box center [383, 330] width 83 height 14
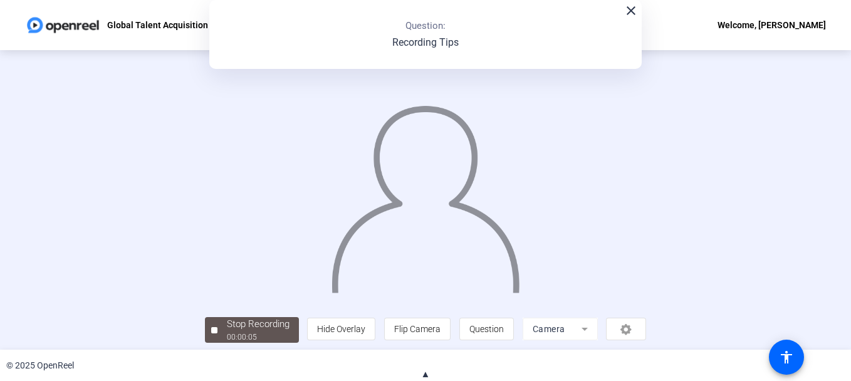
click at [629, 14] on mat-icon "close" at bounding box center [631, 10] width 15 height 15
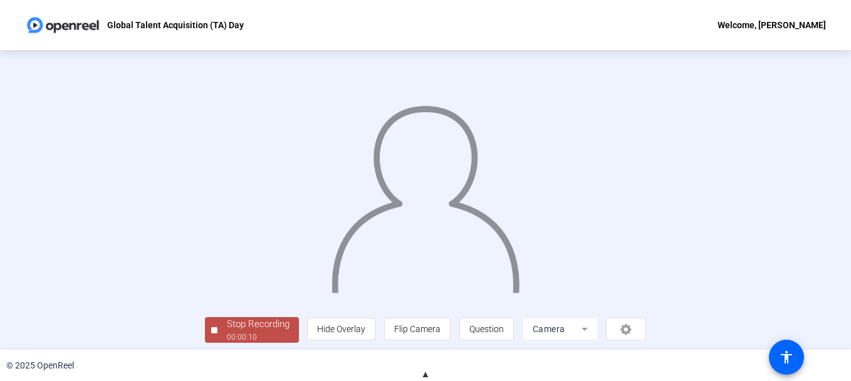
click at [428, 369] on span "▲" at bounding box center [425, 374] width 9 height 11
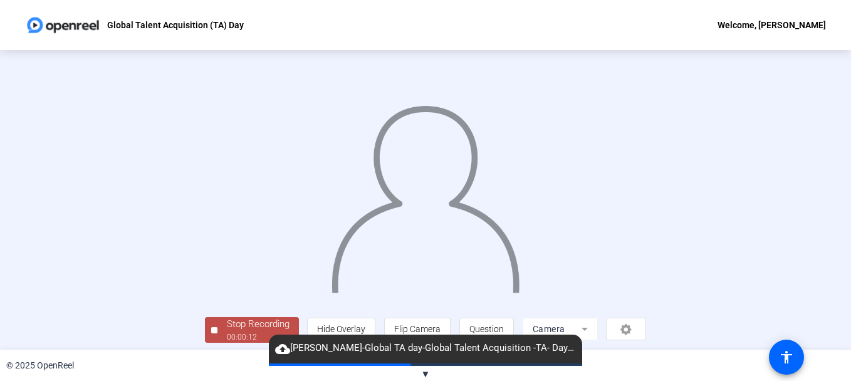
click at [426, 374] on span "▼" at bounding box center [425, 374] width 9 height 11
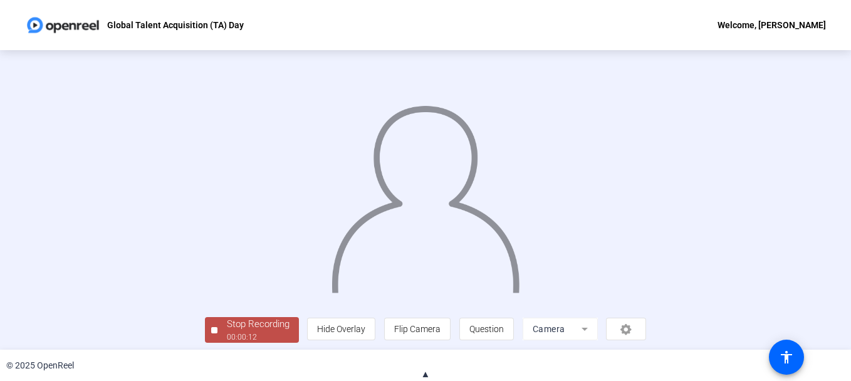
click at [423, 372] on span "▲" at bounding box center [425, 374] width 9 height 11
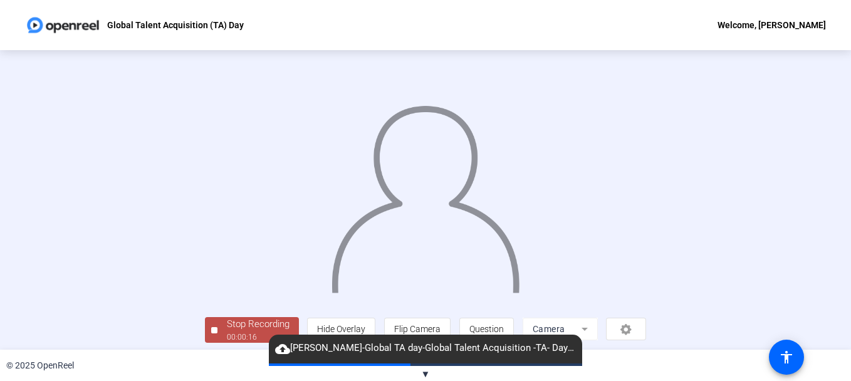
scroll to position [76, 0]
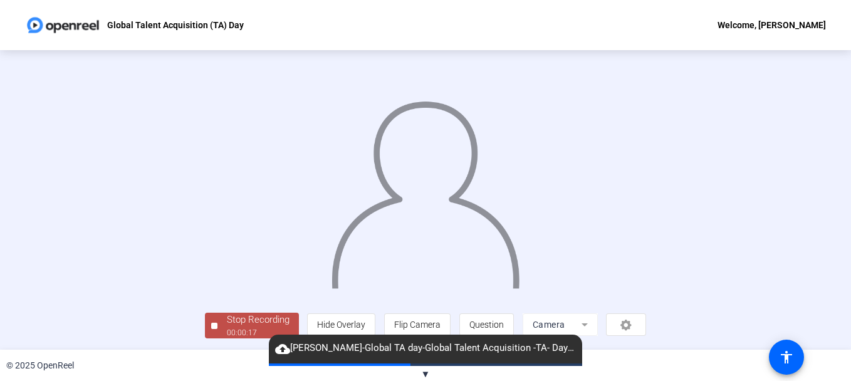
click at [227, 339] on div "00:00:17" at bounding box center [258, 332] width 63 height 11
click at [227, 337] on div "00:00:17" at bounding box center [258, 332] width 63 height 11
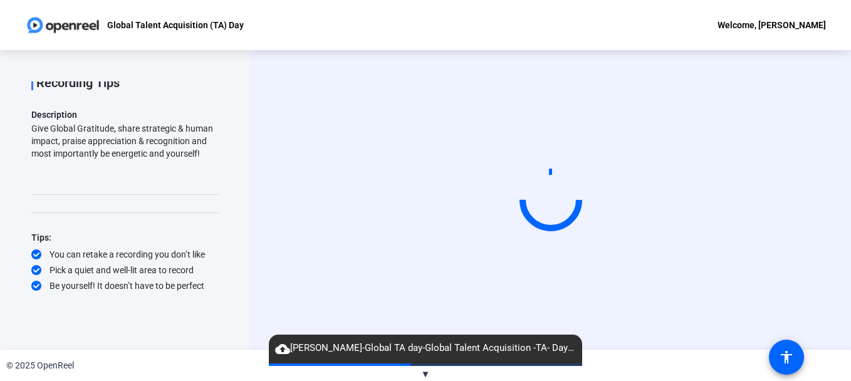
scroll to position [0, 0]
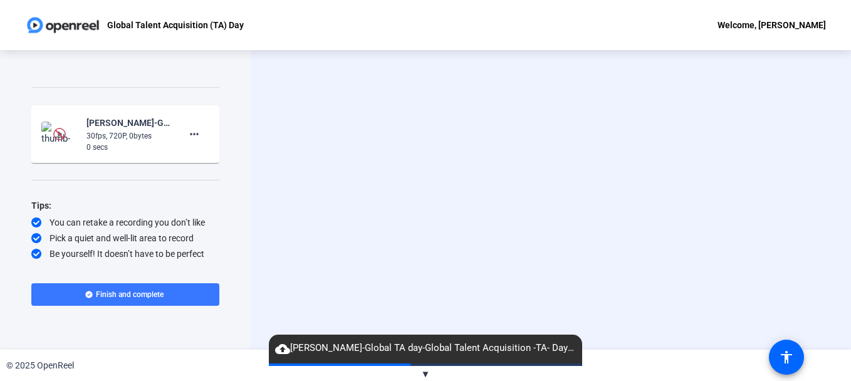
scroll to position [164, 0]
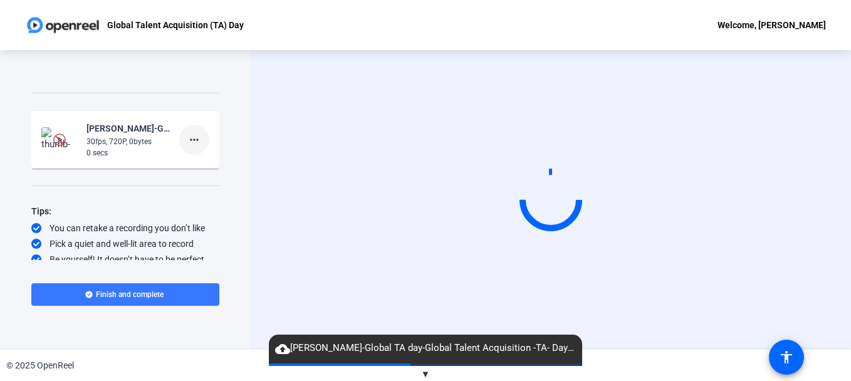
click at [189, 140] on mat-icon "more_horiz" at bounding box center [194, 139] width 15 height 15
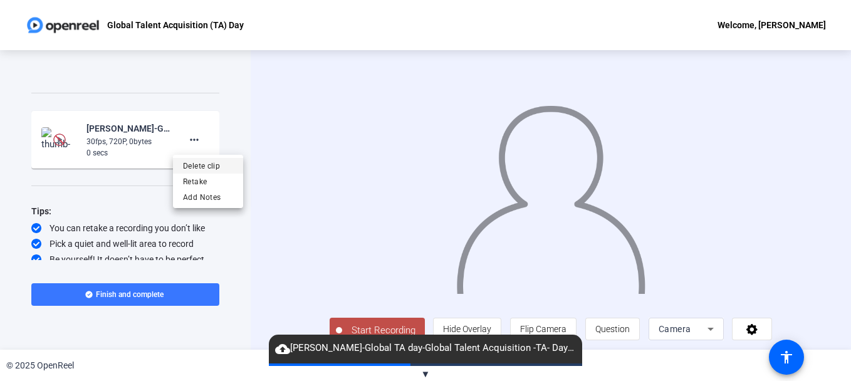
click at [202, 167] on span "Delete clip" at bounding box center [208, 165] width 50 height 15
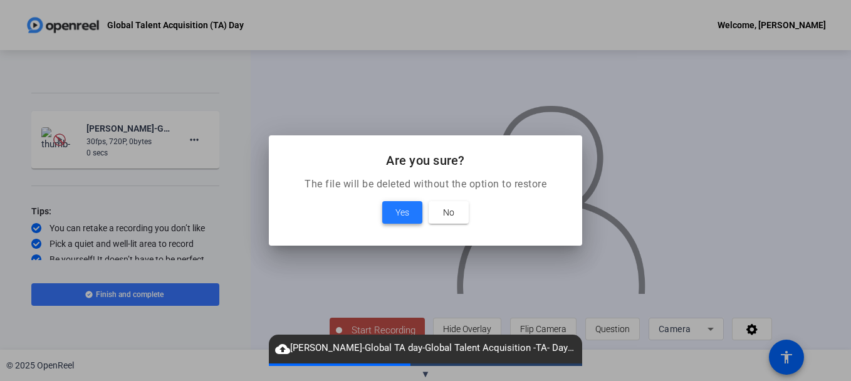
click at [409, 209] on span "Yes" at bounding box center [403, 212] width 14 height 15
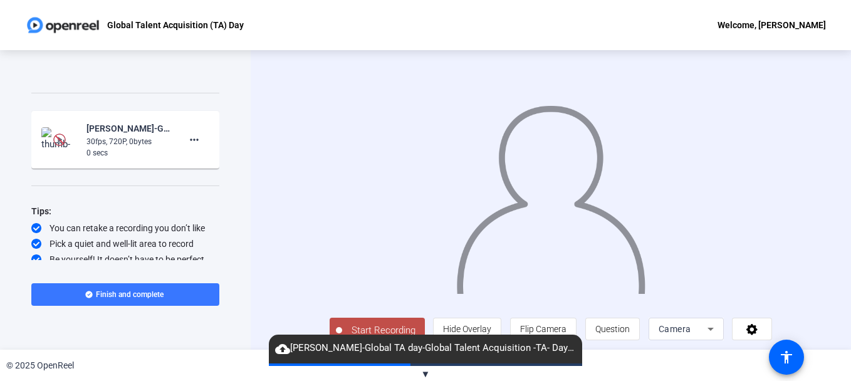
scroll to position [134, 0]
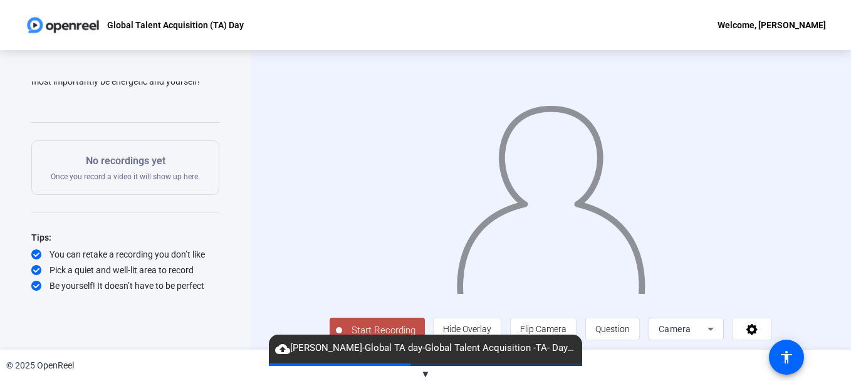
click at [844, 194] on div "Start Recording person Hide Overlay flip Flip Camera question_mark Question Cam…" at bounding box center [551, 200] width 601 height 300
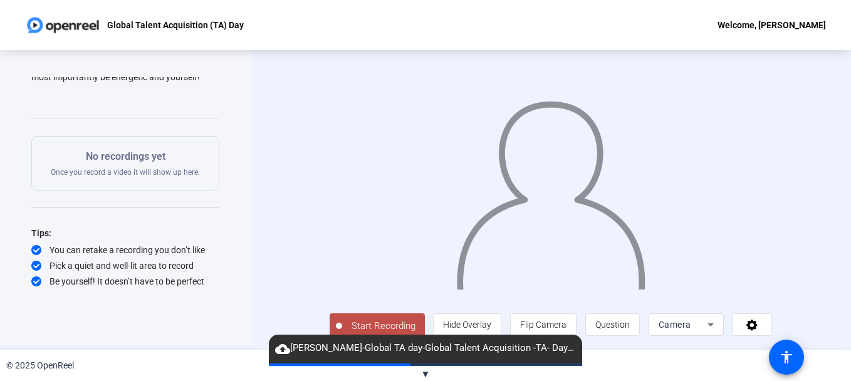
click at [342, 320] on span "Start Recording" at bounding box center [383, 326] width 83 height 14
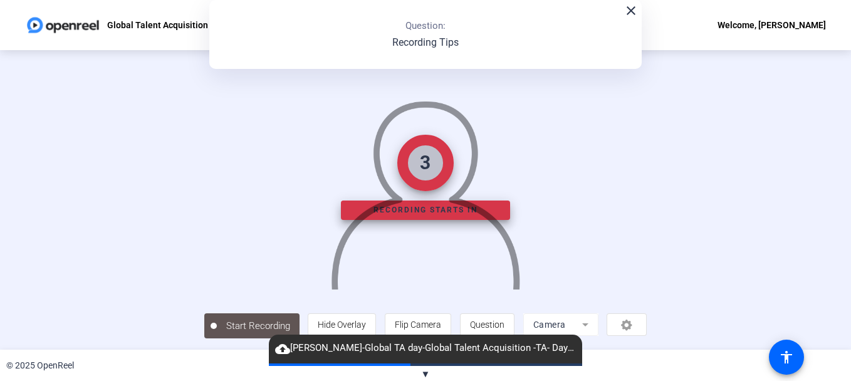
scroll to position [0, 0]
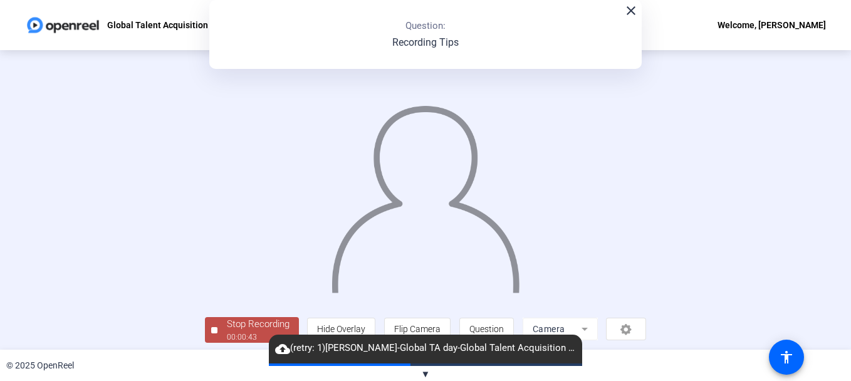
click at [624, 13] on mat-icon "close" at bounding box center [631, 10] width 15 height 15
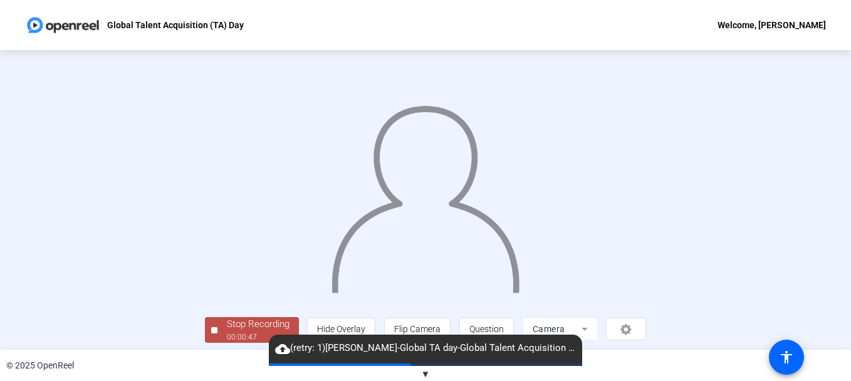
scroll to position [76, 0]
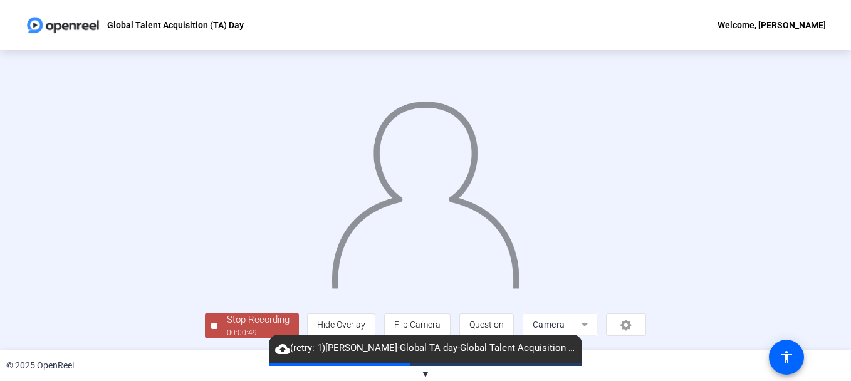
click at [227, 321] on div "Stop Recording" at bounding box center [258, 320] width 63 height 14
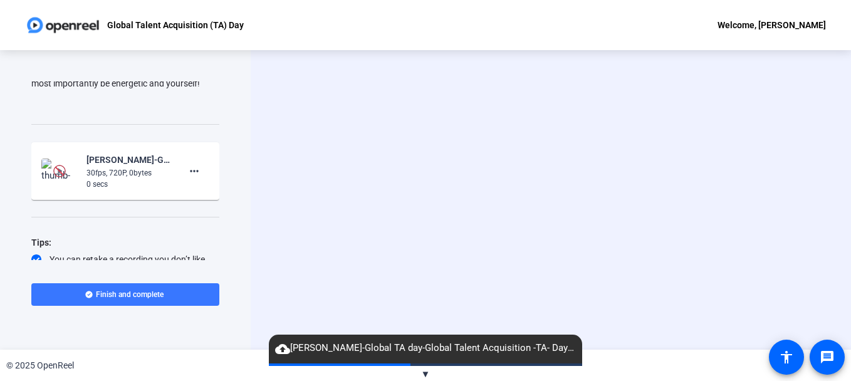
scroll to position [135, 0]
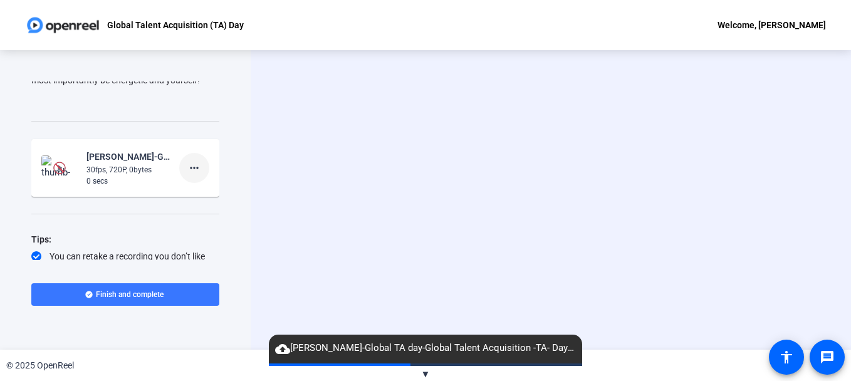
click at [189, 169] on mat-icon "more_horiz" at bounding box center [194, 167] width 15 height 15
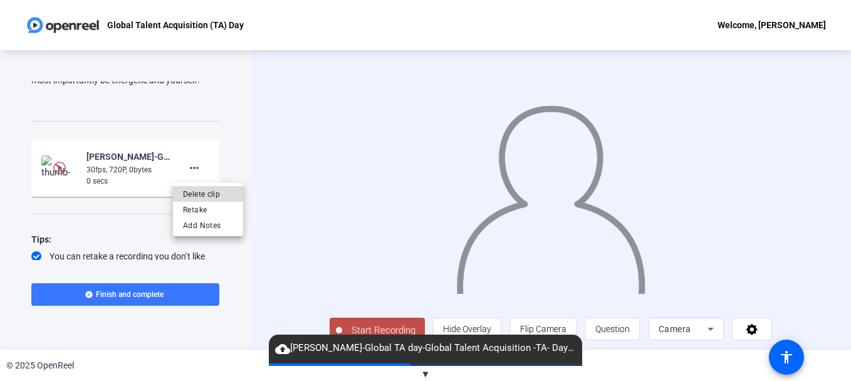
click at [204, 194] on span "Delete clip" at bounding box center [208, 193] width 50 height 15
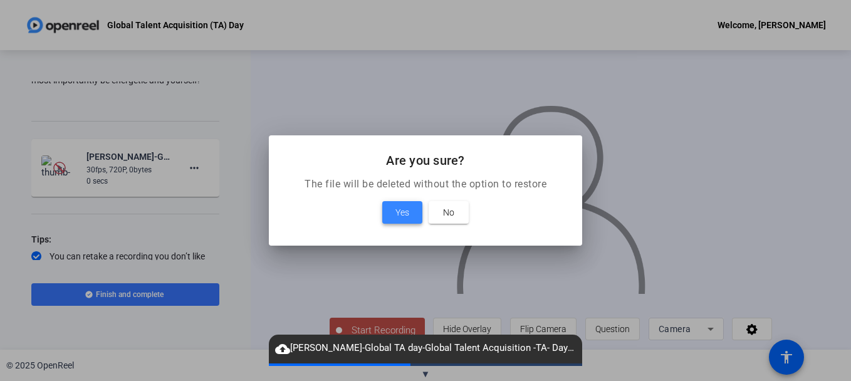
click at [397, 212] on span "Yes" at bounding box center [403, 212] width 14 height 15
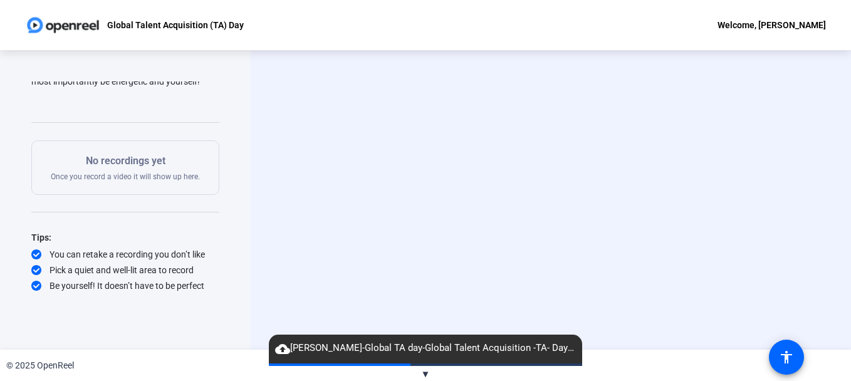
scroll to position [134, 0]
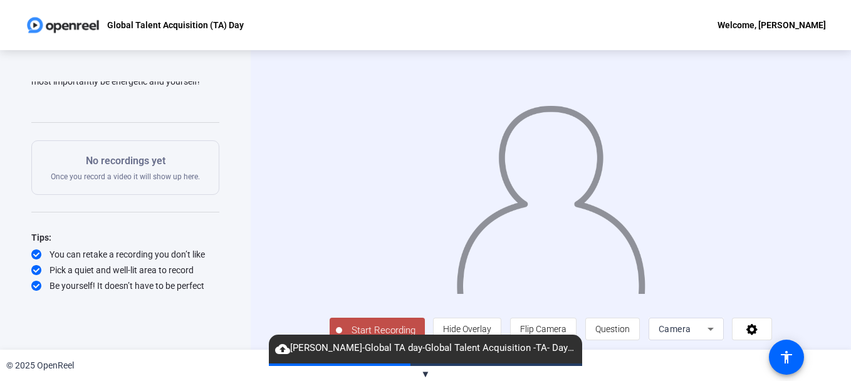
click at [428, 374] on span "▼" at bounding box center [425, 374] width 9 height 11
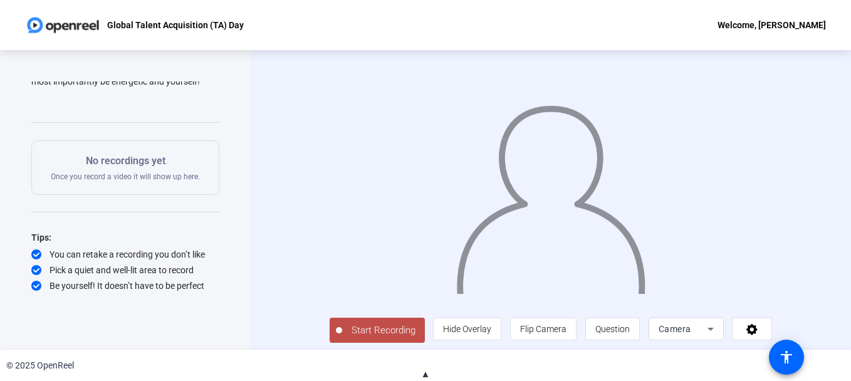
click at [373, 338] on span "Start Recording" at bounding box center [383, 330] width 83 height 14
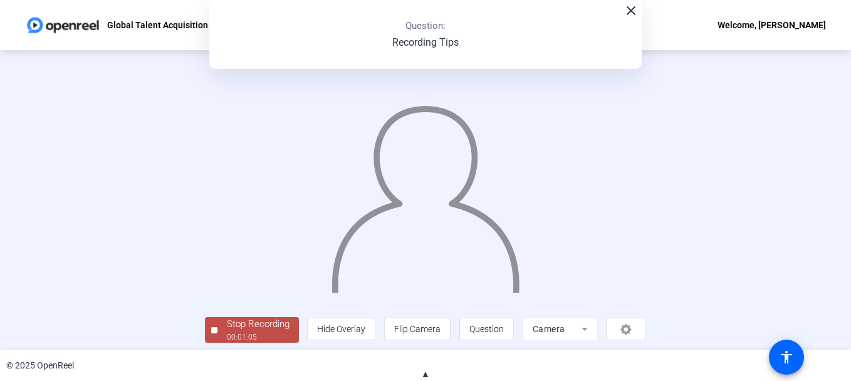
click at [626, 12] on mat-icon "close" at bounding box center [631, 10] width 15 height 15
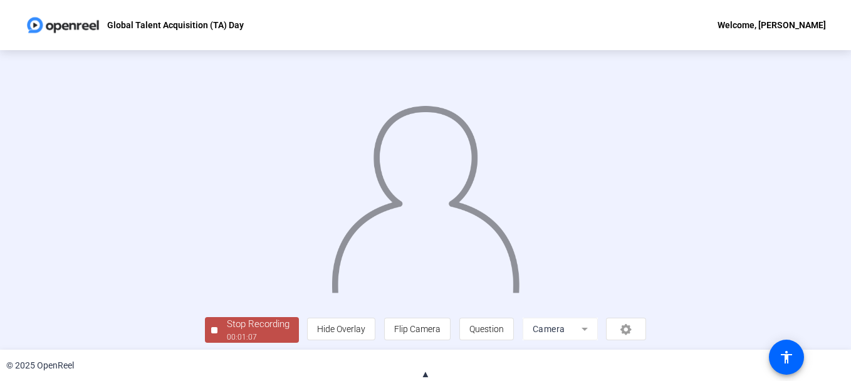
scroll to position [76, 0]
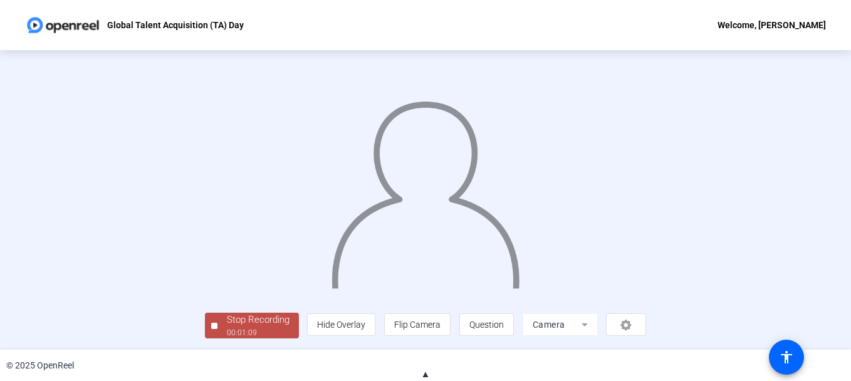
click at [227, 326] on div "Stop Recording" at bounding box center [258, 320] width 63 height 14
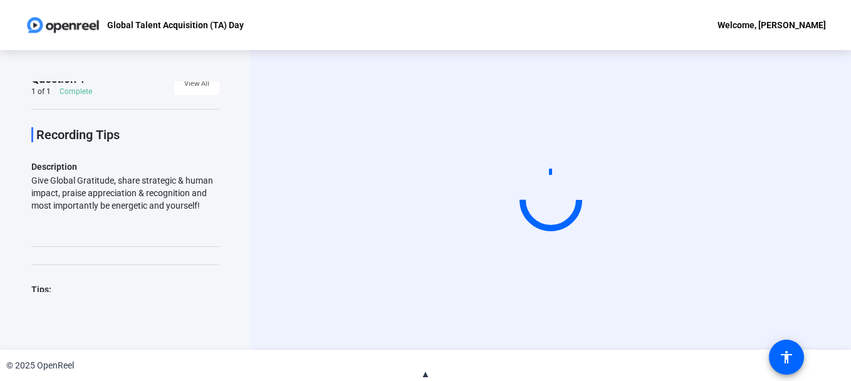
scroll to position [0, 0]
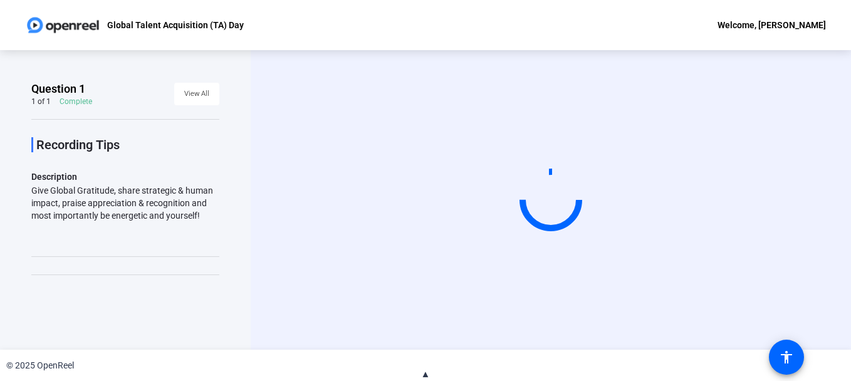
click at [231, 105] on div "Question 1 1 of 1 Complete View All Recording Tips Description Give Global Grat…" at bounding box center [125, 200] width 251 height 300
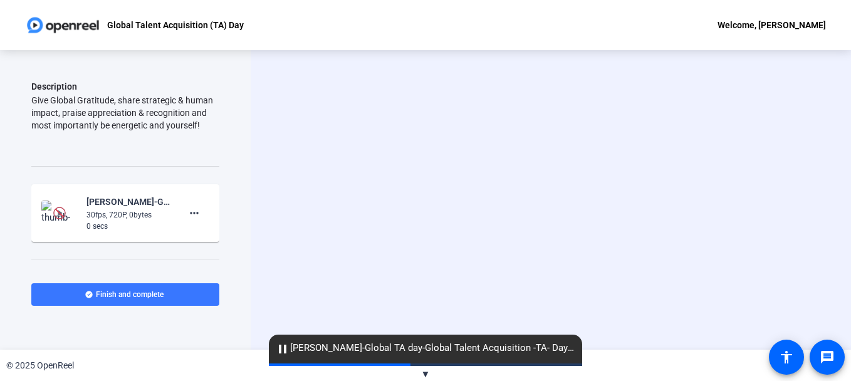
scroll to position [94, 0]
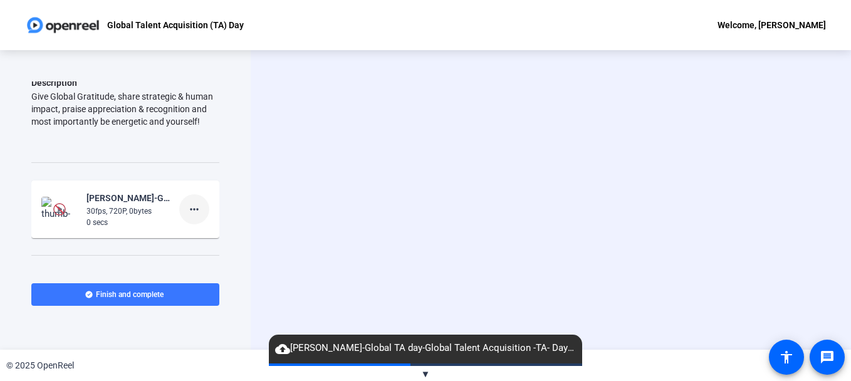
click at [187, 205] on mat-icon "more_horiz" at bounding box center [194, 209] width 15 height 15
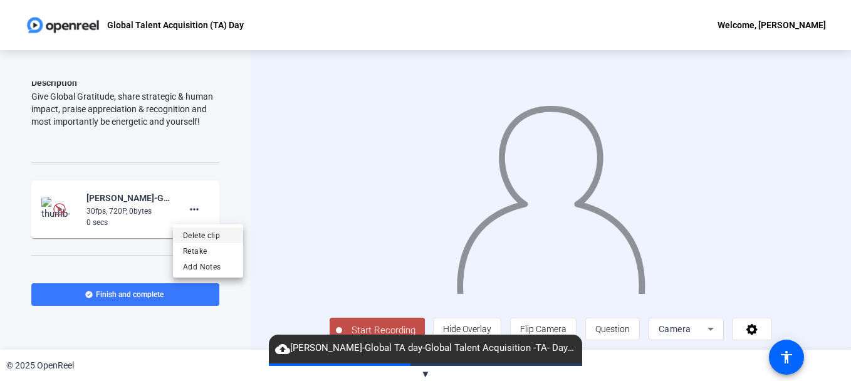
click at [211, 229] on span "Delete clip" at bounding box center [208, 235] width 50 height 15
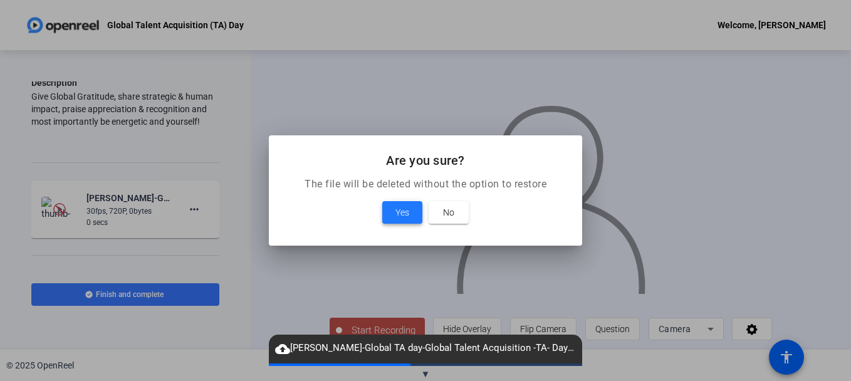
click at [386, 218] on span at bounding box center [402, 212] width 40 height 30
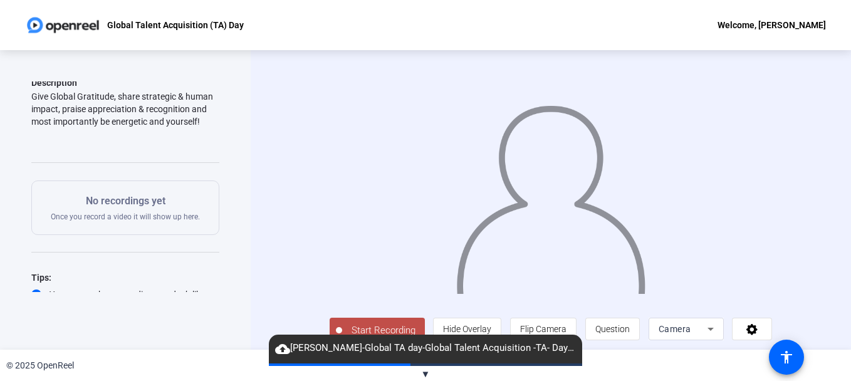
click at [424, 376] on span "▼" at bounding box center [425, 374] width 9 height 11
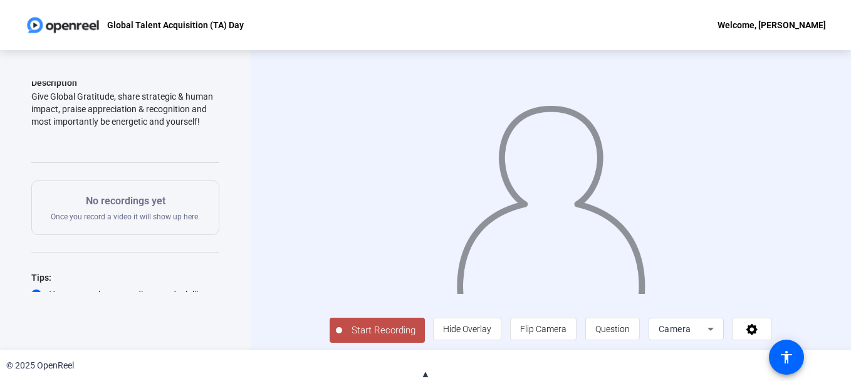
click at [367, 338] on span "Start Recording" at bounding box center [383, 330] width 83 height 14
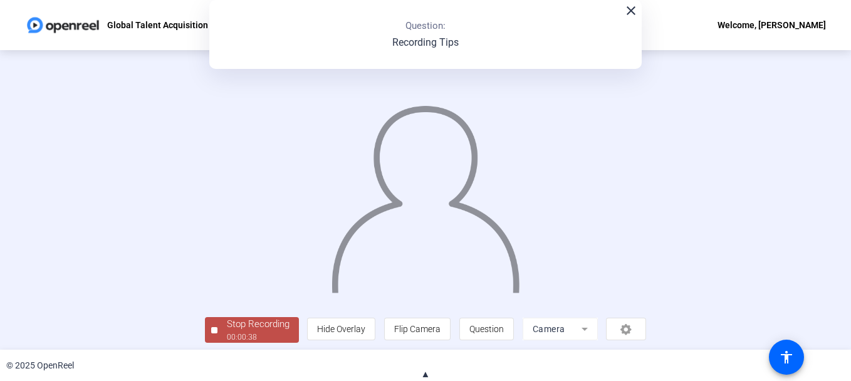
click at [626, 11] on mat-icon "close" at bounding box center [631, 10] width 15 height 15
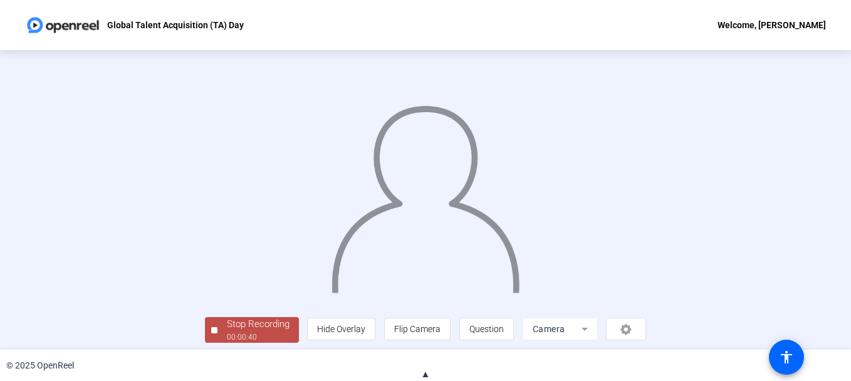
scroll to position [76, 0]
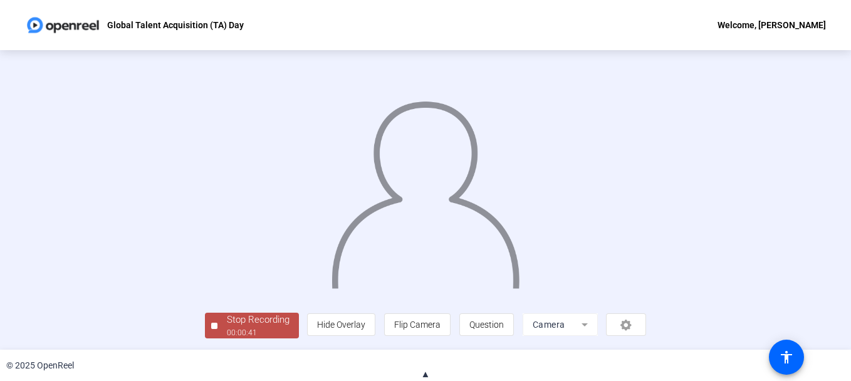
click at [227, 326] on div "Stop Recording" at bounding box center [258, 320] width 63 height 14
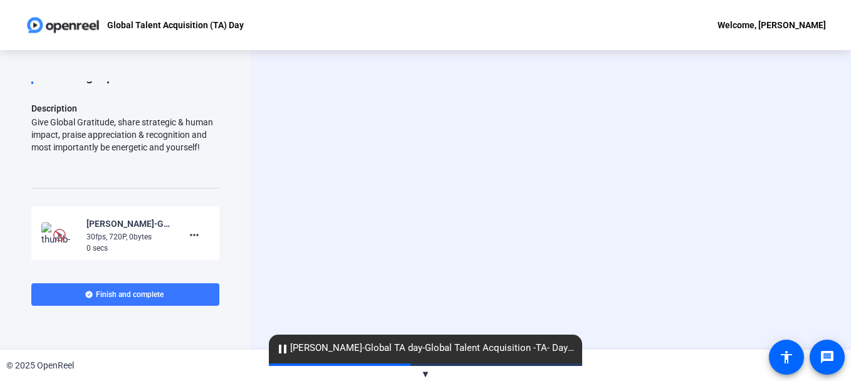
scroll to position [129, 0]
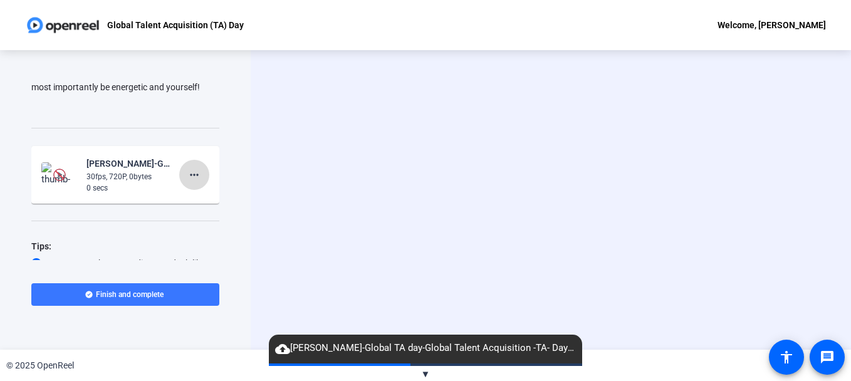
click at [187, 171] on mat-icon "more_horiz" at bounding box center [194, 174] width 15 height 15
click at [194, 202] on span "Delete clip" at bounding box center [208, 200] width 50 height 15
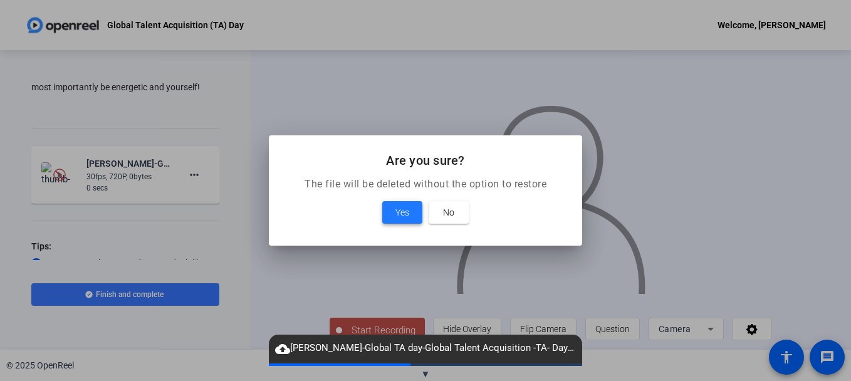
click at [399, 214] on span "Yes" at bounding box center [403, 212] width 14 height 15
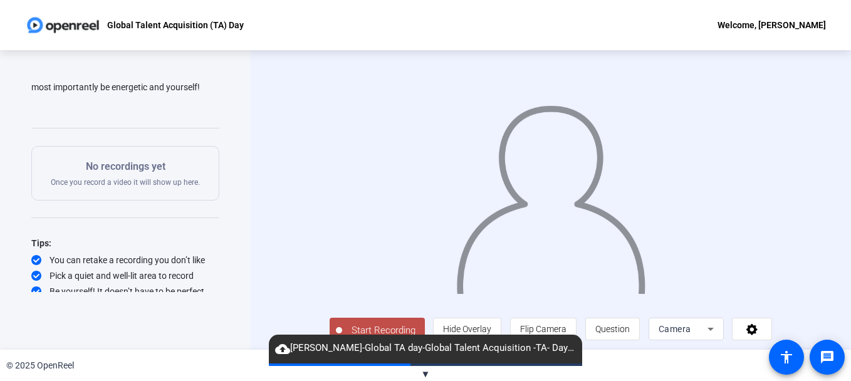
click at [425, 372] on span "▼" at bounding box center [425, 374] width 9 height 11
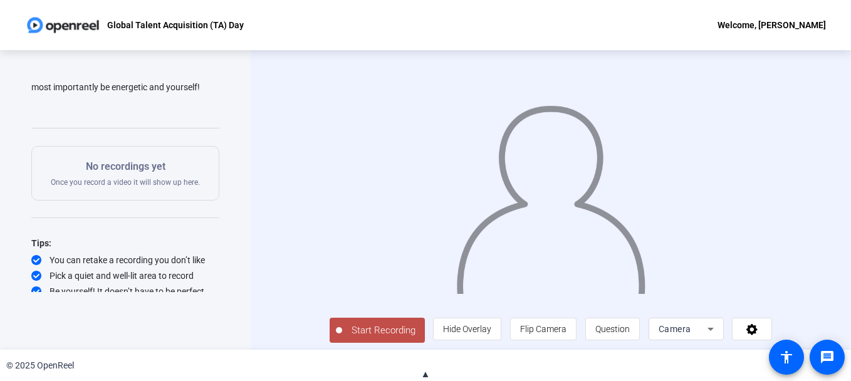
click at [370, 338] on span "Start Recording" at bounding box center [383, 330] width 83 height 14
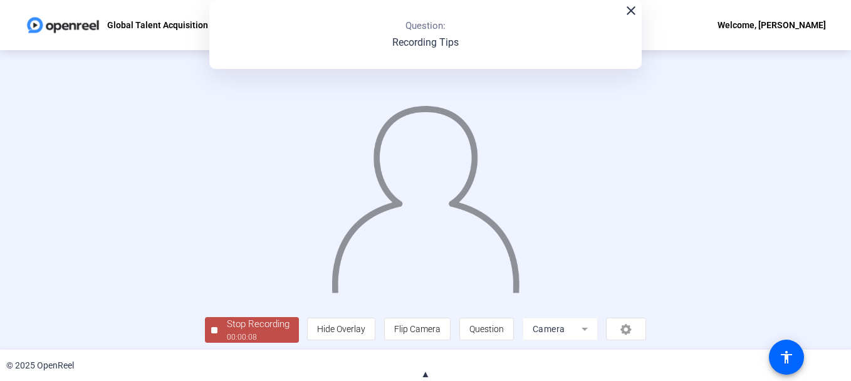
click at [626, 5] on mat-icon "close" at bounding box center [631, 10] width 15 height 15
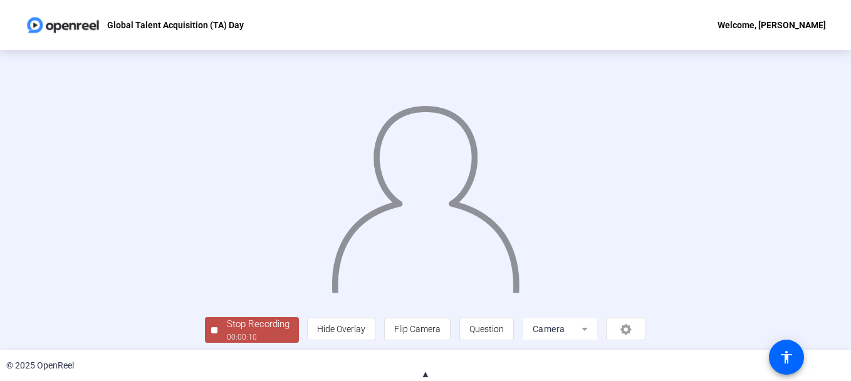
scroll to position [76, 0]
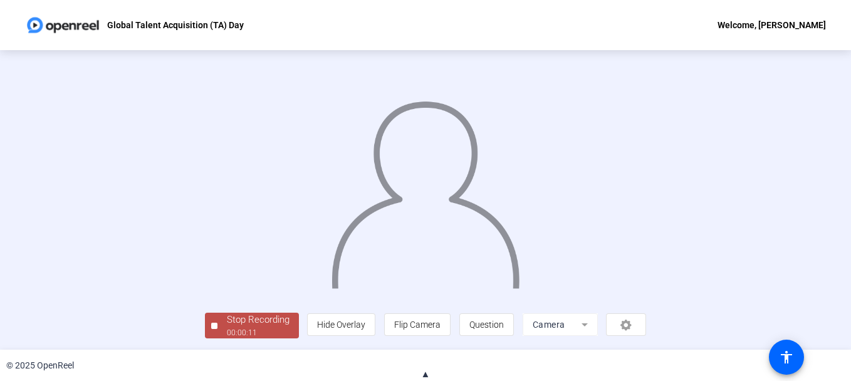
click at [227, 329] on div "00:00:11" at bounding box center [258, 332] width 63 height 11
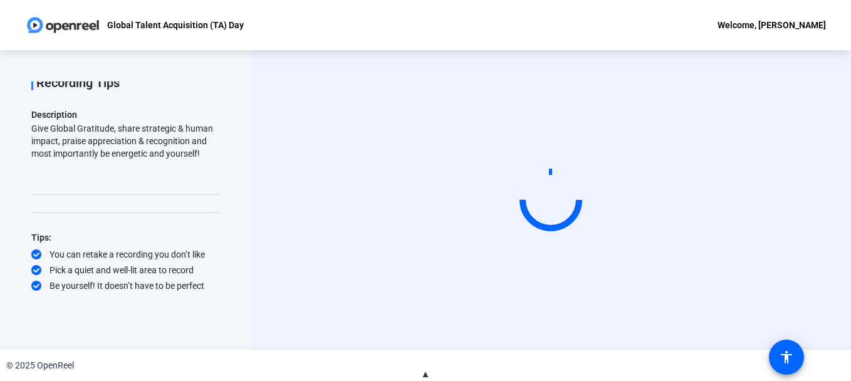
scroll to position [0, 0]
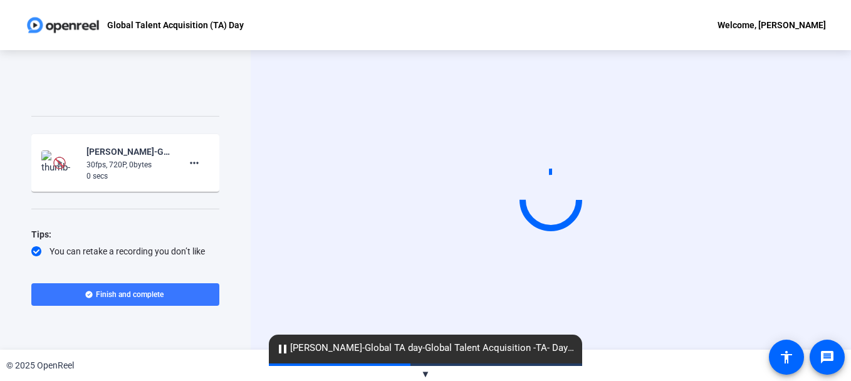
scroll to position [145, 0]
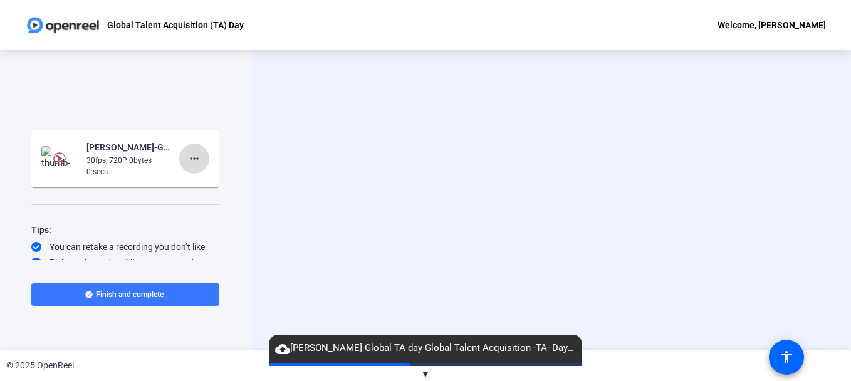
click at [193, 160] on mat-icon "more_horiz" at bounding box center [194, 158] width 15 height 15
click at [208, 189] on span "Delete clip" at bounding box center [208, 184] width 50 height 15
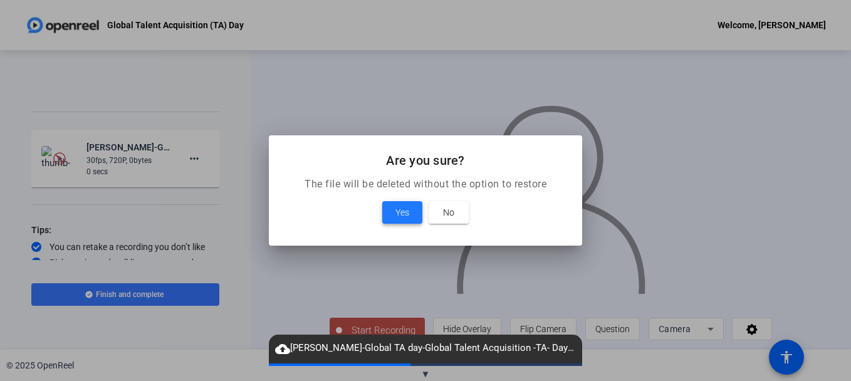
click at [405, 210] on span "Yes" at bounding box center [403, 212] width 14 height 15
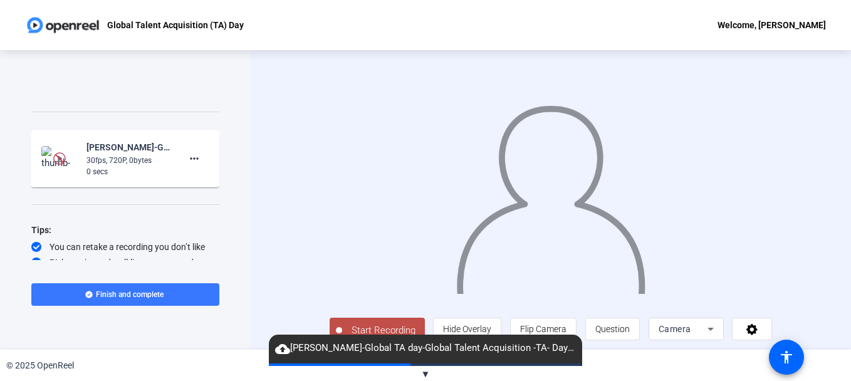
scroll to position [134, 0]
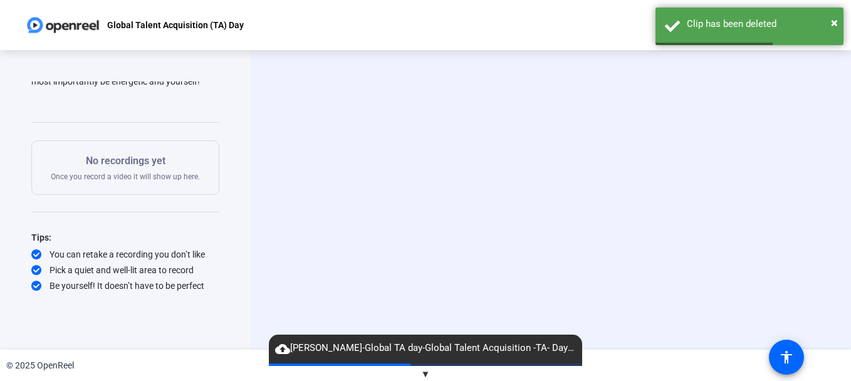
click at [426, 374] on span "▼" at bounding box center [425, 374] width 9 height 11
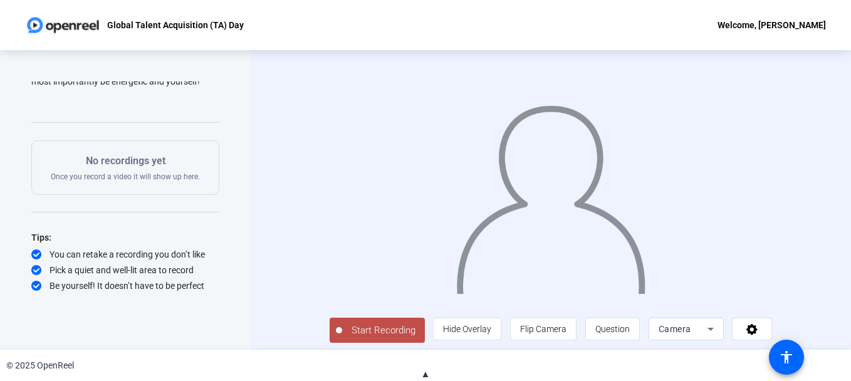
click at [359, 338] on span "Start Recording" at bounding box center [383, 330] width 83 height 14
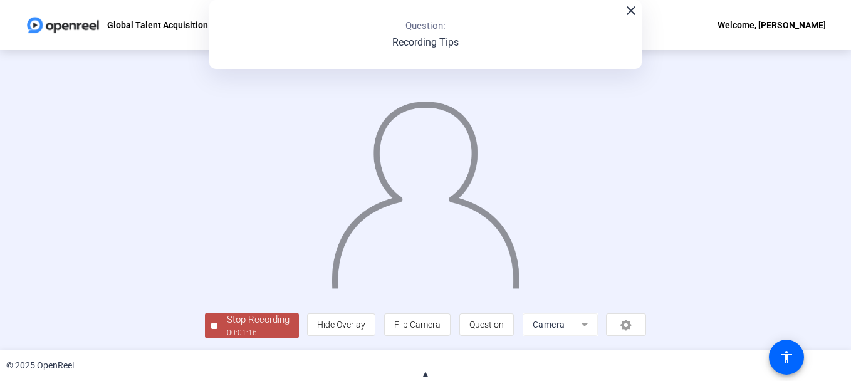
scroll to position [68, 0]
click at [227, 336] on div "00:01:17" at bounding box center [258, 332] width 63 height 11
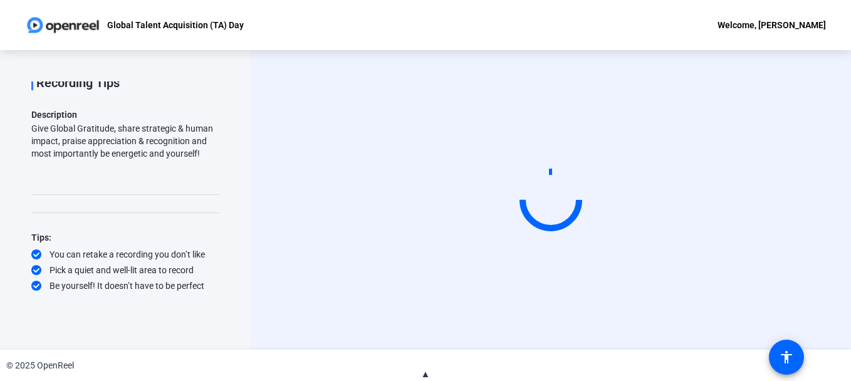
scroll to position [0, 0]
click at [426, 371] on span "▲" at bounding box center [425, 374] width 9 height 11
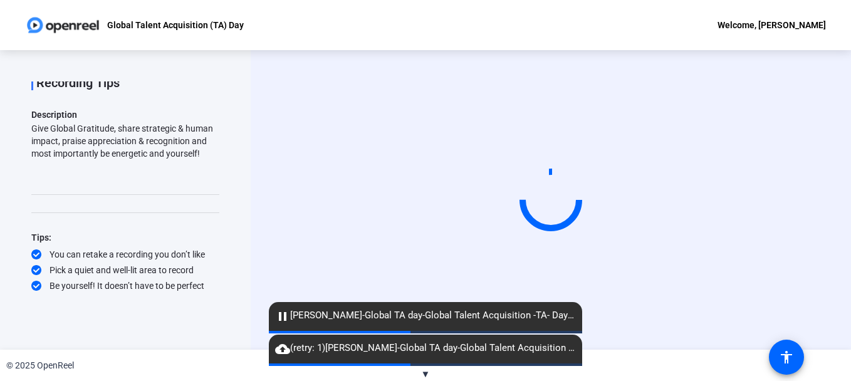
click at [426, 315] on span "pause Rajith Bhargavan-Global TA day-Global Talent Acquisition -TA- Day-1755518…" at bounding box center [425, 315] width 313 height 15
click at [281, 321] on mat-icon "pause" at bounding box center [282, 316] width 15 height 15
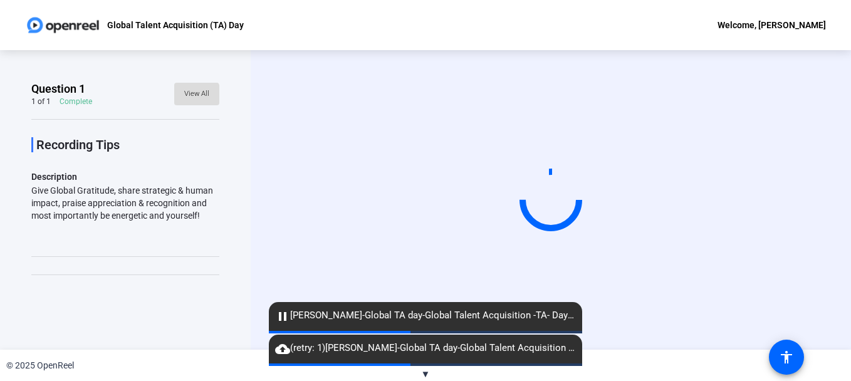
click at [189, 95] on span "View All" at bounding box center [196, 94] width 25 height 19
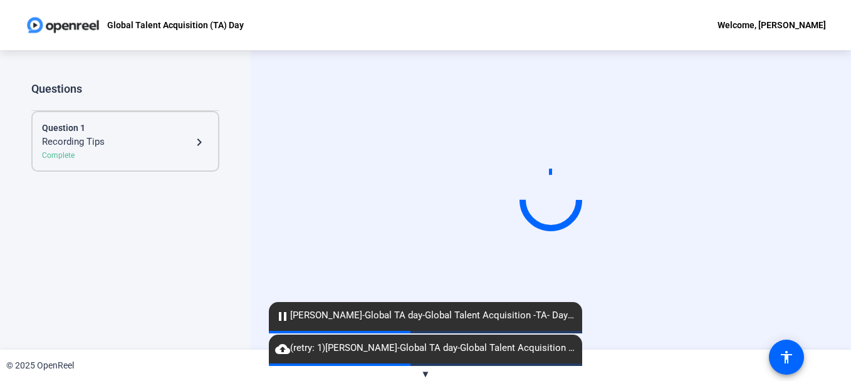
click at [203, 141] on mat-icon "navigate_next" at bounding box center [199, 142] width 15 height 15
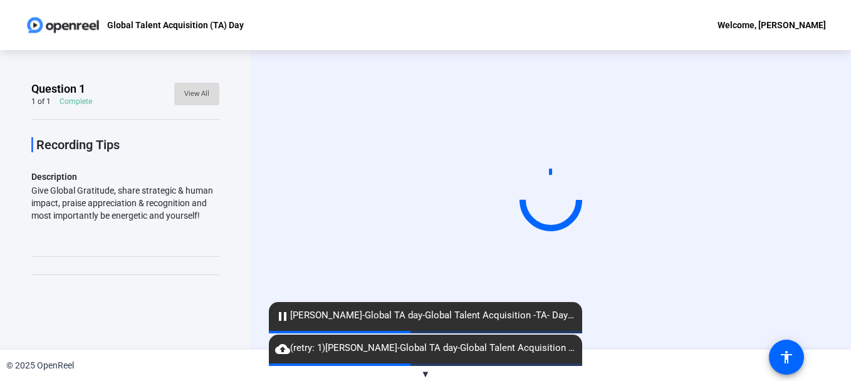
click at [194, 96] on span "View All" at bounding box center [196, 94] width 25 height 19
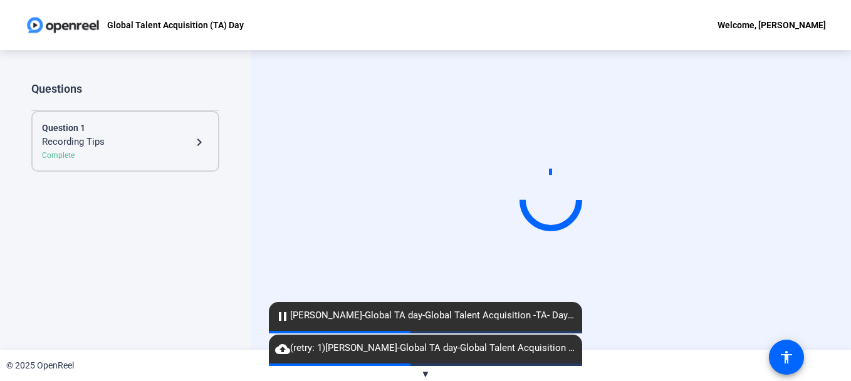
click at [67, 157] on div "Complete" at bounding box center [125, 155] width 167 height 11
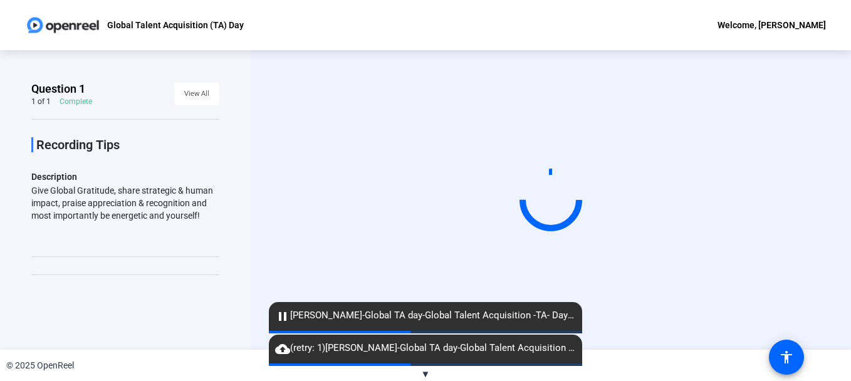
click at [419, 351] on span "cloud_upload (retry: 1) Rajith Bhargavan-Global TA day-Global Talent Acquisitio…" at bounding box center [425, 348] width 313 height 15
click at [411, 315] on span "pause Rajith Bhargavan-Global TA day-Global Talent Acquisition -TA- Day-1755518…" at bounding box center [425, 315] width 313 height 15
click at [426, 372] on span "▼" at bounding box center [425, 374] width 9 height 11
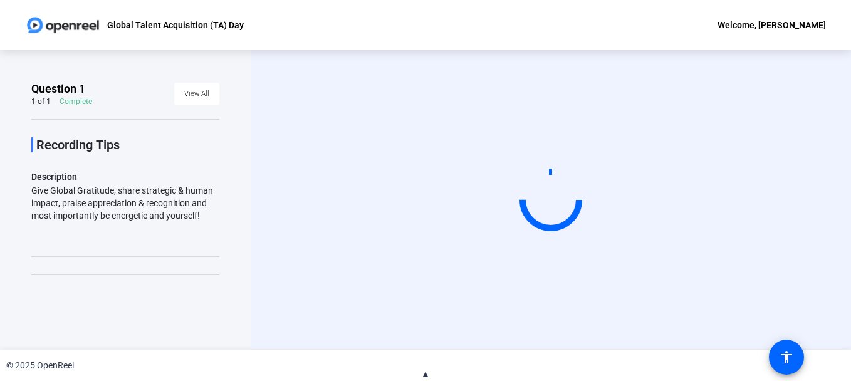
click at [572, 147] on video at bounding box center [551, 200] width 188 height 106
click at [539, 149] on video at bounding box center [551, 200] width 188 height 106
click at [425, 375] on span "▲" at bounding box center [425, 374] width 9 height 11
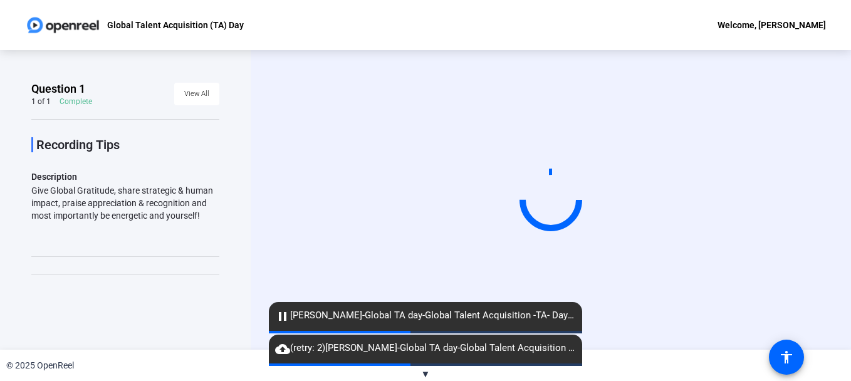
click at [284, 316] on mat-icon "pause" at bounding box center [282, 316] width 15 height 15
click at [378, 315] on span "pause Rajith Bhargavan-Global TA day-Global Talent Acquisition -TA- Day-1755518…" at bounding box center [425, 315] width 313 height 15
click at [428, 371] on span "▼" at bounding box center [425, 374] width 9 height 11
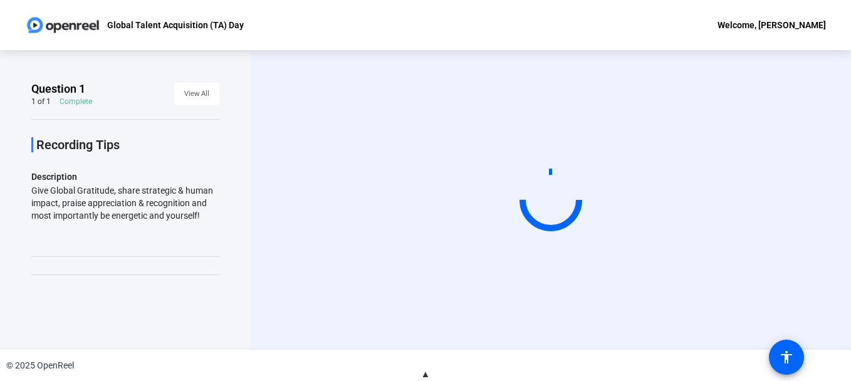
click at [428, 371] on span "▲" at bounding box center [425, 374] width 9 height 11
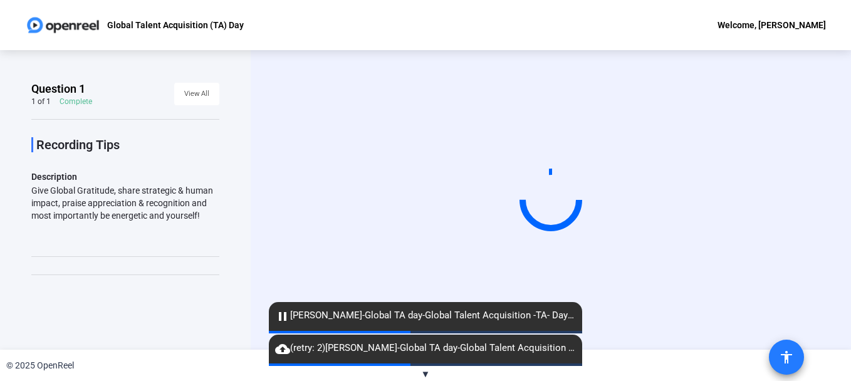
click at [790, 356] on mat-icon "accessibility" at bounding box center [786, 357] width 15 height 15
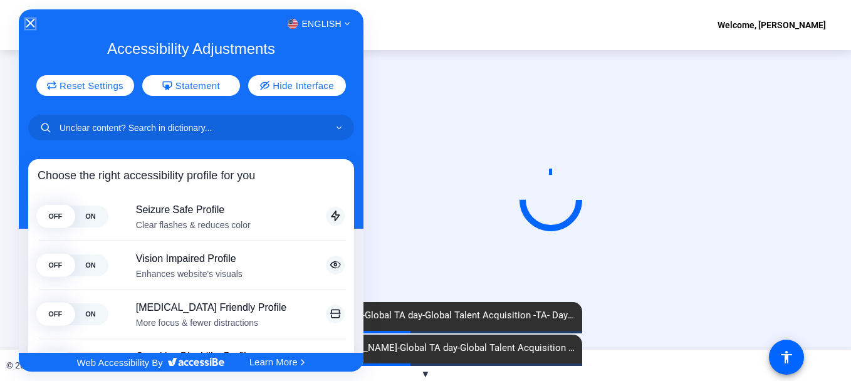
click at [32, 23] on icon "Close Accessibility Interface" at bounding box center [30, 23] width 9 height 9
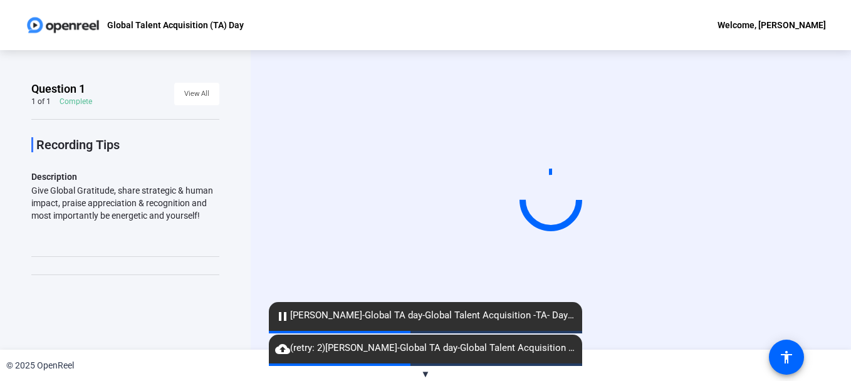
click at [285, 318] on mat-icon "pause" at bounding box center [282, 316] width 15 height 15
click at [288, 318] on mat-icon "pause" at bounding box center [282, 316] width 15 height 15
click at [438, 346] on span "cloud_upload (retry: 2) Rajith Bhargavan-Global TA day-Global Talent Acquisitio…" at bounding box center [425, 348] width 313 height 15
click at [383, 322] on span "pause Rajith Bhargavan-Global TA day-Global Talent Acquisition -TA- Day-1755518…" at bounding box center [425, 315] width 313 height 15
click at [422, 375] on span "▼" at bounding box center [425, 374] width 9 height 11
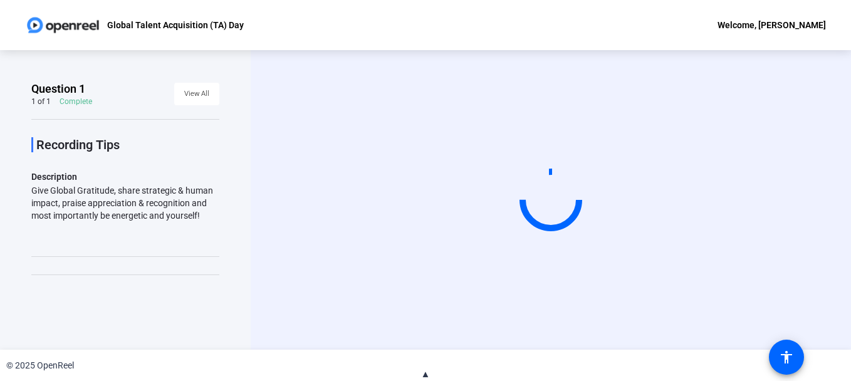
click at [422, 375] on span "▲" at bounding box center [425, 374] width 9 height 11
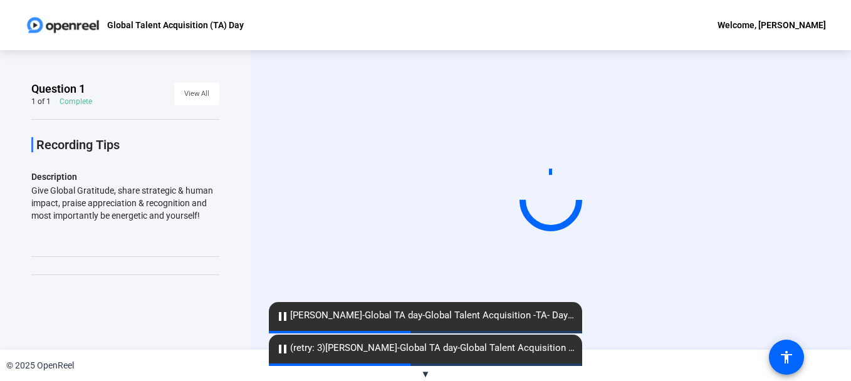
click at [453, 312] on span "pause Rajith Bhargavan-Global TA day-Global Talent Acquisition -TA- Day-1755518…" at bounding box center [425, 315] width 313 height 15
click at [496, 210] on video at bounding box center [551, 200] width 188 height 106
click at [342, 315] on span "pause Rajith Bhargavan-Global TA day-Global Talent Acquisition -TA- Day-1755518…" at bounding box center [425, 315] width 313 height 15
click at [282, 351] on mat-icon "cloud_upload" at bounding box center [282, 349] width 15 height 15
click at [283, 318] on mat-icon "pause" at bounding box center [282, 316] width 15 height 15
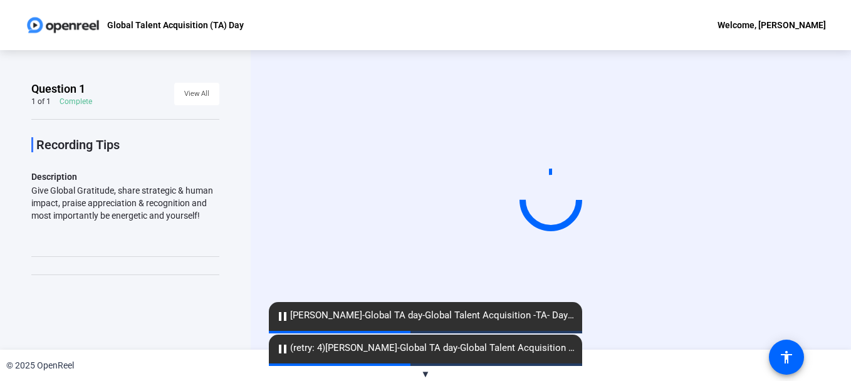
click at [193, 25] on p "Global Talent Acquisition (TA) Day" at bounding box center [175, 25] width 137 height 15
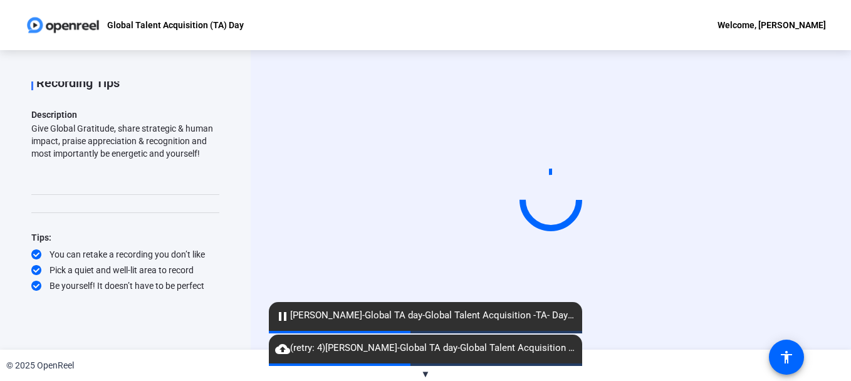
click at [172, 261] on div "Tips: You can retake a recording you don’t like Pick a quiet and well-lit area …" at bounding box center [125, 261] width 188 height 62
click at [114, 145] on div "Give Global Gratitude, share strategic & human impact, praise appreciation & re…" at bounding box center [125, 141] width 188 height 38
click at [162, 24] on p "Global Talent Acquisition (TA) Day" at bounding box center [175, 25] width 137 height 15
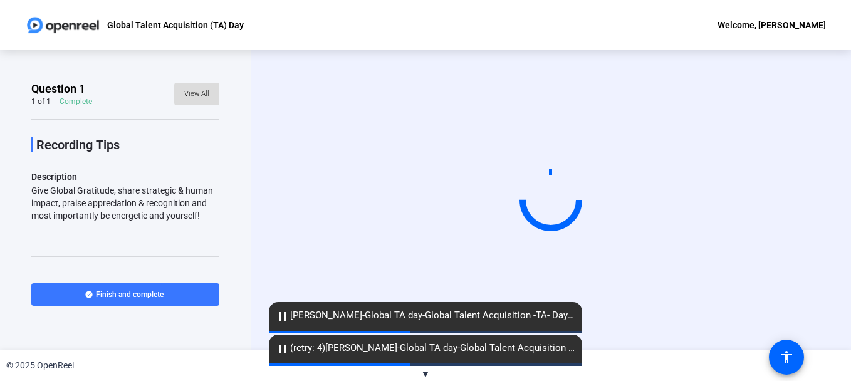
click at [198, 92] on span "View All" at bounding box center [196, 94] width 25 height 19
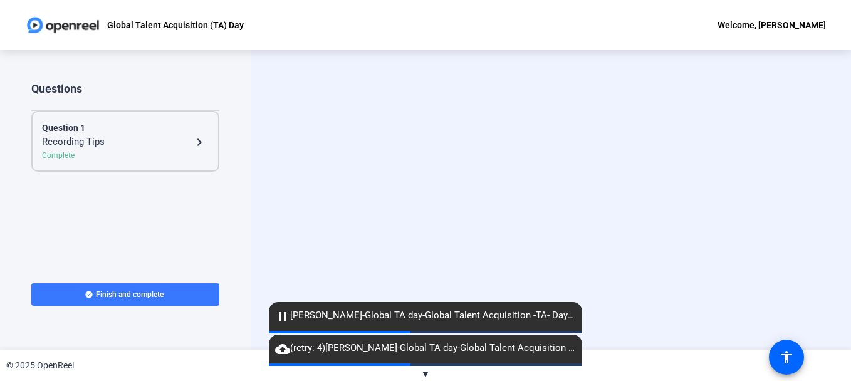
click at [202, 142] on mat-icon "navigate_next" at bounding box center [199, 142] width 15 height 15
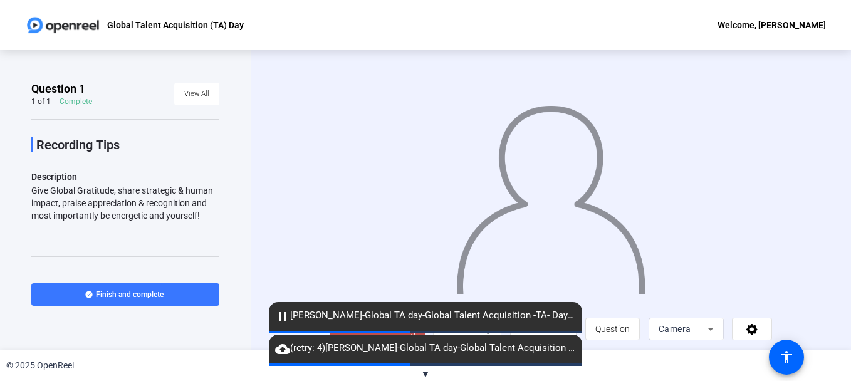
click at [389, 322] on span "pause [PERSON_NAME]-Global TA day-Global Talent Acquisition -TA- Day-1755518357…" at bounding box center [425, 315] width 313 height 15
click at [288, 315] on mat-icon "pause" at bounding box center [282, 316] width 15 height 15
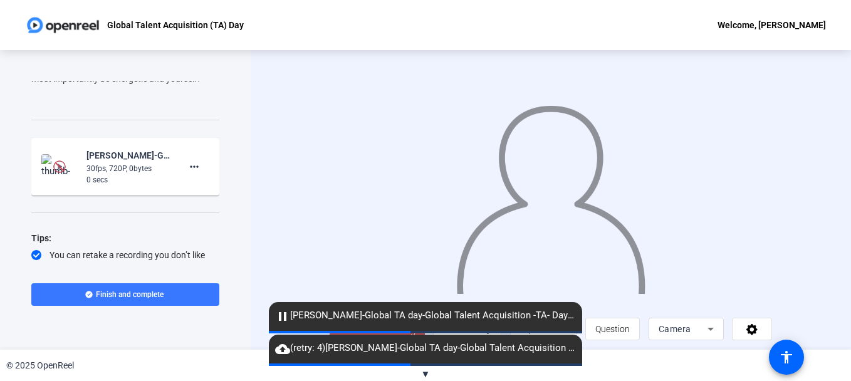
scroll to position [138, 0]
click at [187, 165] on mat-icon "more_horiz" at bounding box center [194, 165] width 15 height 15
click at [120, 167] on div at bounding box center [425, 190] width 851 height 381
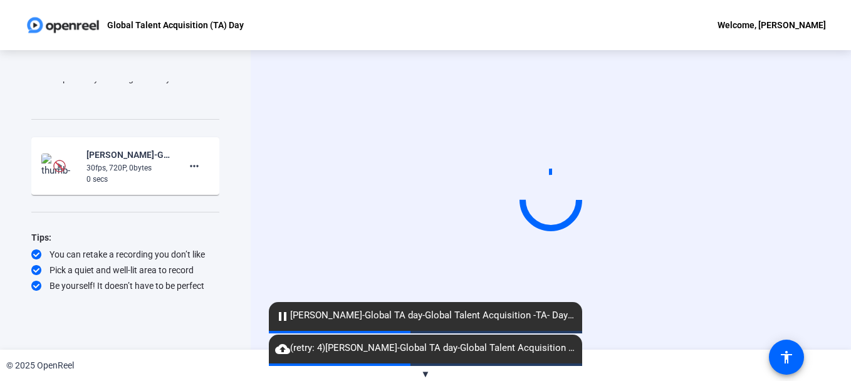
scroll to position [137, 0]
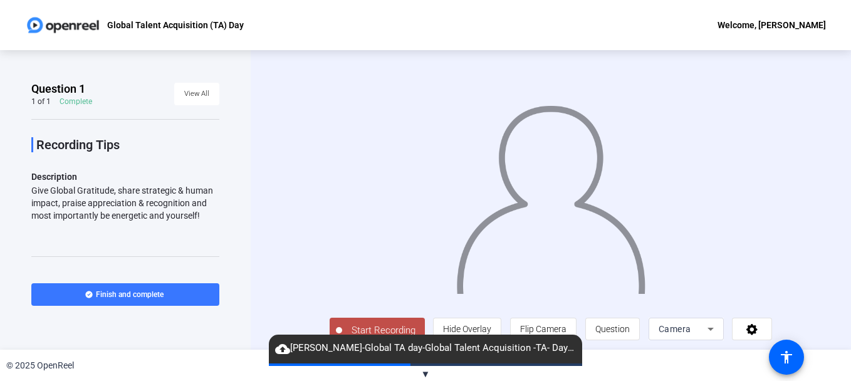
click at [282, 347] on mat-icon "cloud_upload" at bounding box center [282, 349] width 15 height 15
click at [423, 374] on span "▼" at bounding box center [425, 374] width 9 height 11
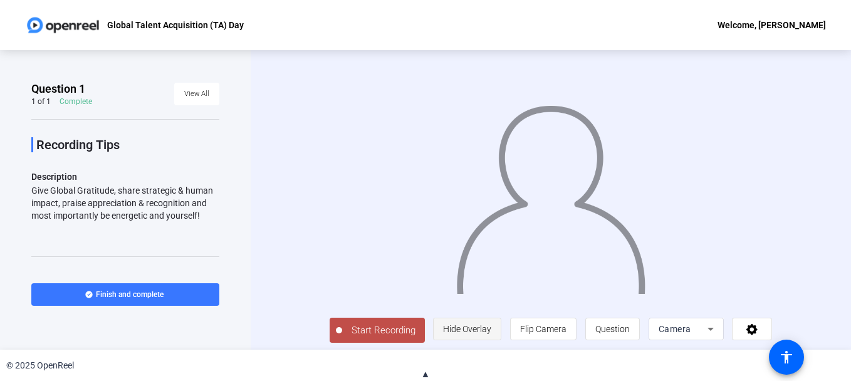
click at [492, 334] on span "Hide Overlay" at bounding box center [467, 329] width 48 height 10
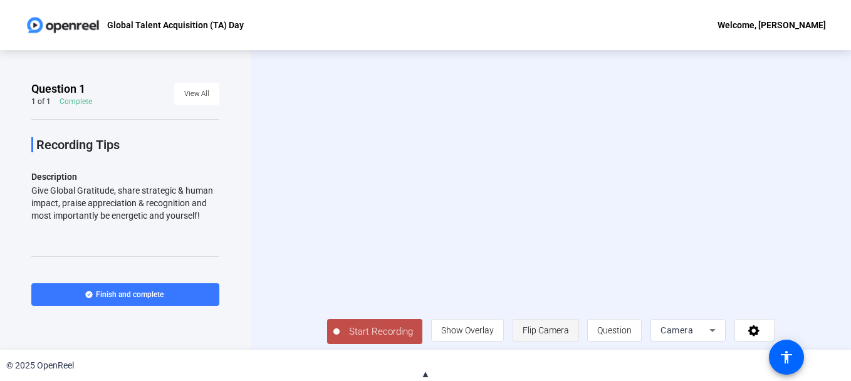
click at [561, 335] on span "Flip Camera" at bounding box center [546, 330] width 46 height 10
click at [632, 335] on span "Question" at bounding box center [614, 330] width 34 height 10
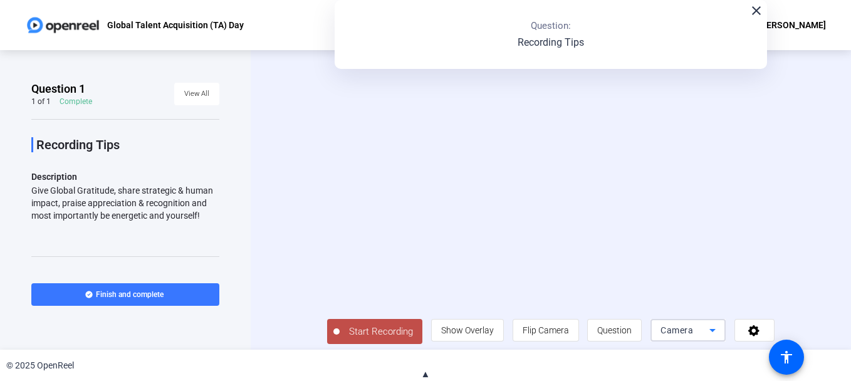
click at [693, 335] on span "Camera" at bounding box center [677, 330] width 33 height 10
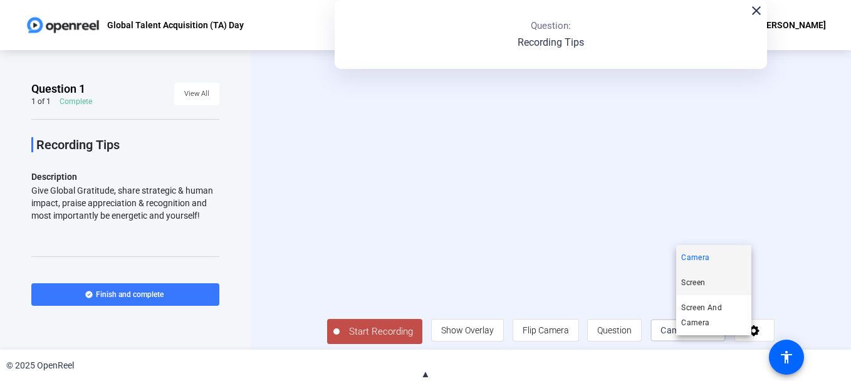
click at [710, 280] on mat-option "Screen" at bounding box center [713, 282] width 75 height 25
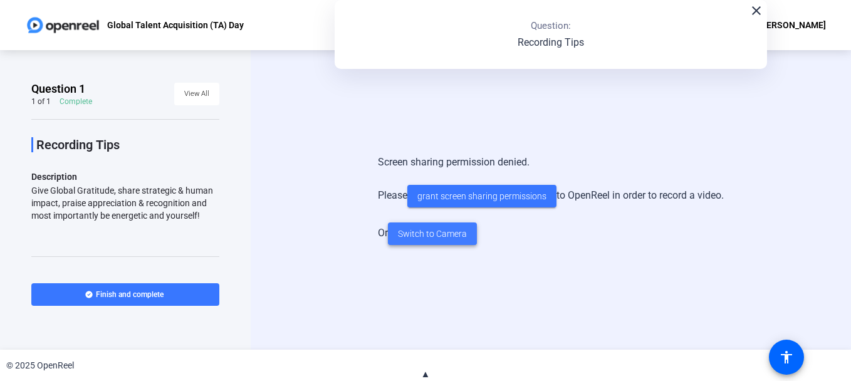
click at [451, 239] on span "Switch to Camera" at bounding box center [432, 234] width 69 height 13
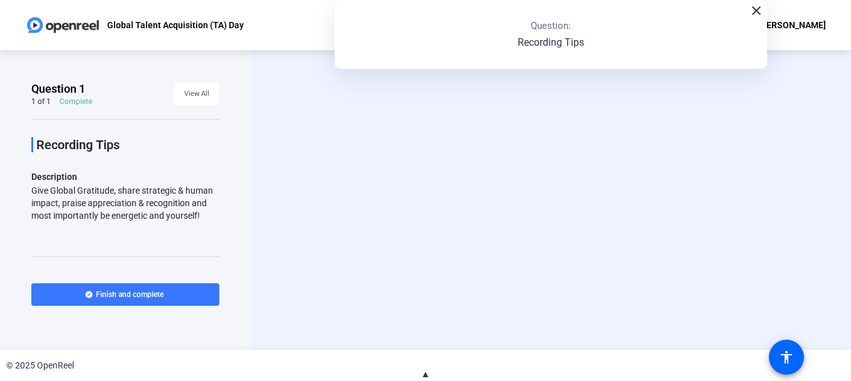
click at [757, 23] on div "close Question: Recording Tips" at bounding box center [551, 34] width 433 height 69
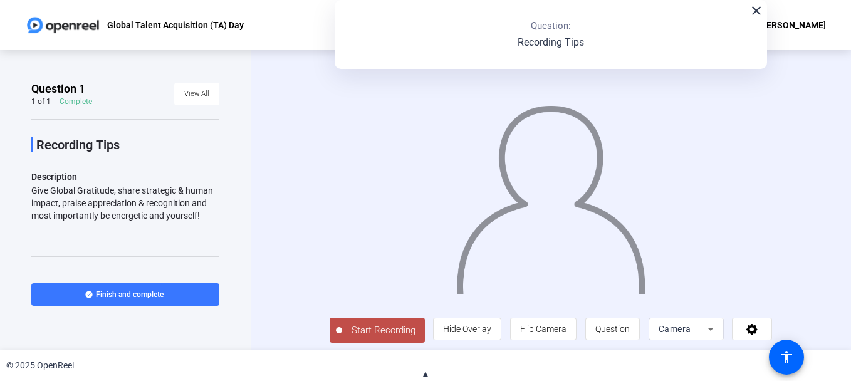
click at [749, 10] on mat-icon "close" at bounding box center [756, 10] width 15 height 15
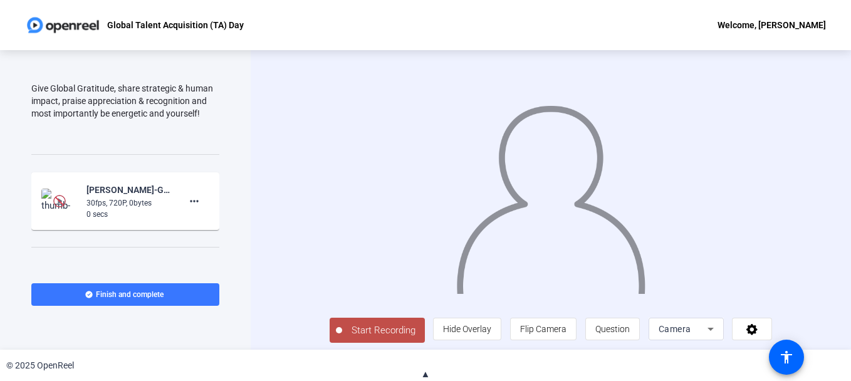
scroll to position [104, 0]
click at [193, 201] on mat-icon "more_horiz" at bounding box center [194, 199] width 15 height 15
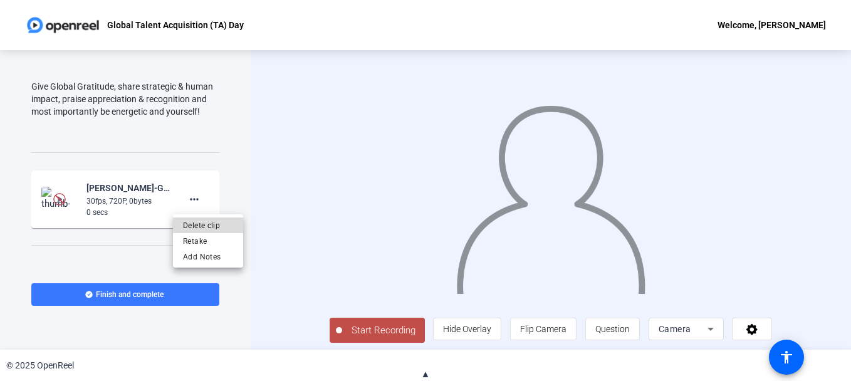
click at [199, 222] on span "Delete clip" at bounding box center [208, 225] width 50 height 15
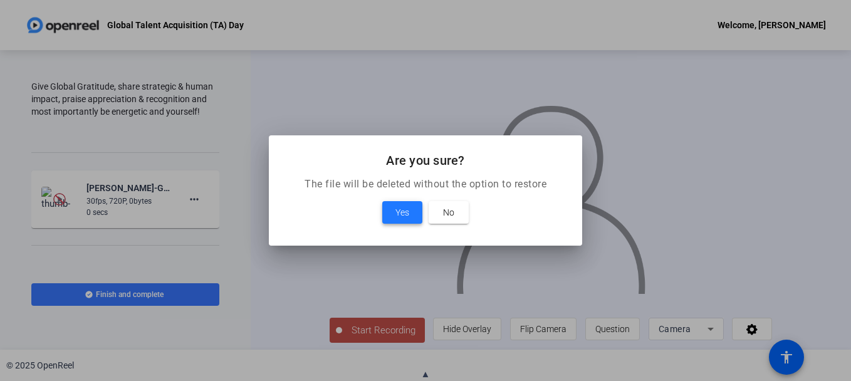
click at [399, 218] on span "Yes" at bounding box center [403, 212] width 14 height 15
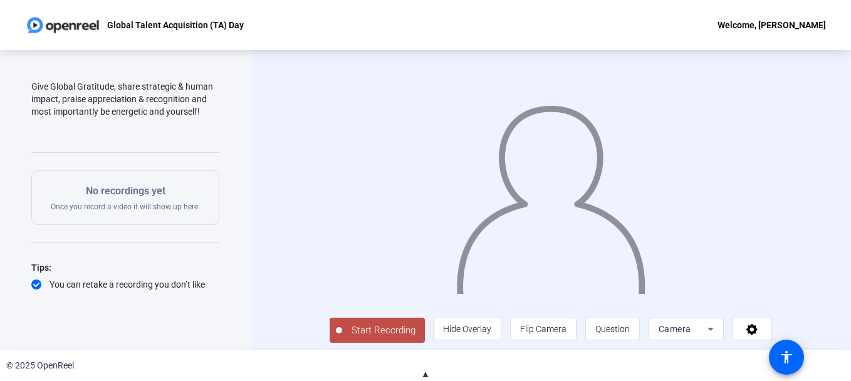
click at [367, 338] on span "Start Recording" at bounding box center [383, 330] width 83 height 14
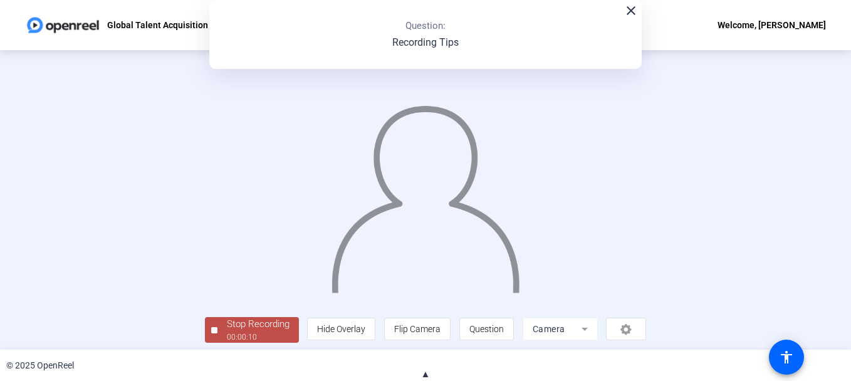
click at [631, 19] on div "close Question: Recording Tips" at bounding box center [425, 34] width 433 height 69
click at [626, 9] on mat-icon "close" at bounding box center [631, 10] width 15 height 15
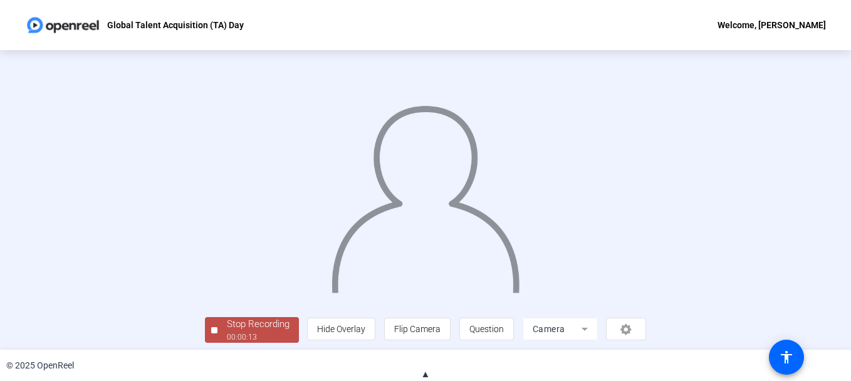
click at [423, 365] on div "© 2025 OpenReel" at bounding box center [425, 365] width 851 height 31
click at [428, 376] on span "▲" at bounding box center [425, 374] width 9 height 11
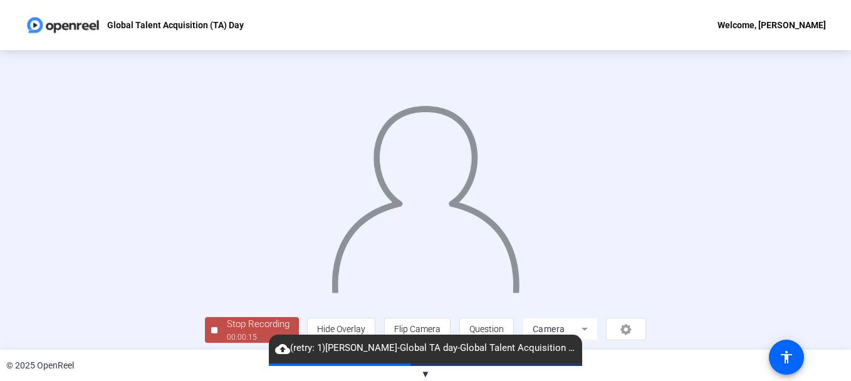
click at [426, 376] on span "▼" at bounding box center [425, 374] width 9 height 11
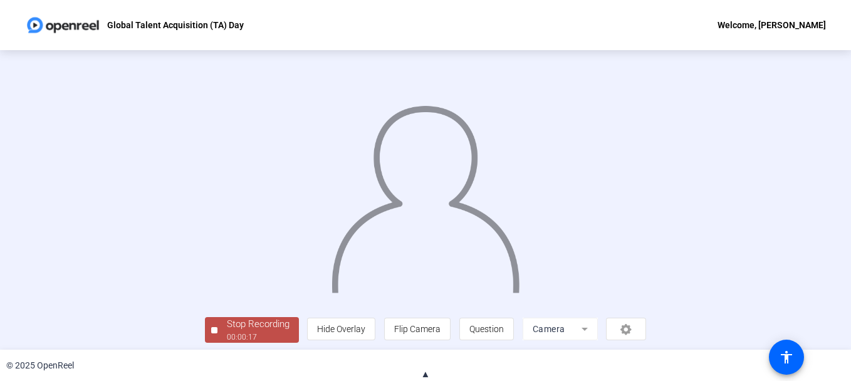
scroll to position [76, 0]
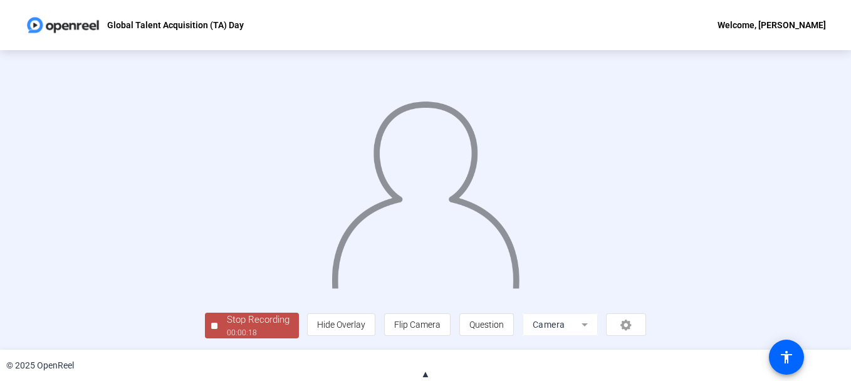
click at [227, 328] on div "00:00:18" at bounding box center [258, 332] width 63 height 11
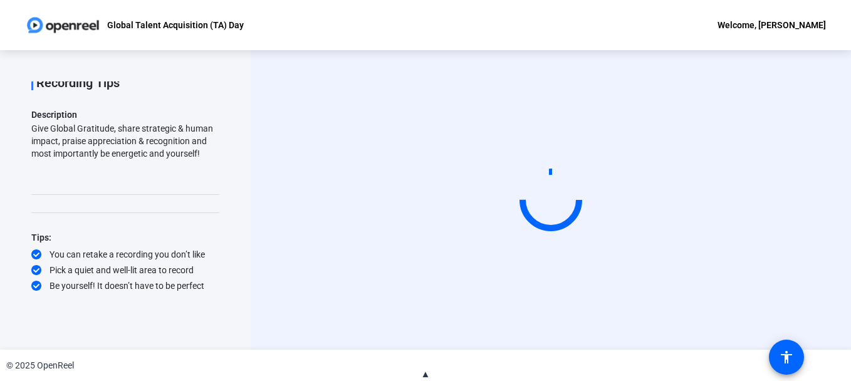
scroll to position [0, 0]
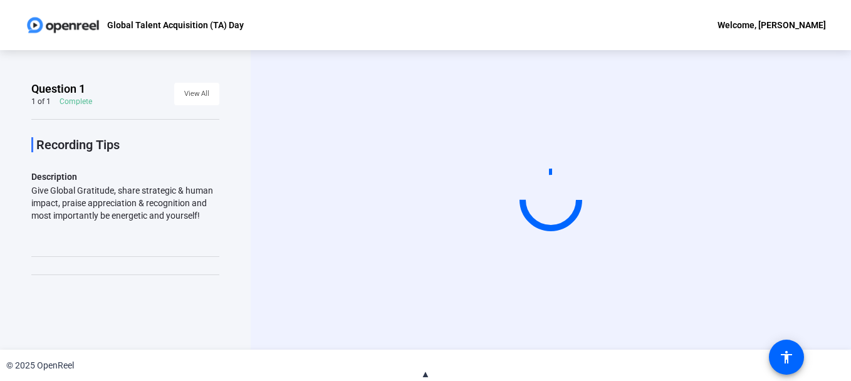
drag, startPoint x: 212, startPoint y: 155, endPoint x: 211, endPoint y: 78, distance: 77.7
click at [211, 78] on div "Question 1 1 of 1 Complete View All Recording Tips Description Give Global Grat…" at bounding box center [125, 200] width 251 height 300
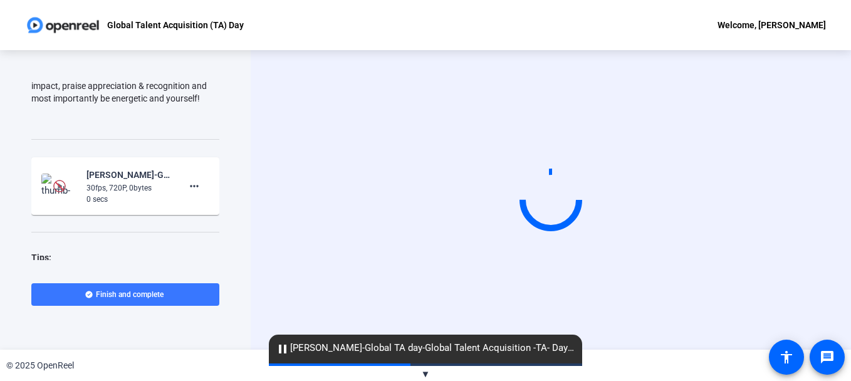
scroll to position [118, 0]
click at [193, 181] on mat-icon "more_horiz" at bounding box center [194, 185] width 15 height 15
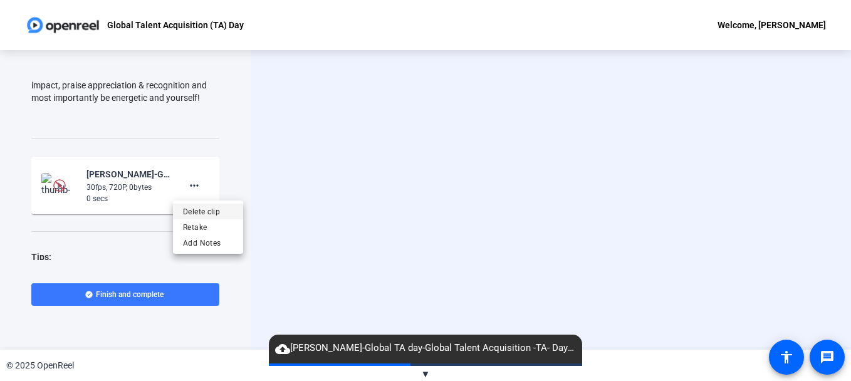
click at [199, 209] on span "Delete clip" at bounding box center [208, 211] width 50 height 15
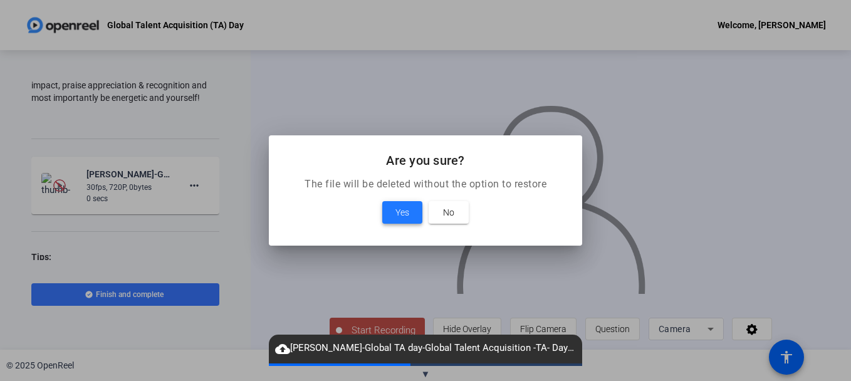
click at [390, 216] on span at bounding box center [402, 212] width 40 height 30
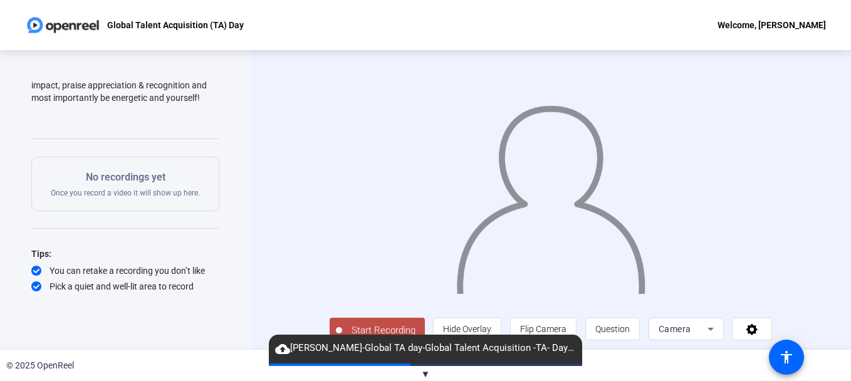
click at [429, 372] on span "▼" at bounding box center [425, 374] width 9 height 11
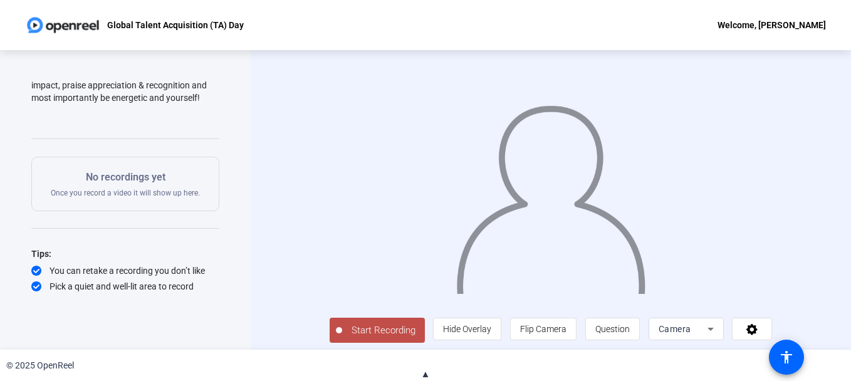
click at [372, 338] on span "Start Recording" at bounding box center [383, 330] width 83 height 14
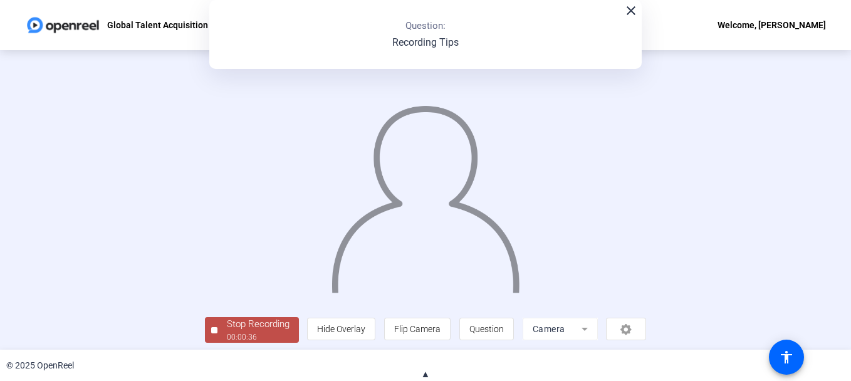
click at [626, 11] on mat-icon "close" at bounding box center [631, 10] width 15 height 15
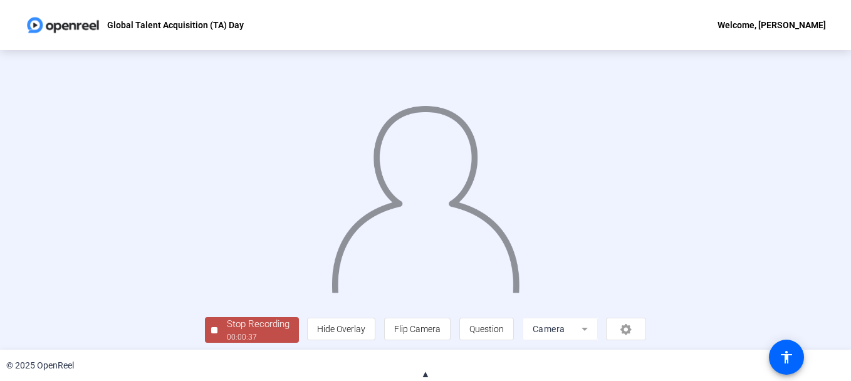
scroll to position [76, 0]
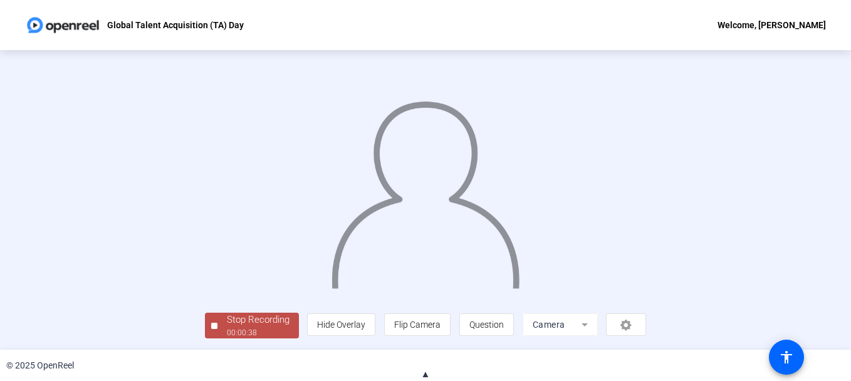
click at [227, 327] on div "Stop Recording" at bounding box center [258, 320] width 63 height 14
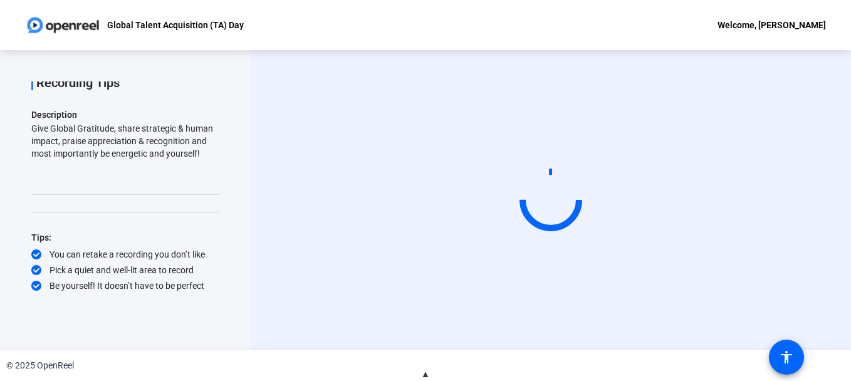
scroll to position [0, 0]
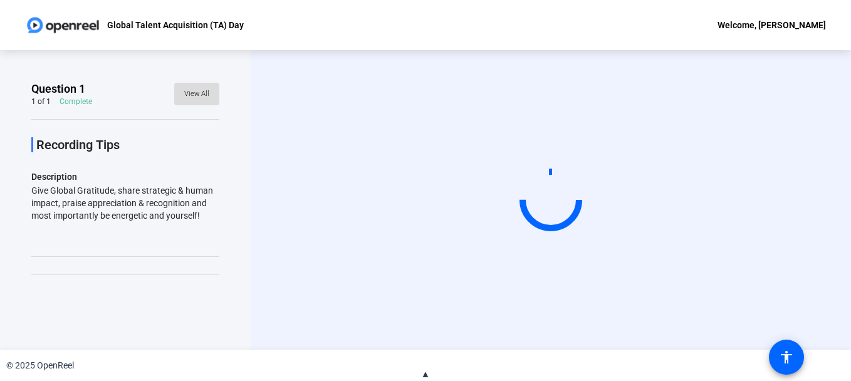
click at [191, 96] on span "View All" at bounding box center [196, 94] width 25 height 19
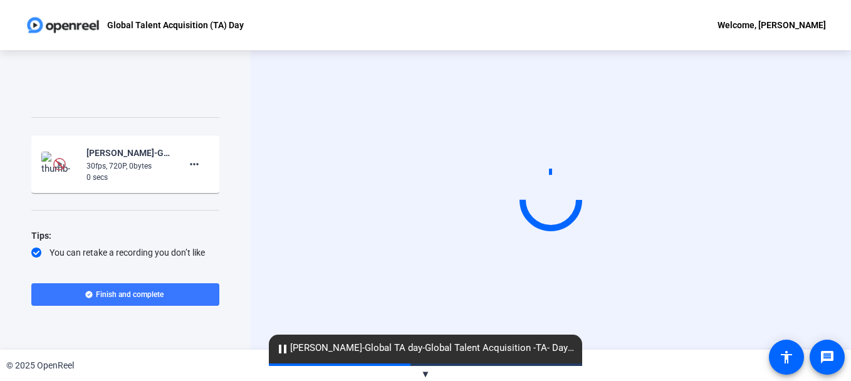
scroll to position [146, 0]
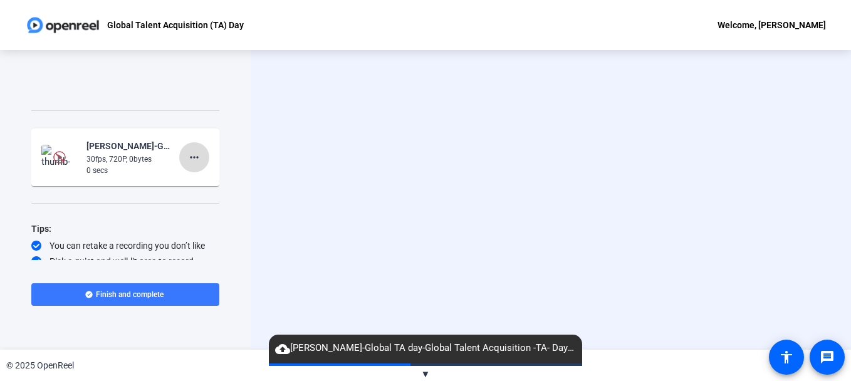
click at [190, 157] on mat-icon "more_horiz" at bounding box center [194, 157] width 15 height 15
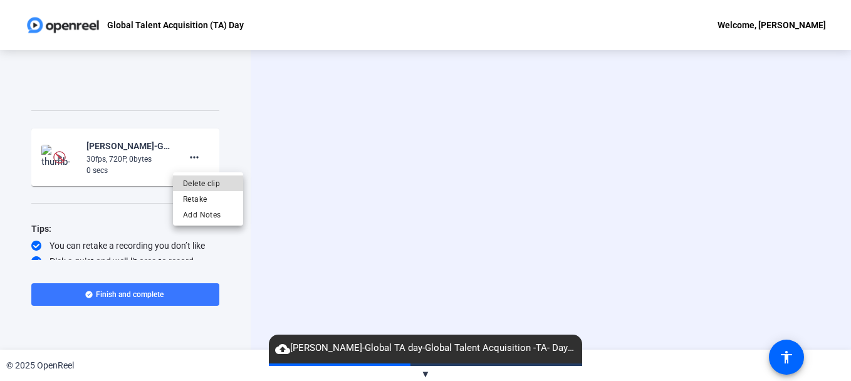
click at [199, 185] on span "Delete clip" at bounding box center [208, 183] width 50 height 15
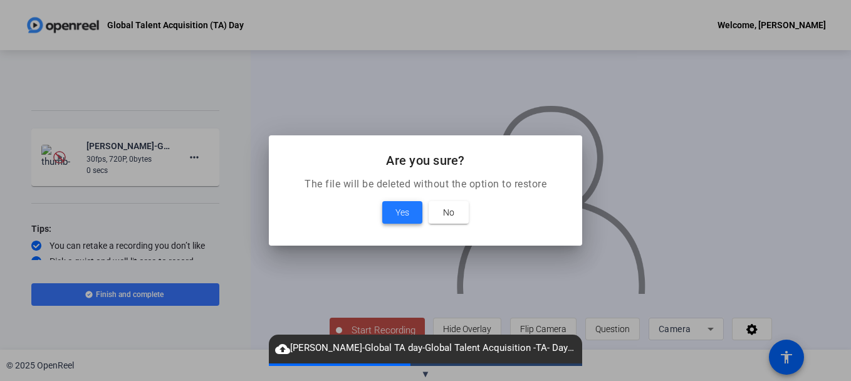
click at [394, 209] on span at bounding box center [402, 212] width 40 height 30
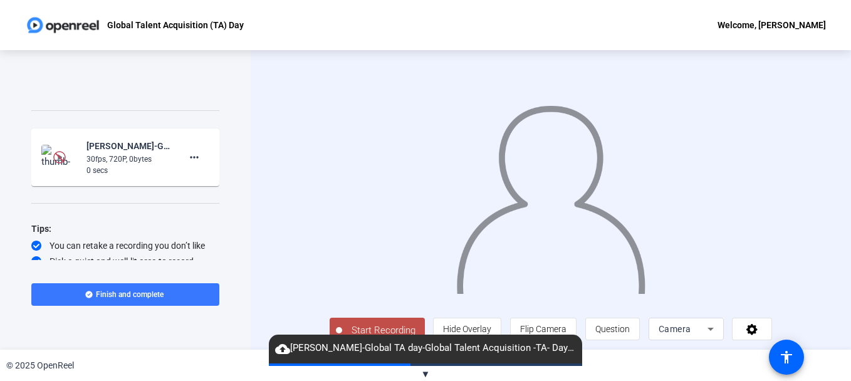
scroll to position [134, 0]
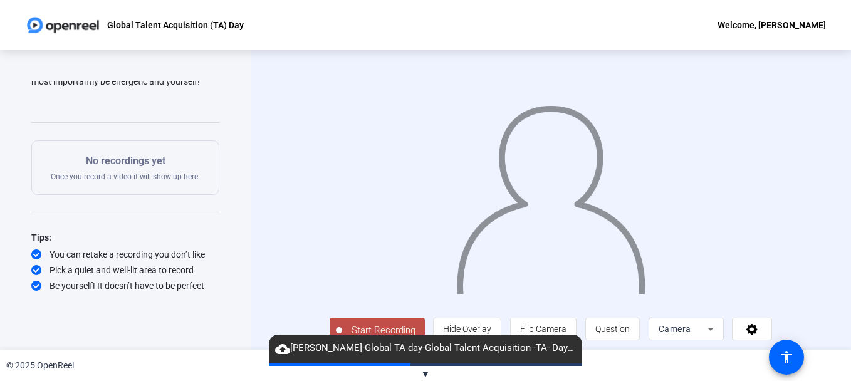
click at [429, 369] on span "▼" at bounding box center [425, 374] width 9 height 11
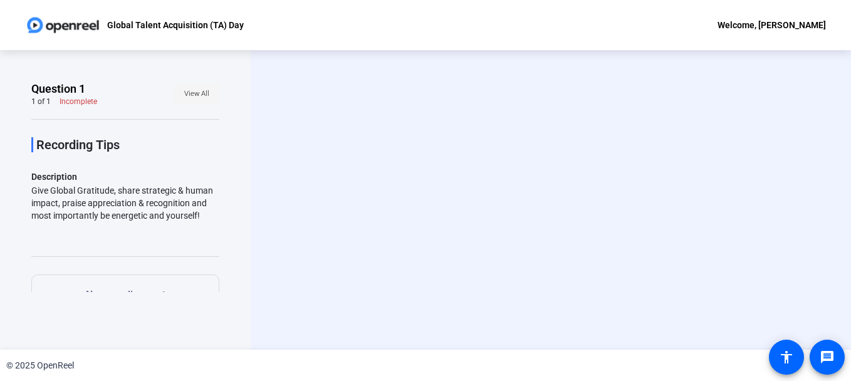
click at [189, 94] on span "View All" at bounding box center [196, 94] width 25 height 19
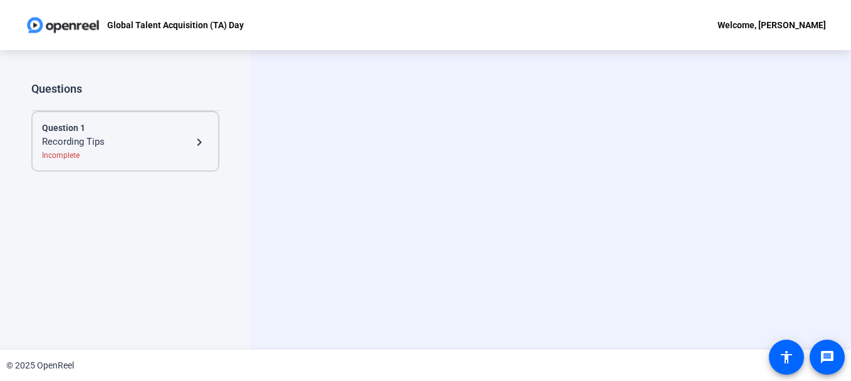
click at [198, 134] on div "Question 1" at bounding box center [125, 128] width 167 height 13
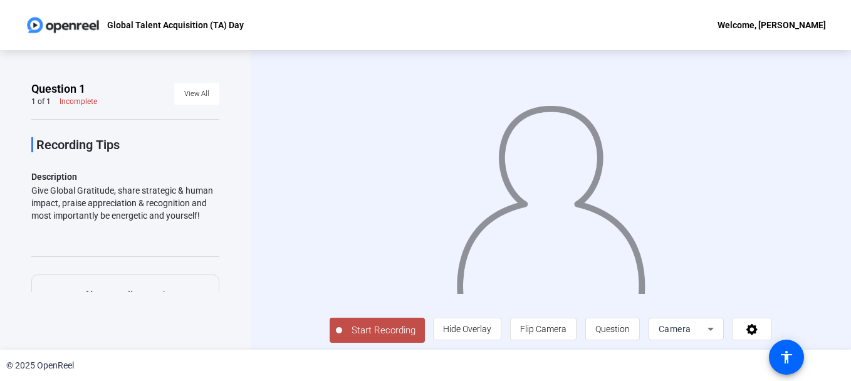
click at [382, 332] on span "Start Recording" at bounding box center [383, 330] width 83 height 14
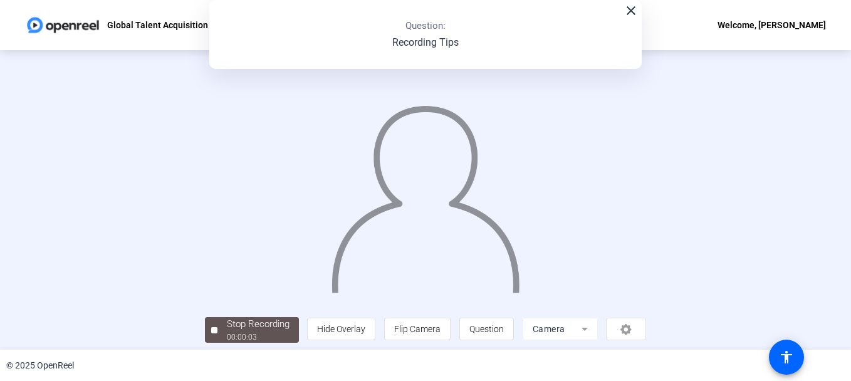
click at [623, 19] on div "close Question: Recording Tips" at bounding box center [425, 34] width 433 height 69
click at [630, 13] on mat-icon "close" at bounding box center [631, 10] width 15 height 15
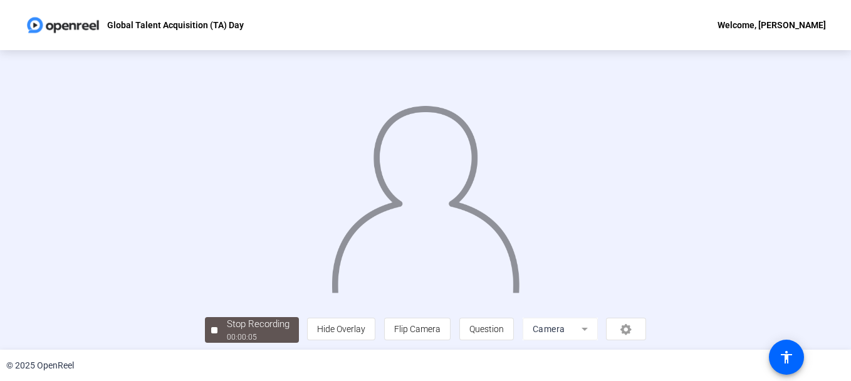
click at [269, 325] on div "Stop Recording" at bounding box center [258, 324] width 63 height 14
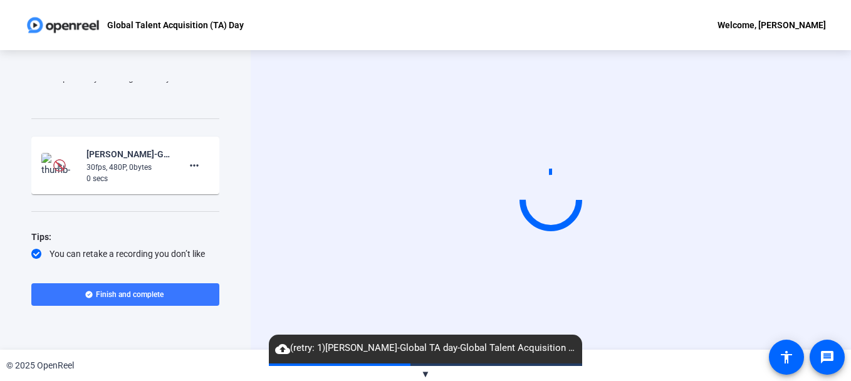
scroll to position [139, 0]
click at [187, 164] on mat-icon "more_horiz" at bounding box center [194, 164] width 15 height 15
click at [195, 192] on span "Delete clip" at bounding box center [208, 189] width 50 height 15
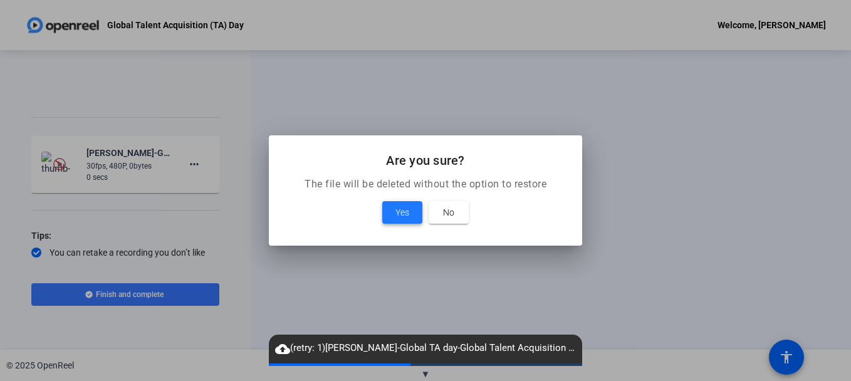
click at [403, 206] on span "Yes" at bounding box center [403, 212] width 14 height 15
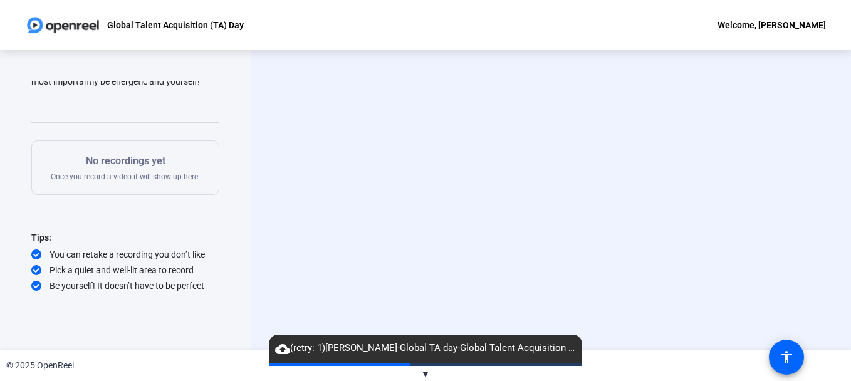
scroll to position [134, 0]
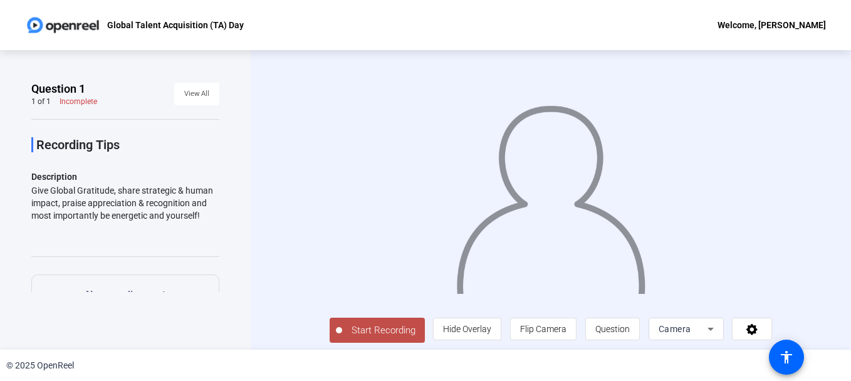
click at [386, 334] on span "Start Recording" at bounding box center [383, 330] width 83 height 14
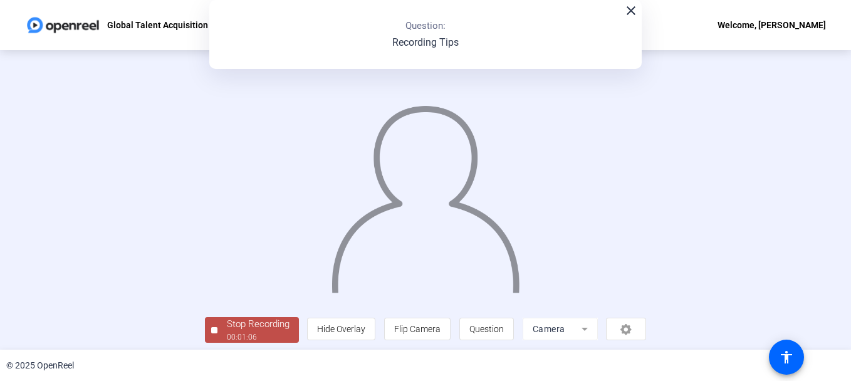
click at [630, 12] on mat-icon "close" at bounding box center [631, 10] width 15 height 15
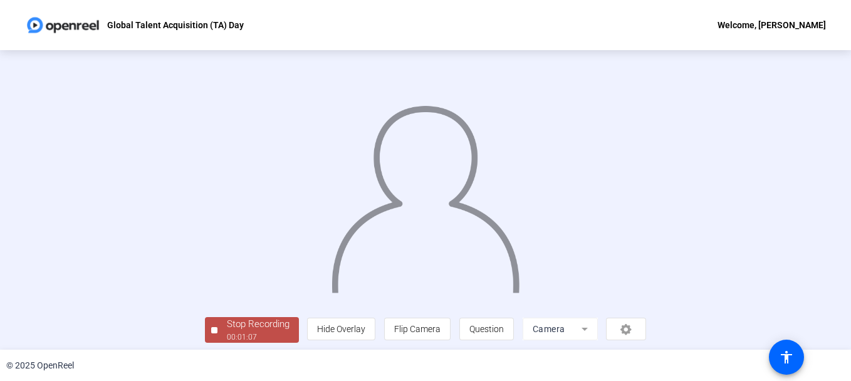
click at [269, 330] on div "Stop Recording" at bounding box center [258, 324] width 63 height 14
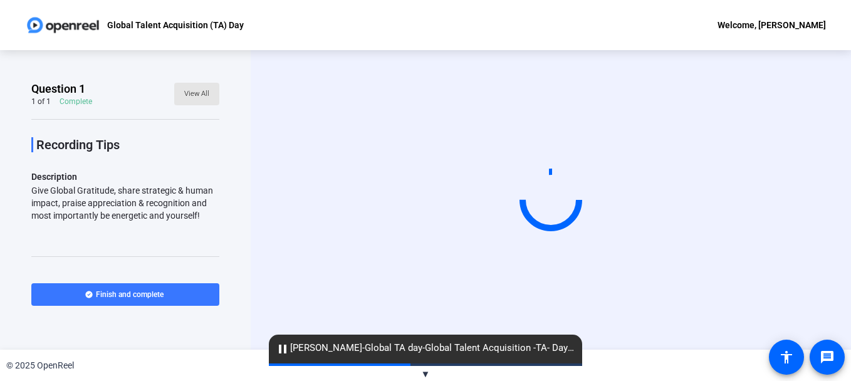
drag, startPoint x: 213, startPoint y: 104, endPoint x: 223, endPoint y: 175, distance: 71.6
click at [223, 175] on div "Question 1 1 of 1 Complete View All Recording Tips Description Give Global Grat…" at bounding box center [125, 200] width 251 height 300
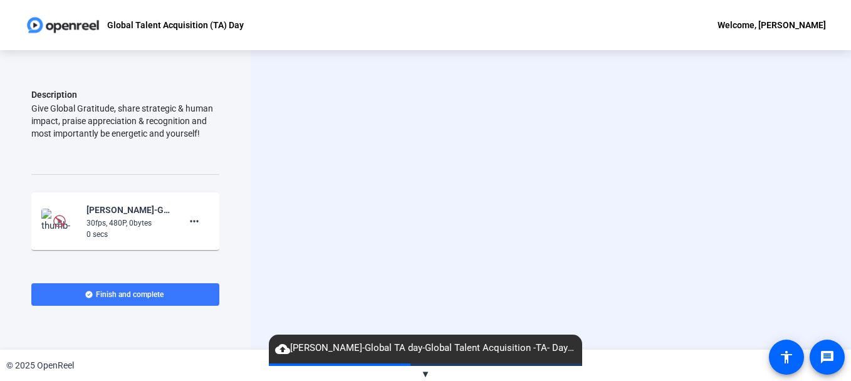
scroll to position [83, 0]
click at [188, 221] on mat-icon "more_horiz" at bounding box center [194, 220] width 15 height 15
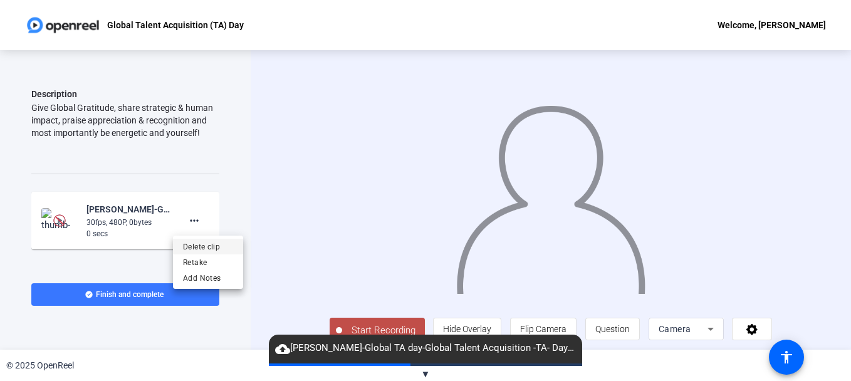
click at [207, 247] on span "Delete clip" at bounding box center [208, 246] width 50 height 15
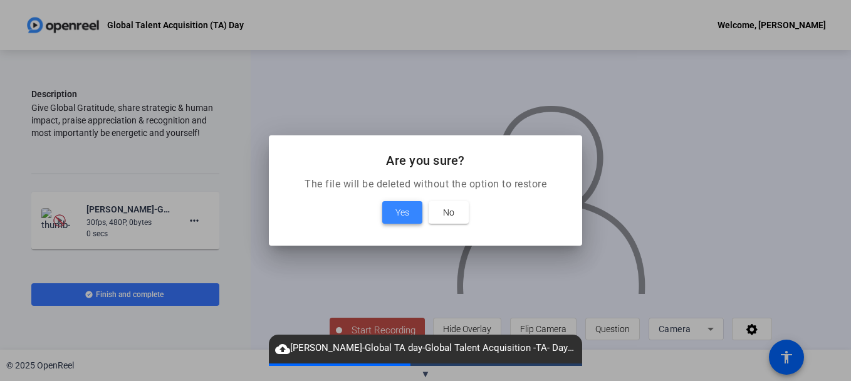
click at [391, 208] on span at bounding box center [402, 212] width 40 height 30
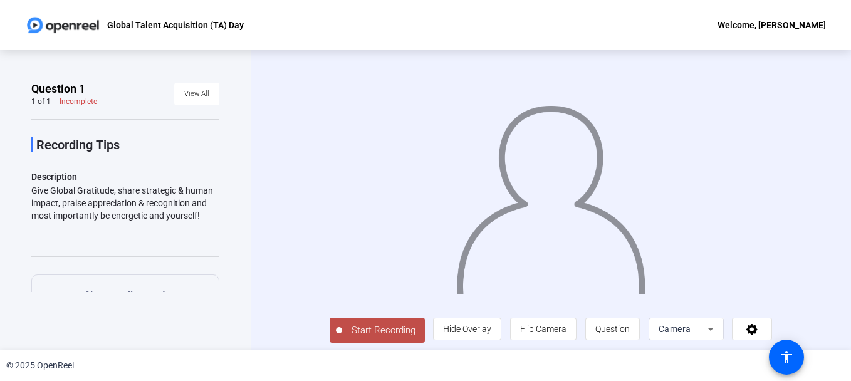
click at [209, 156] on div "Recording Tips Description Give Global Gratitude, share strategic & human impac…" at bounding box center [125, 272] width 188 height 307
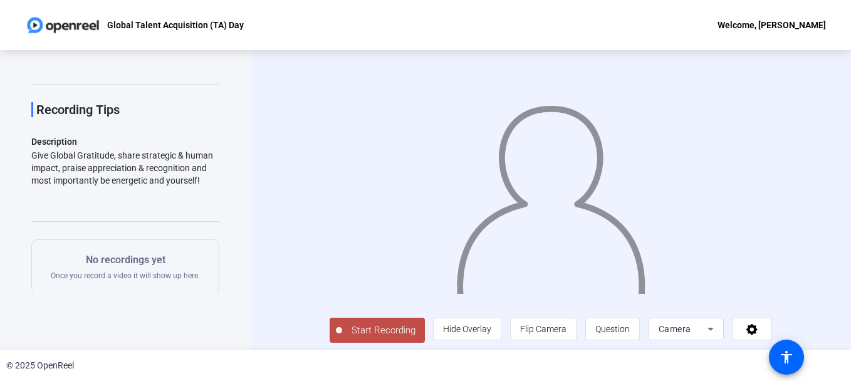
scroll to position [31, 0]
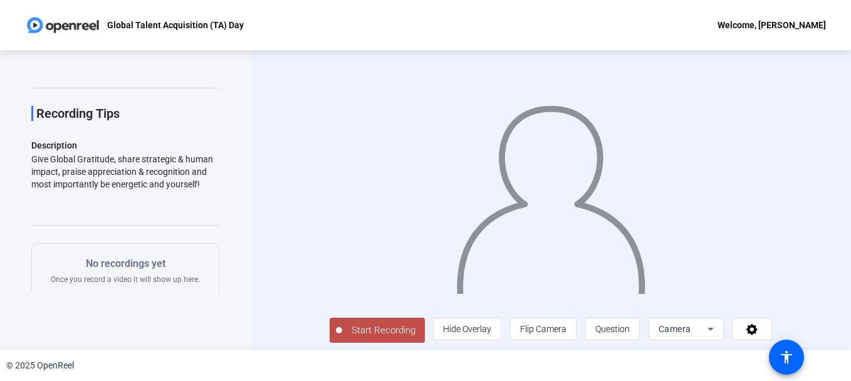
click at [392, 336] on span "Start Recording" at bounding box center [383, 330] width 83 height 14
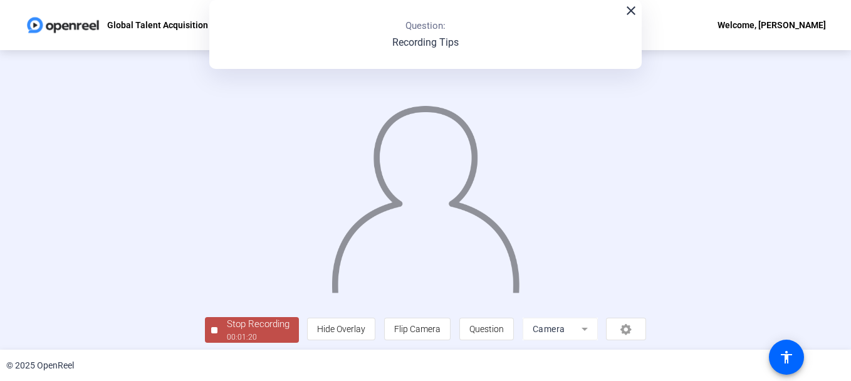
click at [248, 325] on div "Stop Recording" at bounding box center [258, 324] width 63 height 14
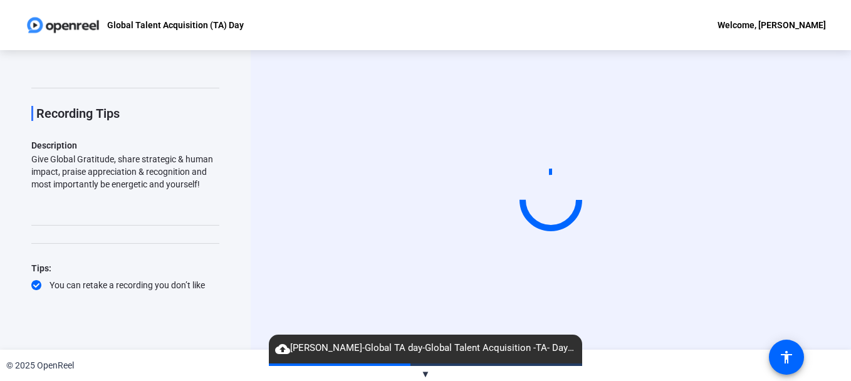
scroll to position [62, 0]
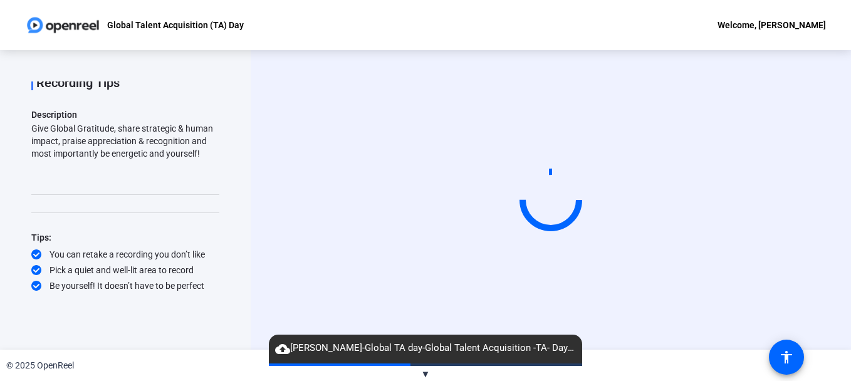
click at [211, 287] on div "Be yourself! It doesn’t have to be perfect" at bounding box center [125, 286] width 188 height 13
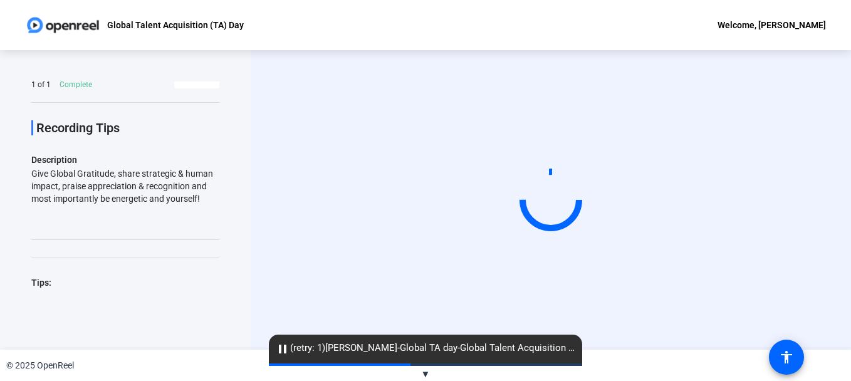
scroll to position [0, 0]
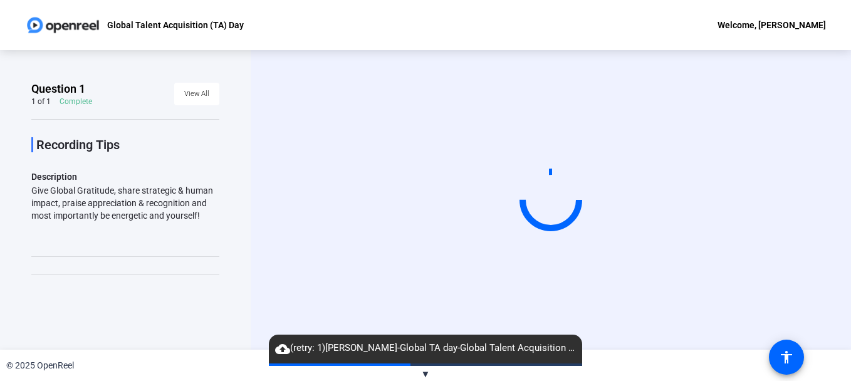
click at [283, 355] on mat-icon "cloud_upload" at bounding box center [282, 349] width 15 height 15
click at [285, 354] on mat-icon "cloud_upload" at bounding box center [282, 349] width 15 height 15
drag, startPoint x: 304, startPoint y: 348, endPoint x: 285, endPoint y: 354, distance: 19.6
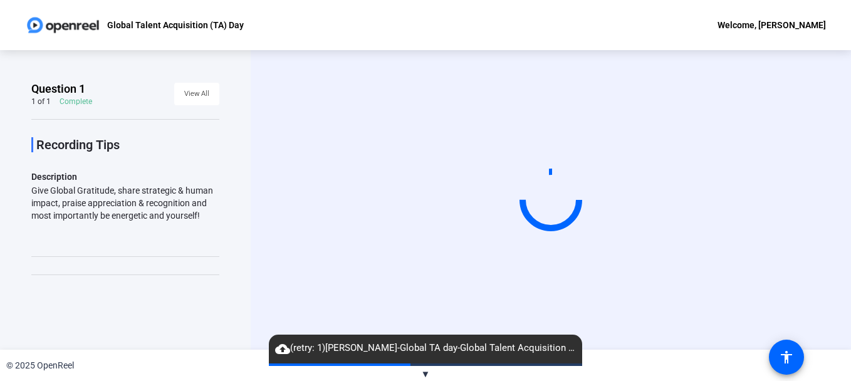
click at [285, 354] on mat-icon "cloud_upload" at bounding box center [282, 349] width 15 height 15
click at [425, 374] on span "▼" at bounding box center [425, 374] width 9 height 11
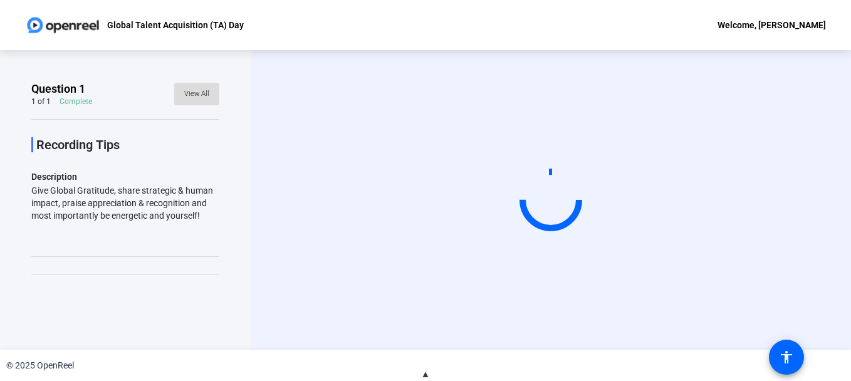
click at [197, 97] on span "View All" at bounding box center [196, 94] width 25 height 19
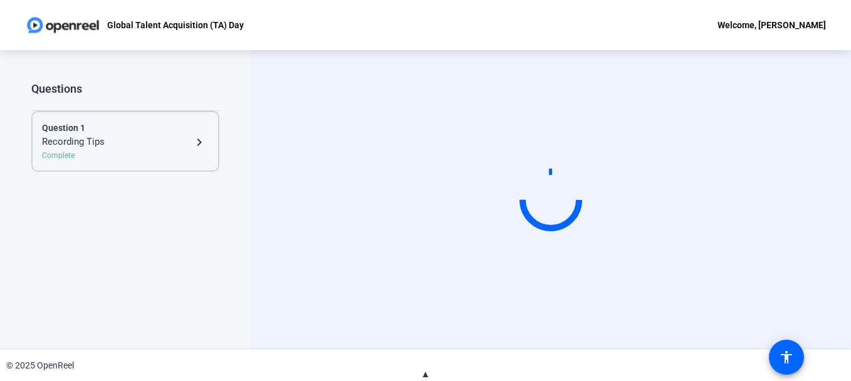
click at [202, 143] on mat-icon "navigate_next" at bounding box center [199, 142] width 15 height 15
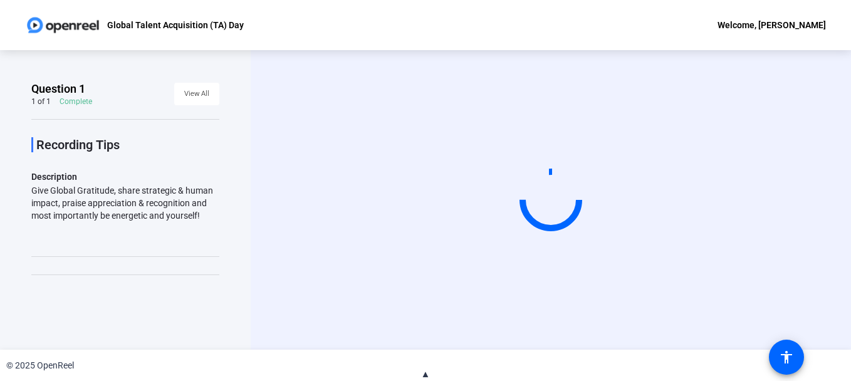
scroll to position [62, 0]
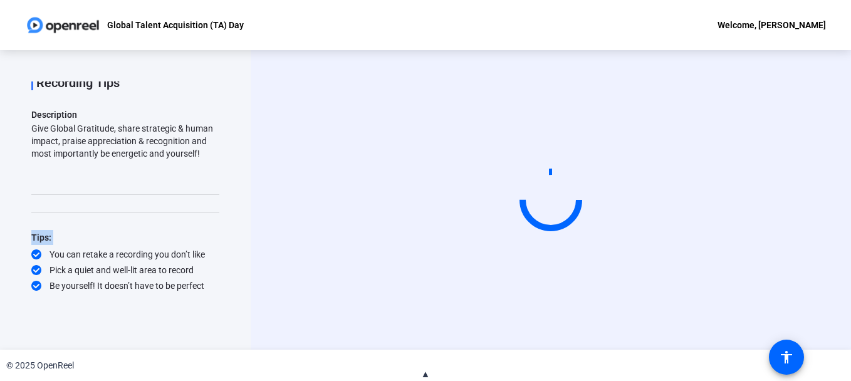
drag, startPoint x: 211, startPoint y: 178, endPoint x: 217, endPoint y: 250, distance: 71.7
click at [217, 250] on div "Question 1 1 of 1 Complete View All Recording Tips Description Give Global Grat…" at bounding box center [125, 186] width 188 height 211
click at [537, 193] on div at bounding box center [551, 200] width 70 height 70
click at [537, 193] on circle at bounding box center [551, 200] width 66 height 66
click at [537, 193] on circle at bounding box center [552, 200] width 80 height 80
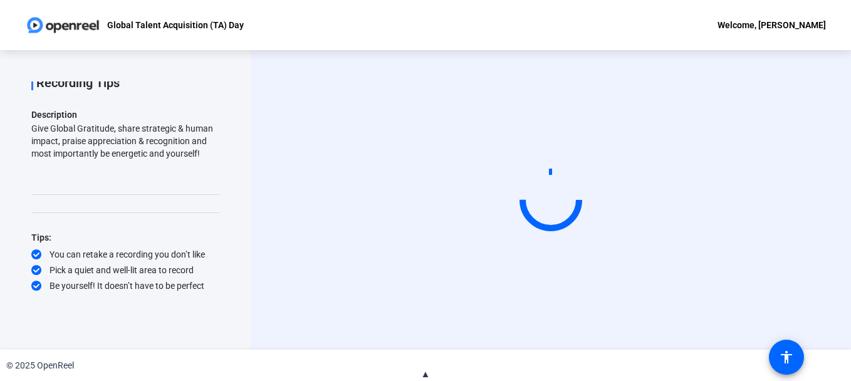
click at [537, 193] on div at bounding box center [551, 200] width 83 height 83
click at [537, 193] on circle at bounding box center [551, 200] width 73 height 73
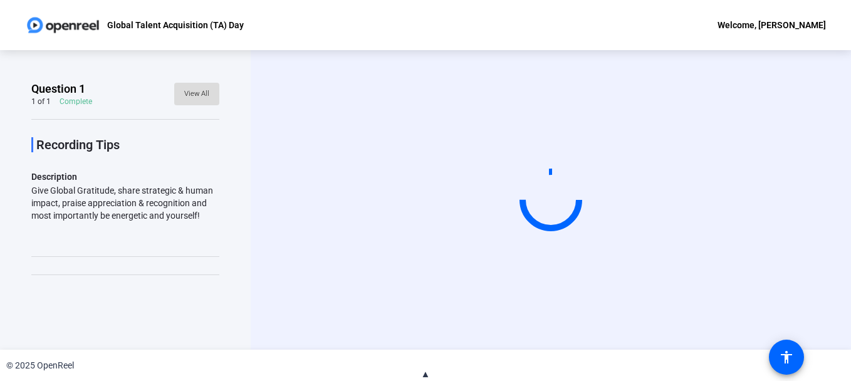
click at [192, 98] on span "View All" at bounding box center [196, 94] width 25 height 19
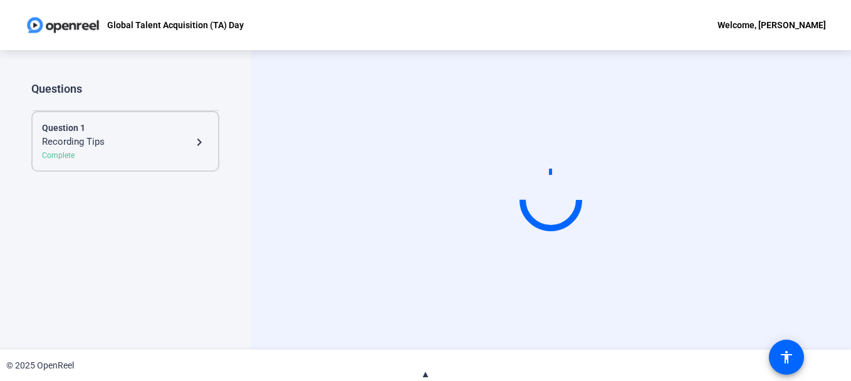
click at [645, 155] on video at bounding box center [551, 200] width 188 height 106
click at [200, 145] on mat-icon "navigate_next" at bounding box center [199, 142] width 15 height 15
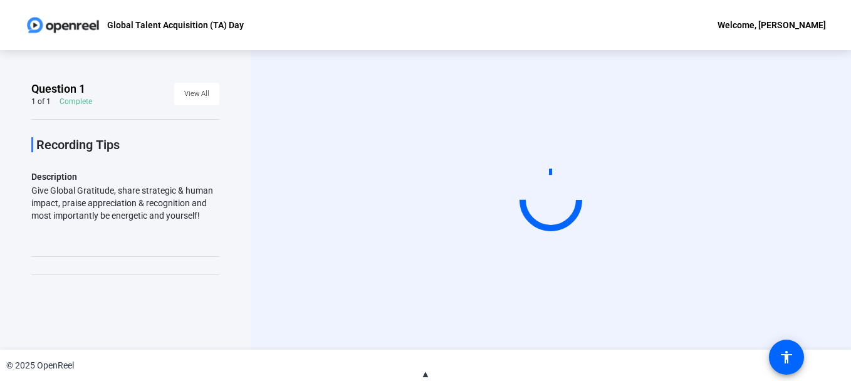
drag, startPoint x: 211, startPoint y: 126, endPoint x: 214, endPoint y: 144, distance: 17.8
click at [214, 144] on div "Question 1 1 of 1 Complete View All Recording Tips Description Give Global Grat…" at bounding box center [125, 186] width 188 height 211
click at [190, 93] on span "View All" at bounding box center [196, 94] width 25 height 19
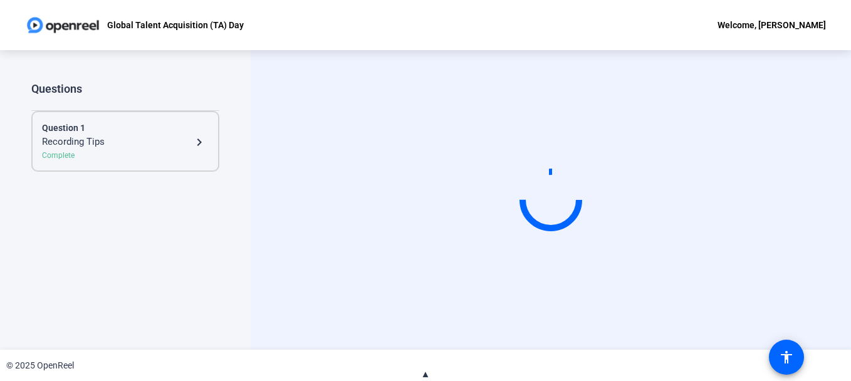
click at [200, 142] on mat-icon "navigate_next" at bounding box center [199, 142] width 15 height 15
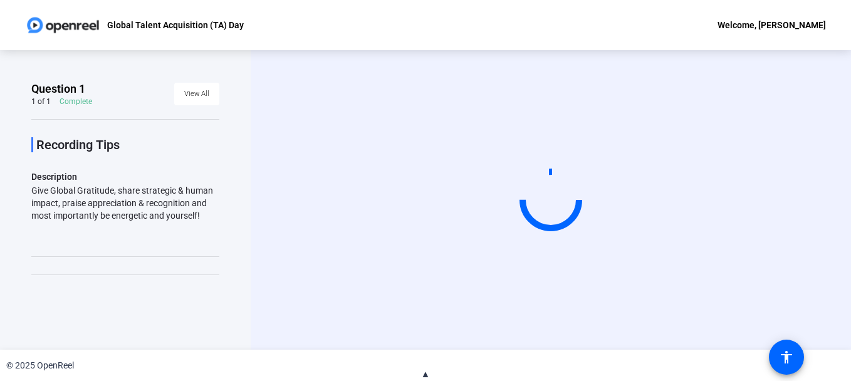
scroll to position [62, 0]
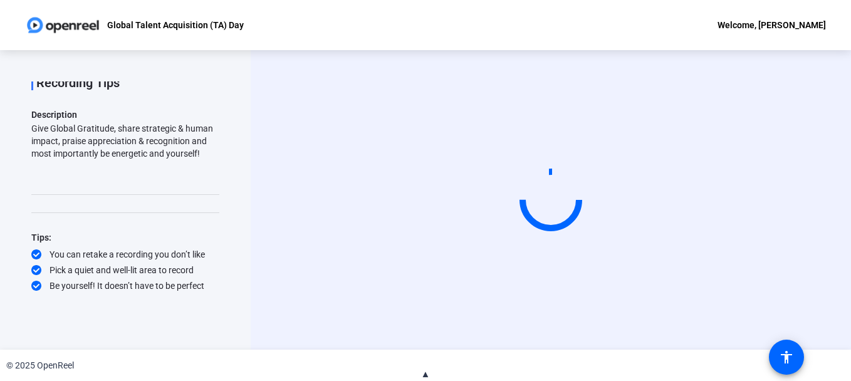
click at [758, 24] on div "Welcome, Rajith Bhargavan" at bounding box center [772, 25] width 108 height 15
click at [794, 192] on div at bounding box center [425, 190] width 851 height 381
click at [788, 354] on mat-icon "accessibility" at bounding box center [786, 357] width 15 height 15
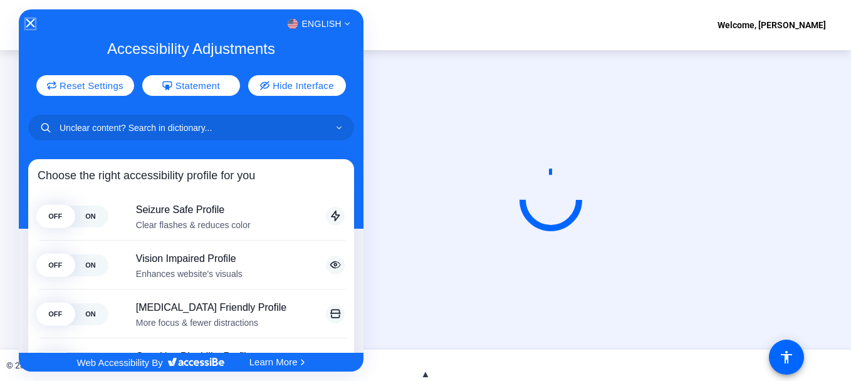
click at [33, 24] on icon "Close Accessibility Interface" at bounding box center [30, 23] width 9 height 9
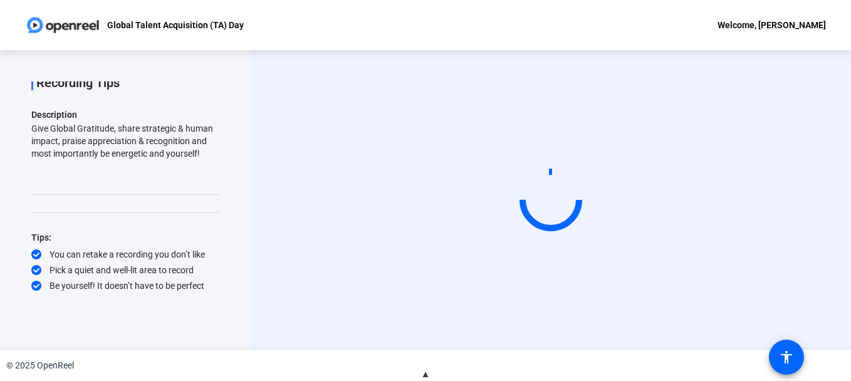
click at [428, 375] on span "▲" at bounding box center [425, 374] width 9 height 11
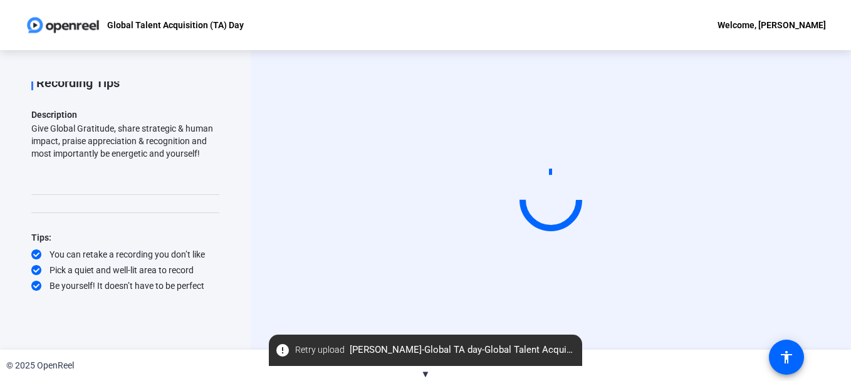
click at [428, 370] on span "▼" at bounding box center [425, 374] width 9 height 11
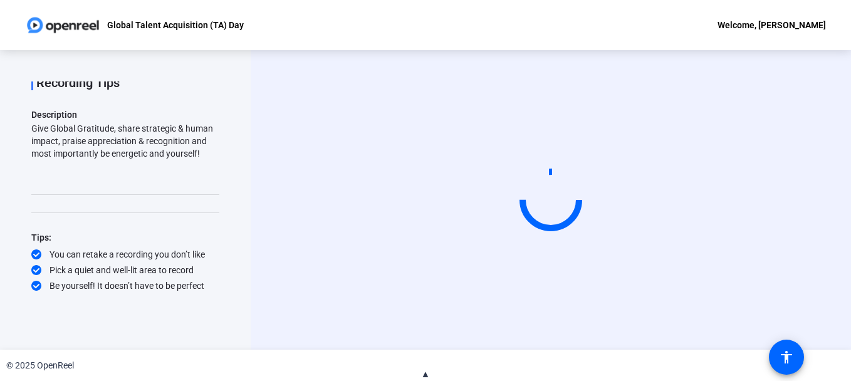
click at [421, 373] on span "▲" at bounding box center [425, 374] width 9 height 11
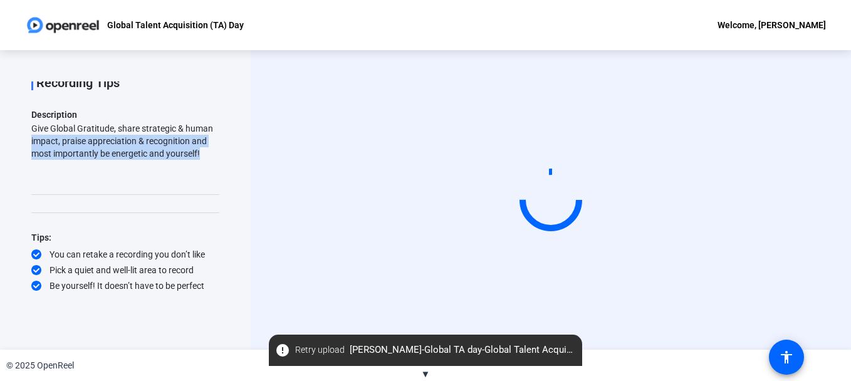
drag, startPoint x: 212, startPoint y: 182, endPoint x: 214, endPoint y: 127, distance: 54.6
click at [214, 127] on div "Question 1 1 of 1 Complete View All Recording Tips Description Give Global Grat…" at bounding box center [125, 186] width 188 height 211
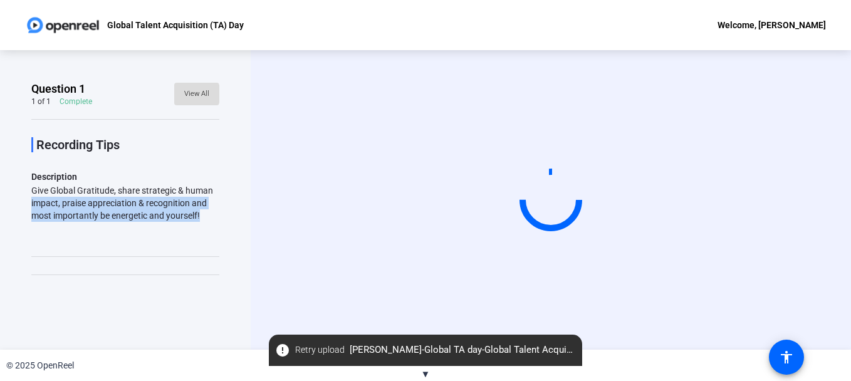
click at [184, 94] on span "View All" at bounding box center [196, 94] width 25 height 19
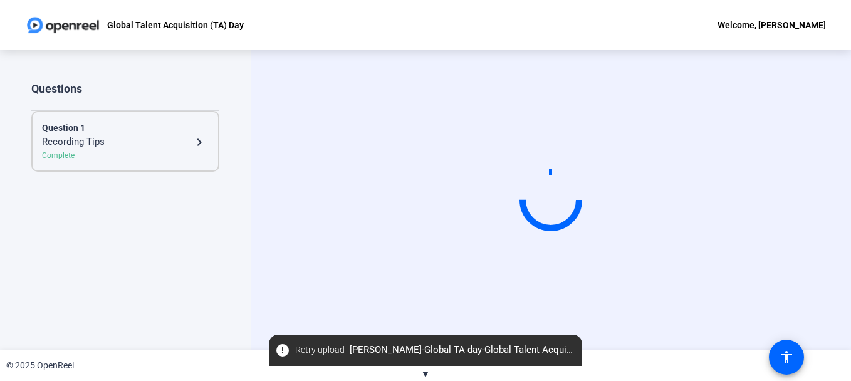
click at [201, 141] on mat-icon "navigate_next" at bounding box center [199, 142] width 15 height 15
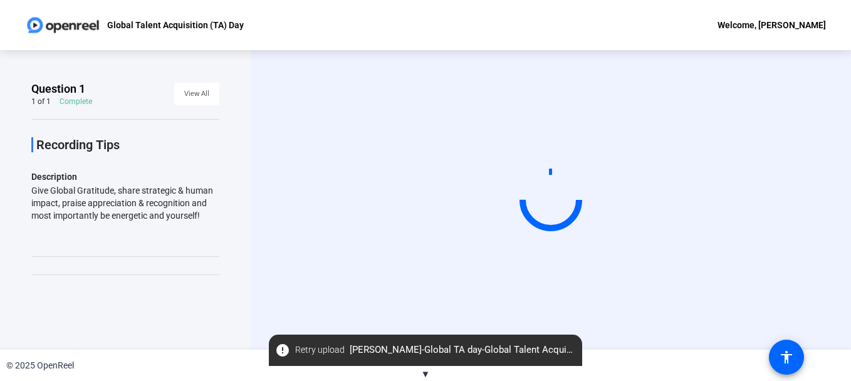
scroll to position [62, 0]
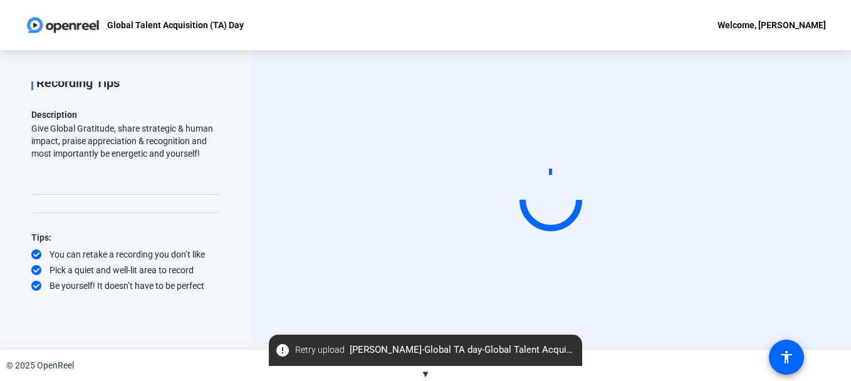
click at [61, 359] on div "© 2025 OpenReel" at bounding box center [40, 365] width 68 height 13
click at [93, 28] on img at bounding box center [63, 25] width 76 height 25
click at [141, 27] on p "Global Talent Acquisition (TA) Day" at bounding box center [175, 25] width 137 height 15
click at [765, 27] on div "Welcome, Rajith Bhargavan" at bounding box center [772, 25] width 108 height 15
click at [782, 194] on div at bounding box center [425, 190] width 851 height 381
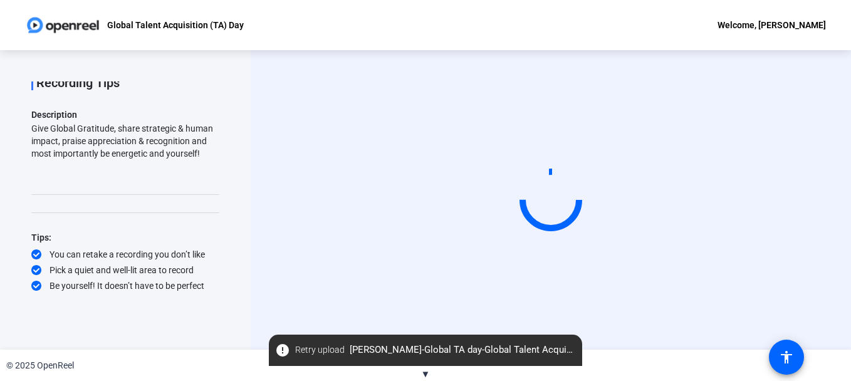
click at [758, 253] on div "Start Recording" at bounding box center [551, 200] width 510 height 106
click at [398, 345] on span "error Retry upload Rajith Bhargavan-Global TA day-Global Talent Acquisition -TA…" at bounding box center [425, 350] width 313 height 23
click at [350, 355] on span "error Retry upload Rajith Bhargavan-Global TA day-Global Talent Acquisition -TA…" at bounding box center [425, 350] width 313 height 23
click at [307, 354] on span "Retry upload" at bounding box center [320, 350] width 50 height 13
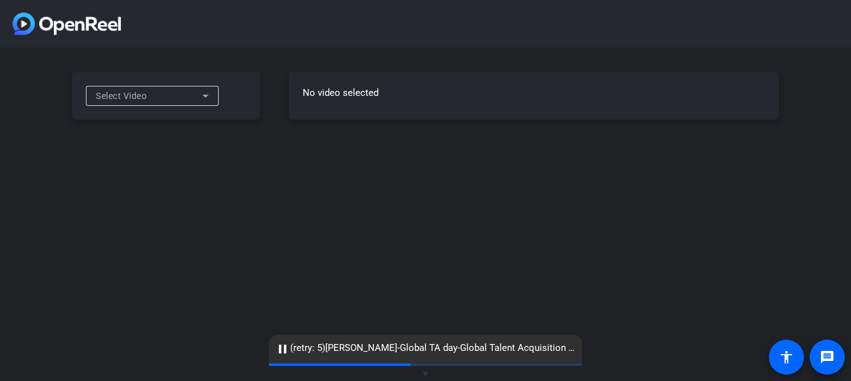
click at [214, 97] on div "Select Video" at bounding box center [152, 96] width 133 height 20
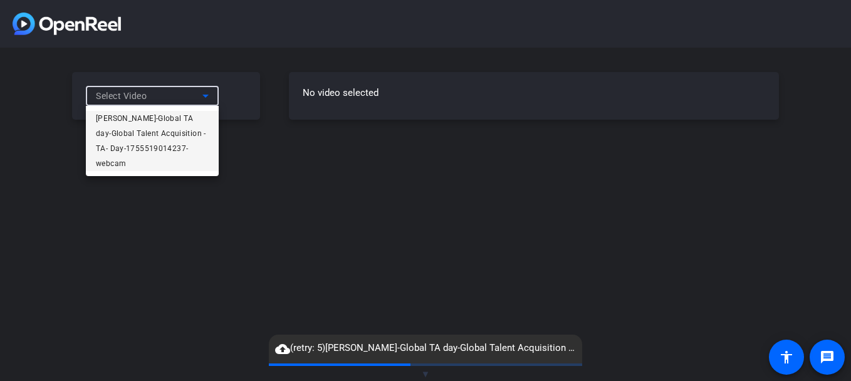
click at [197, 118] on span "[PERSON_NAME]-Global TA day-Global Talent Acquisition -TA- Day-1755519014237-we…" at bounding box center [152, 141] width 113 height 60
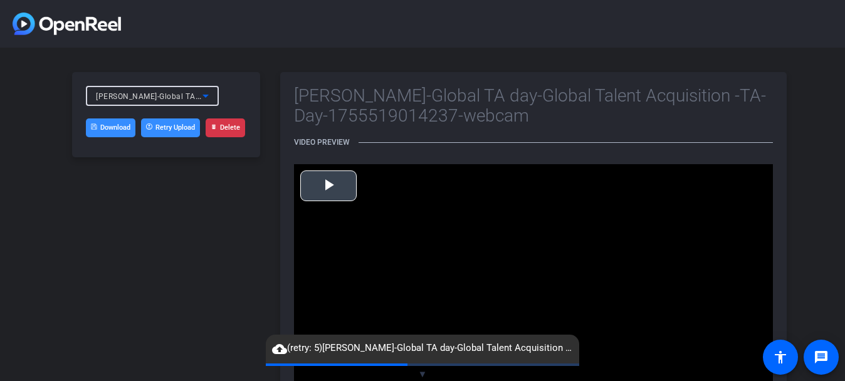
click at [329, 186] on span "Video Player" at bounding box center [329, 186] width 0 height 0
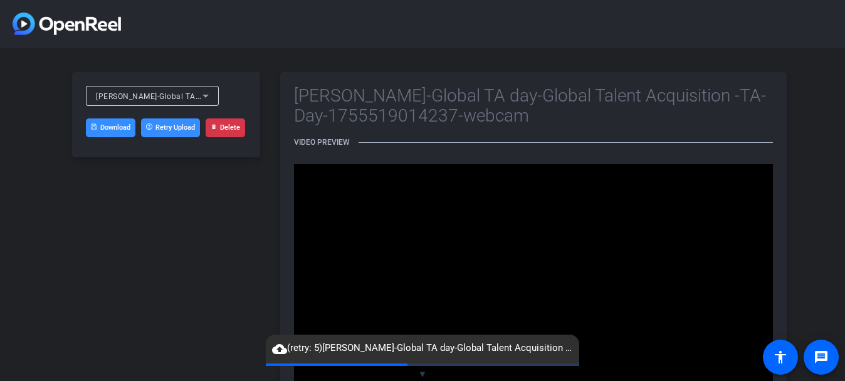
scroll to position [142, 0]
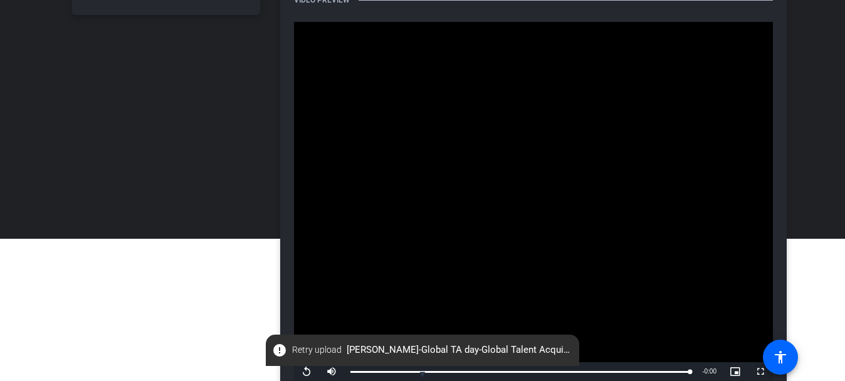
click at [283, 347] on mat-icon "error" at bounding box center [279, 350] width 15 height 15
click at [301, 345] on span "Retry upload" at bounding box center [317, 350] width 50 height 13
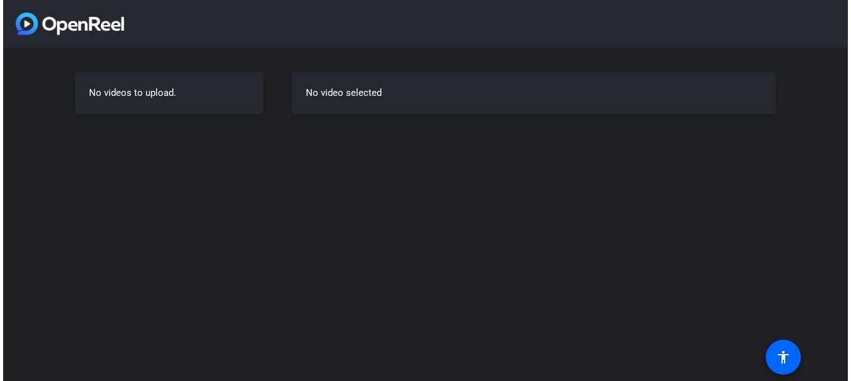
scroll to position [0, 0]
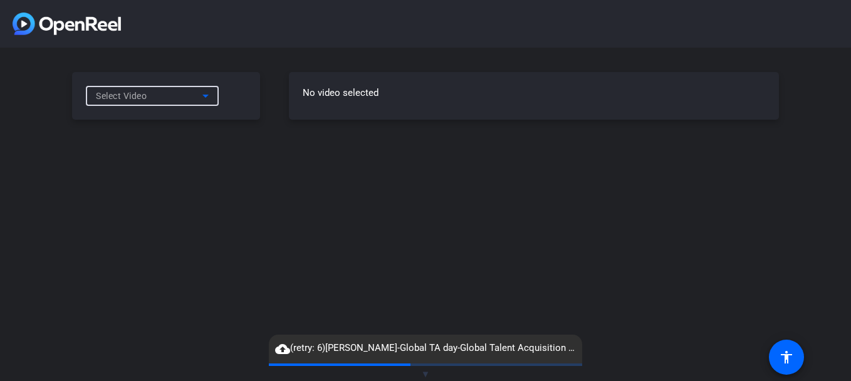
click at [212, 101] on icon at bounding box center [205, 95] width 15 height 15
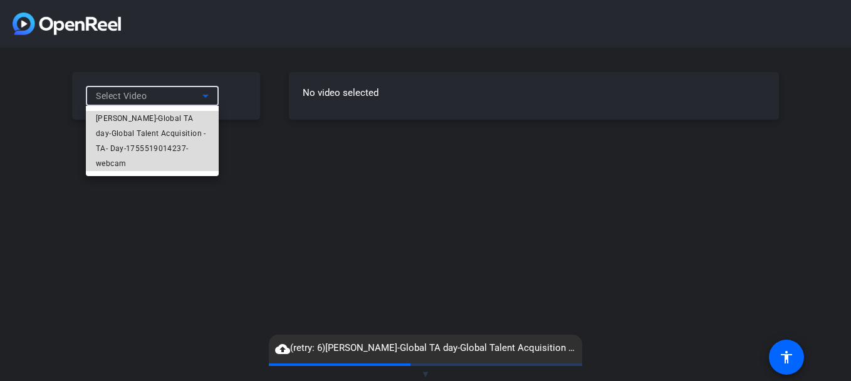
click at [186, 121] on span "[PERSON_NAME]-Global TA day-Global Talent Acquisition -TA- Day-1755519014237-we…" at bounding box center [152, 141] width 113 height 60
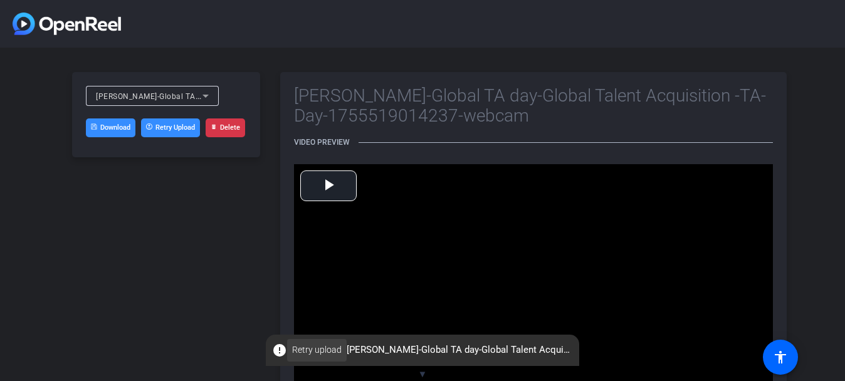
click at [334, 352] on span "Retry upload" at bounding box center [317, 350] width 50 height 13
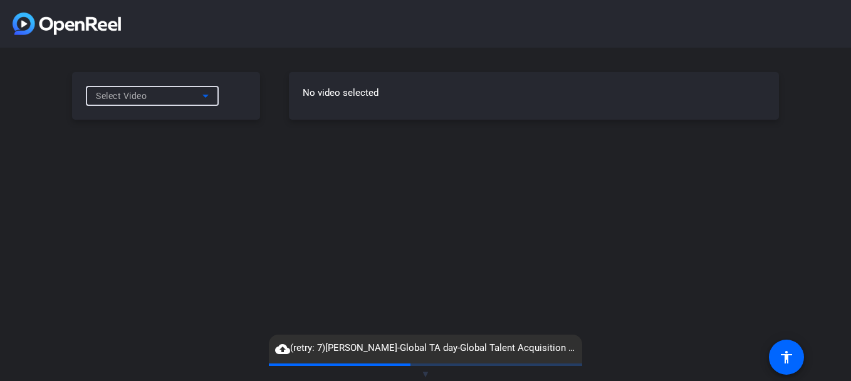
click at [211, 100] on icon at bounding box center [205, 95] width 15 height 15
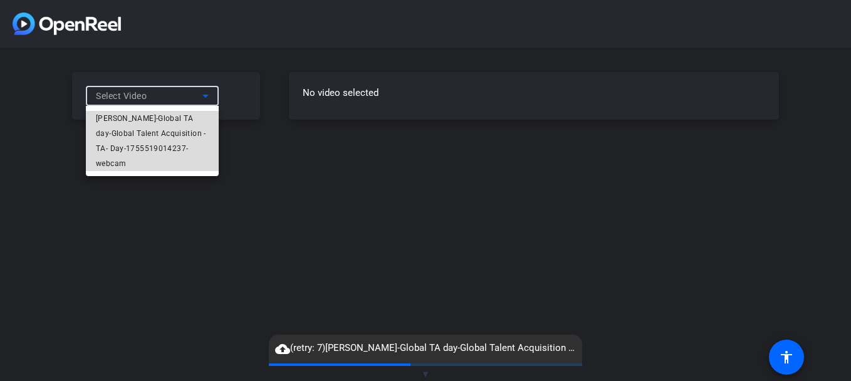
click at [157, 145] on span "[PERSON_NAME]-Global TA day-Global Talent Acquisition -TA- Day-1755519014237-we…" at bounding box center [152, 141] width 113 height 60
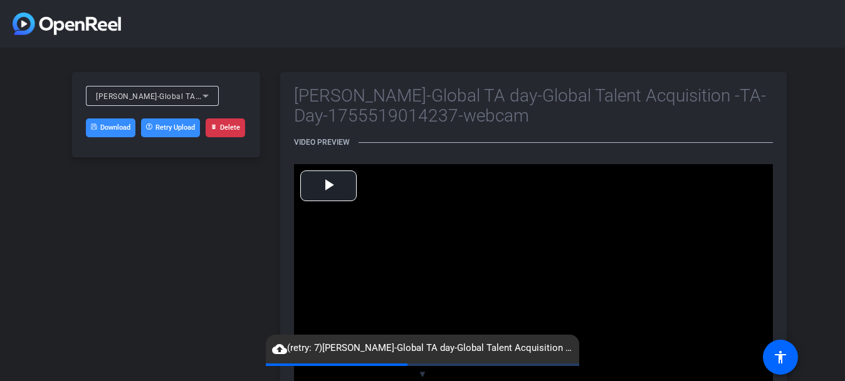
click at [129, 132] on link "Download" at bounding box center [111, 127] width 50 height 19
